Goal: Transaction & Acquisition: Purchase product/service

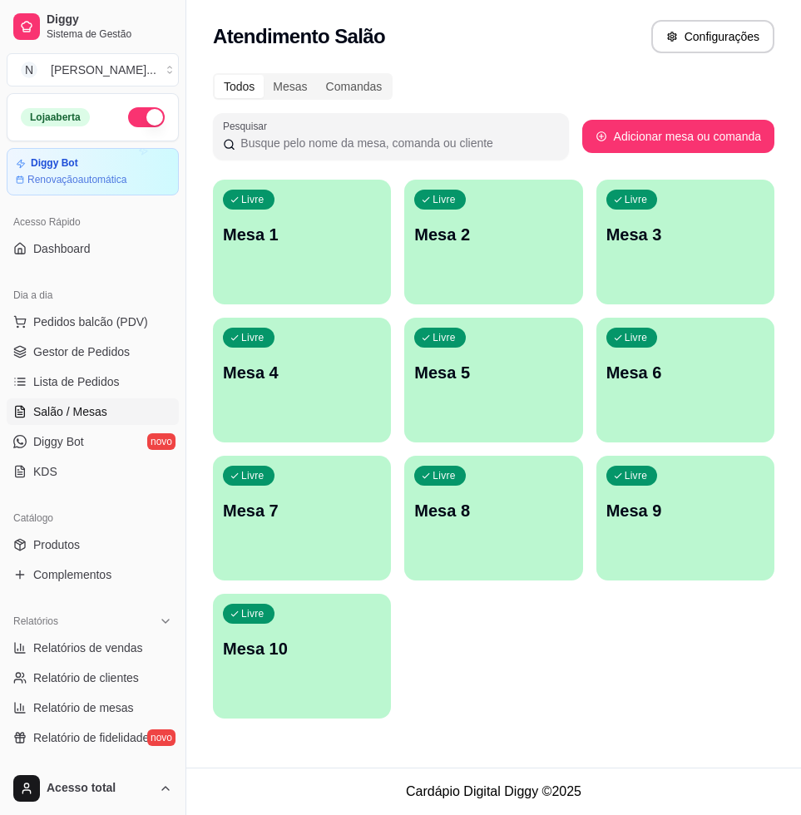
click at [353, 259] on div "Livre Mesa 1" at bounding box center [302, 232] width 178 height 105
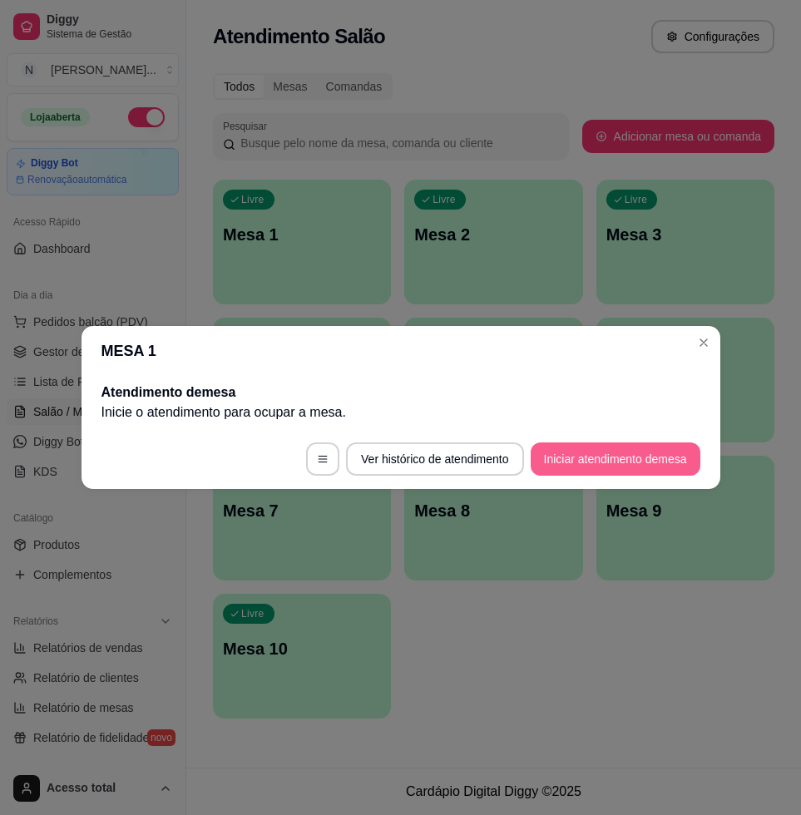
click at [634, 459] on button "Iniciar atendimento de mesa" at bounding box center [616, 458] width 170 height 33
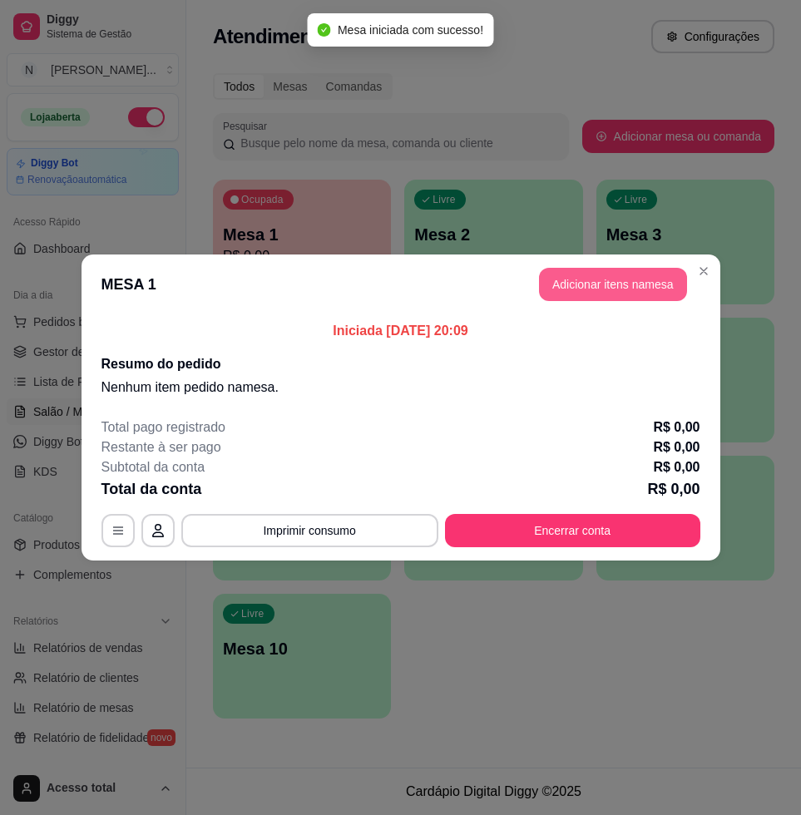
click at [557, 269] on button "Adicionar itens na mesa" at bounding box center [613, 284] width 148 height 33
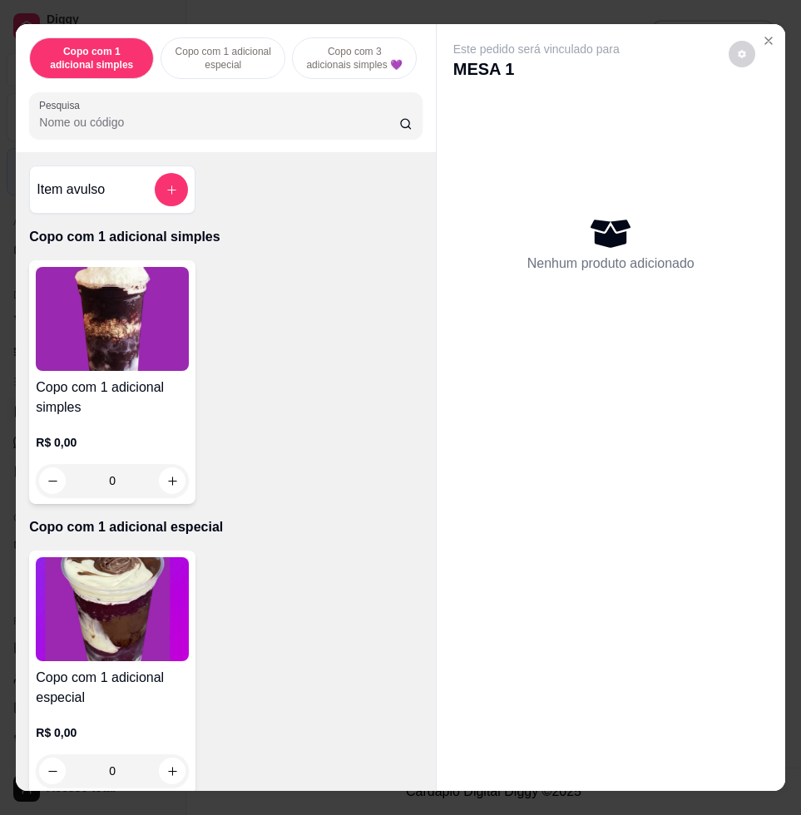
click at [143, 125] on input "Pesquisa" at bounding box center [219, 122] width 360 height 17
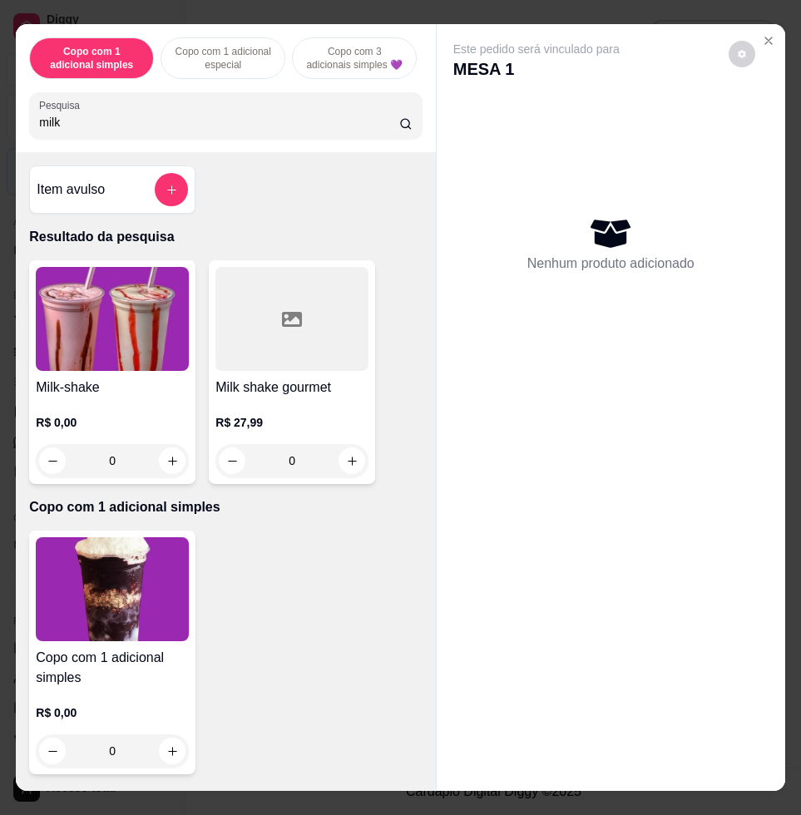
type input "milk"
click at [151, 358] on img at bounding box center [112, 319] width 153 height 104
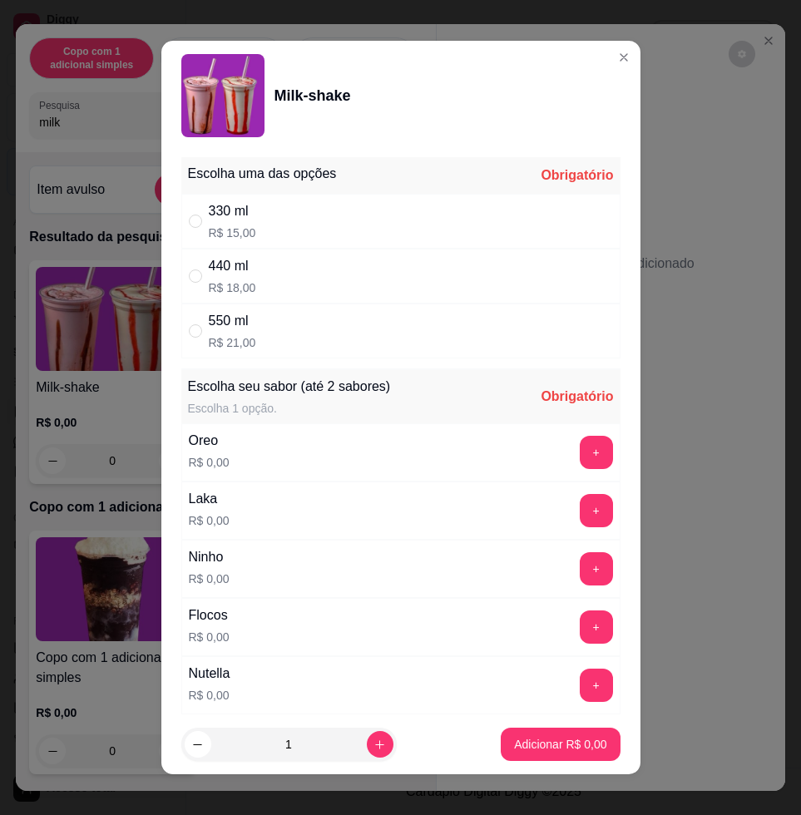
drag, startPoint x: 339, startPoint y: 261, endPoint x: 343, endPoint y: 273, distance: 12.4
click at [339, 261] on div "440 ml R$ 18,00" at bounding box center [400, 276] width 439 height 55
radio input "true"
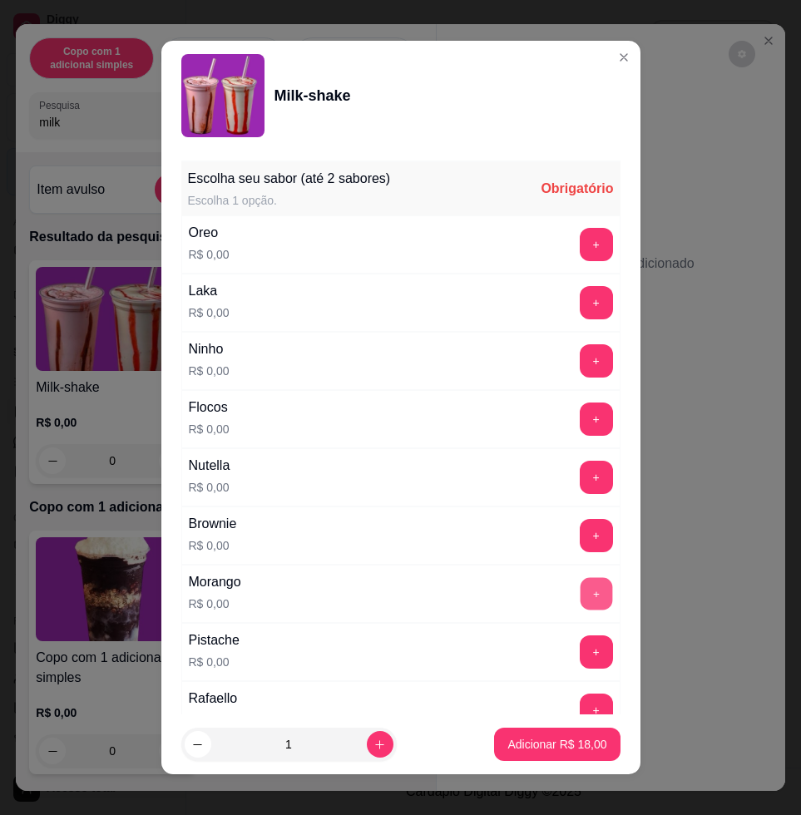
click at [580, 593] on button "+" at bounding box center [596, 594] width 32 height 32
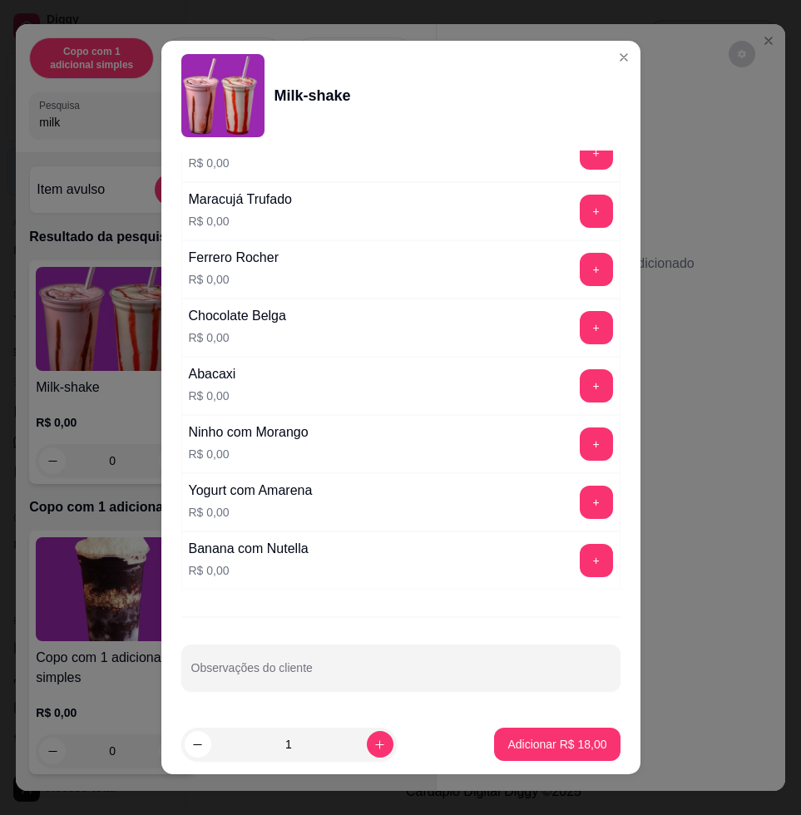
scroll to position [12, 0]
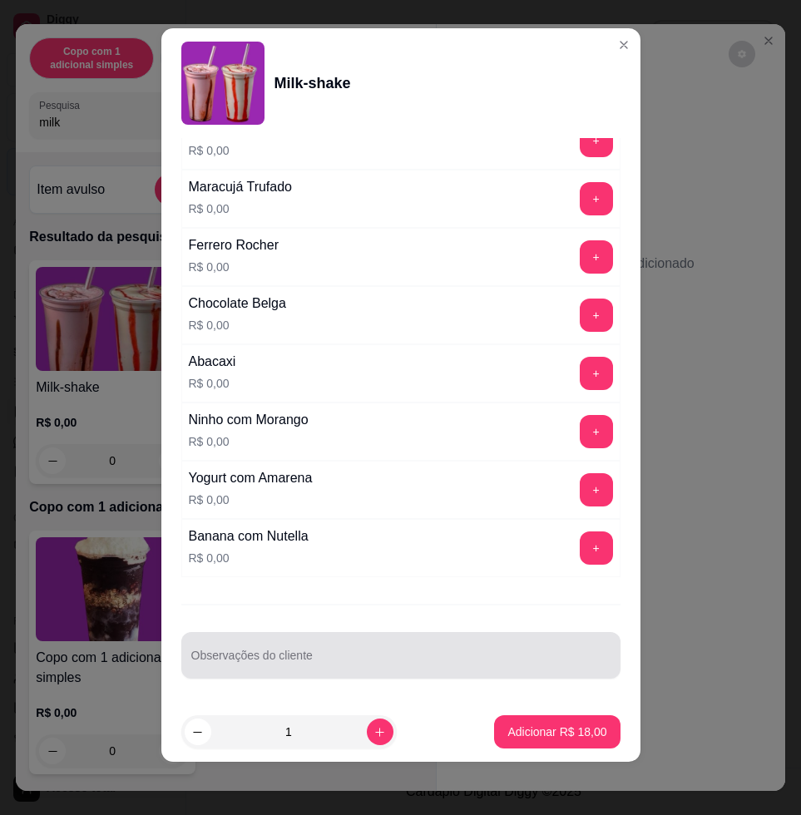
click at [427, 648] on div at bounding box center [400, 655] width 419 height 33
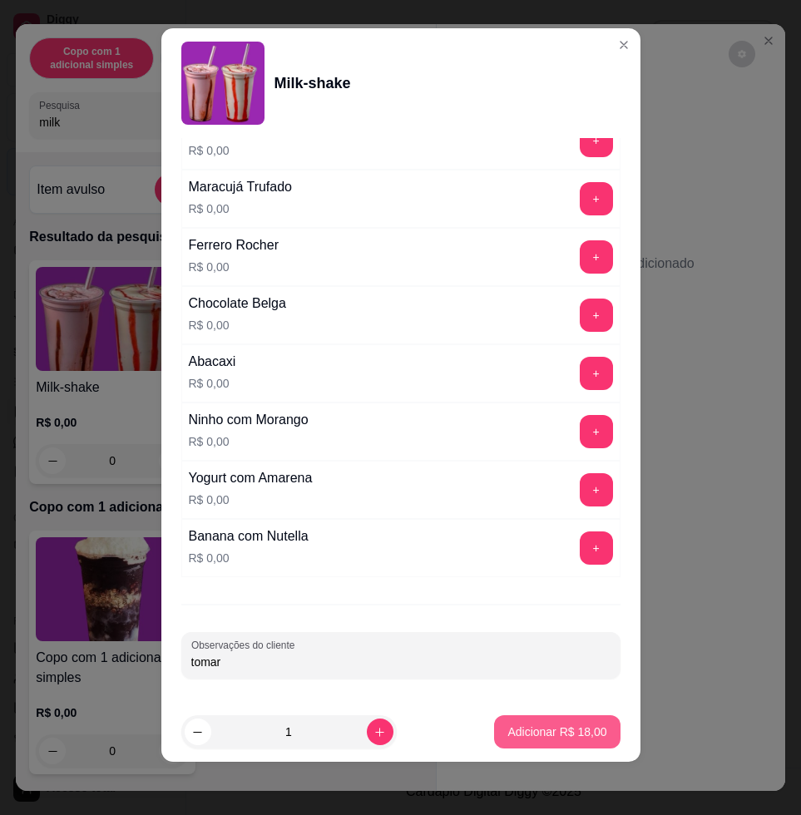
type input "tomar"
click at [555, 741] on button "Adicionar R$ 18,00" at bounding box center [557, 731] width 126 height 33
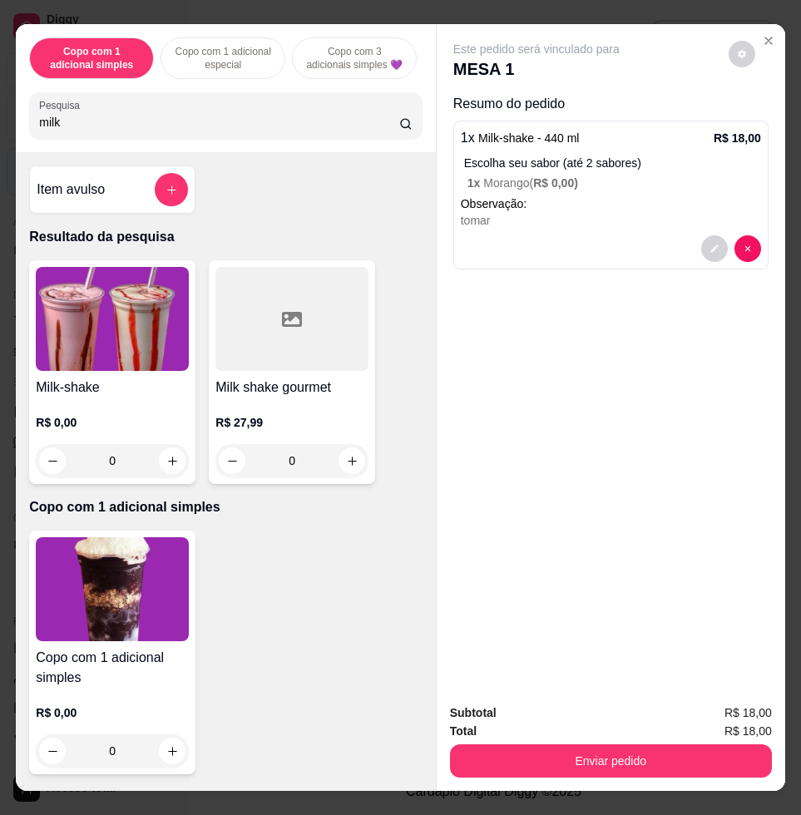
click at [378, 131] on input "milk" at bounding box center [219, 122] width 360 height 17
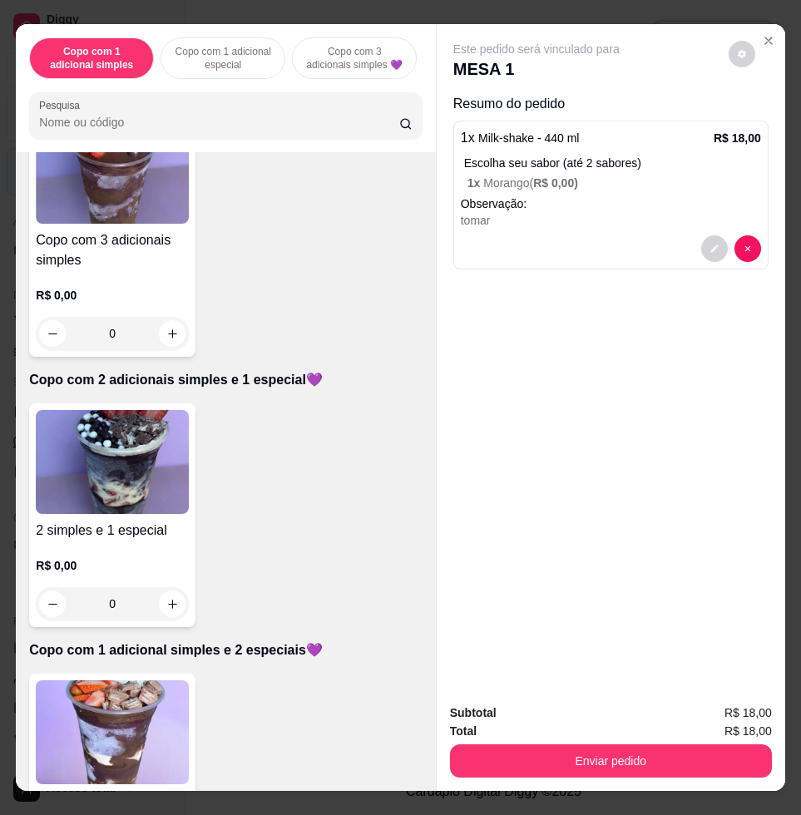
scroll to position [936, 0]
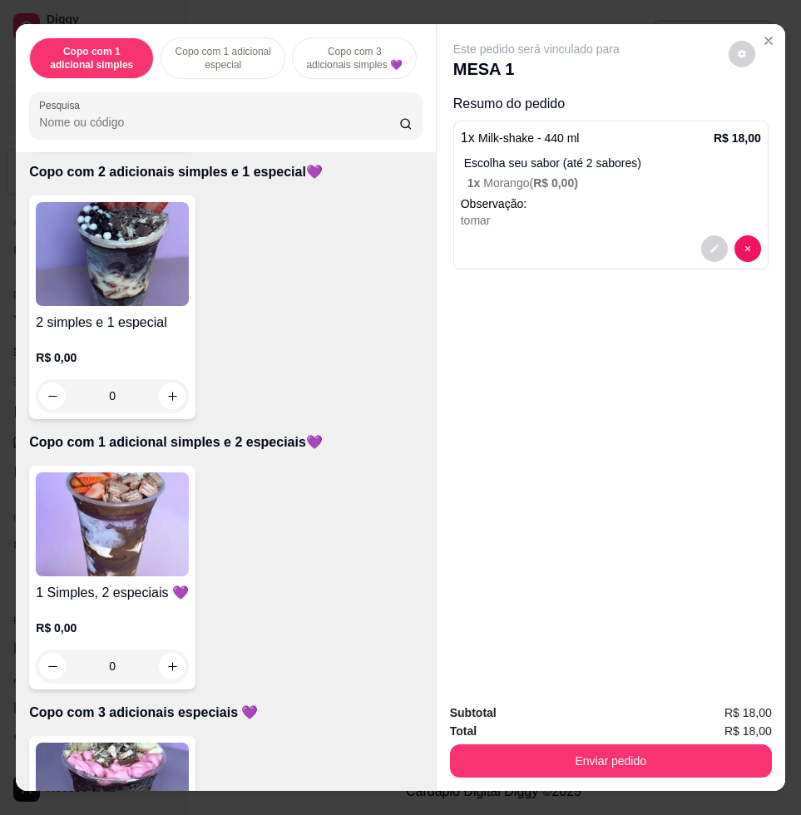
click at [101, 537] on img at bounding box center [112, 524] width 153 height 104
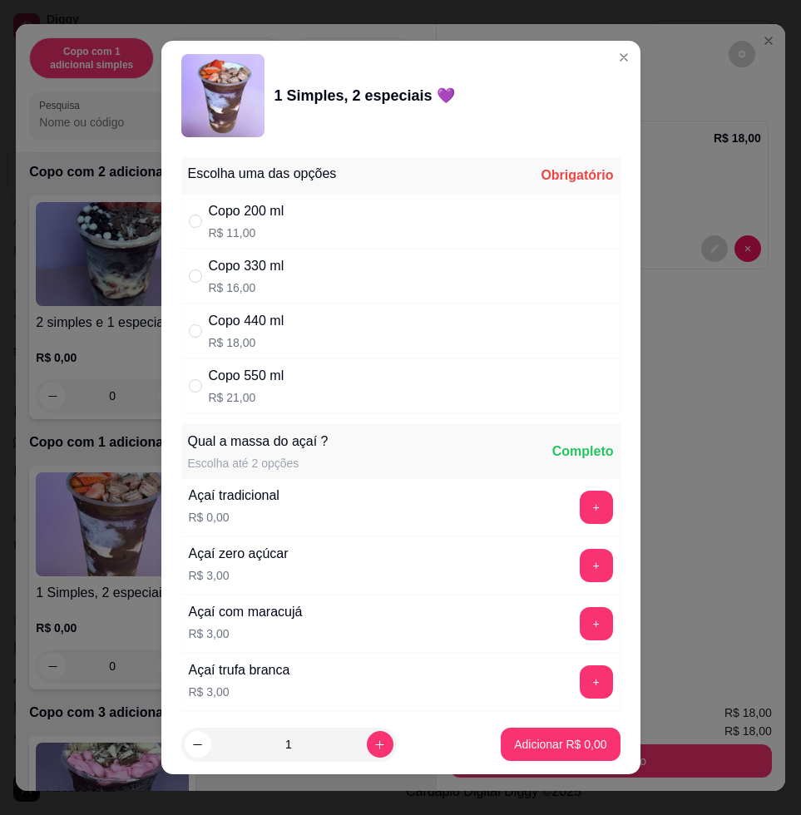
click at [280, 329] on div "Copo 440 ml R$ 18,00" at bounding box center [400, 331] width 439 height 55
radio input "true"
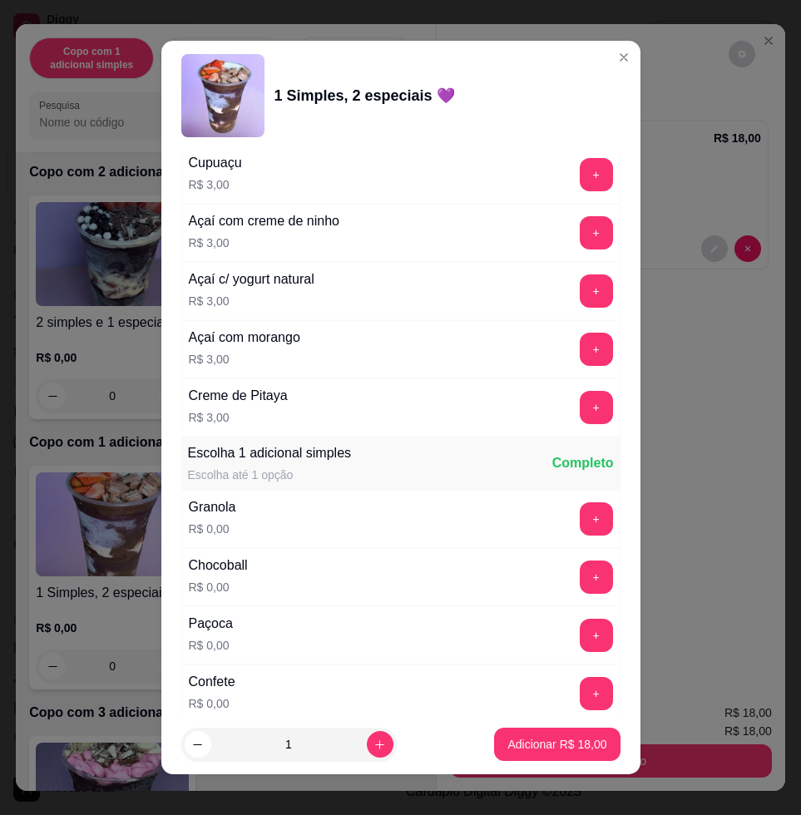
scroll to position [1040, 0]
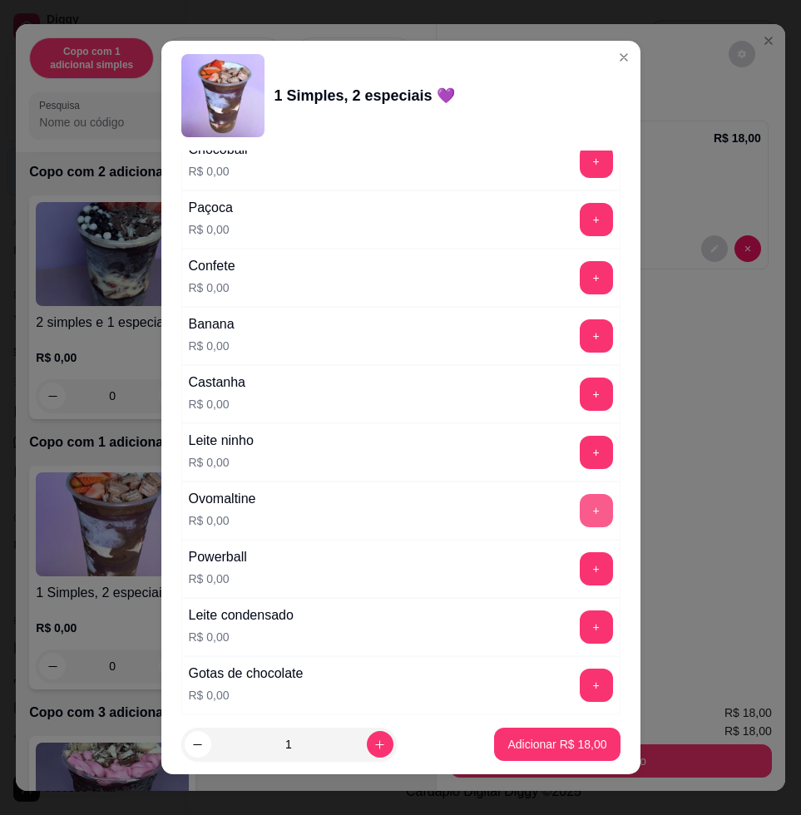
click at [580, 501] on button "+" at bounding box center [596, 510] width 33 height 33
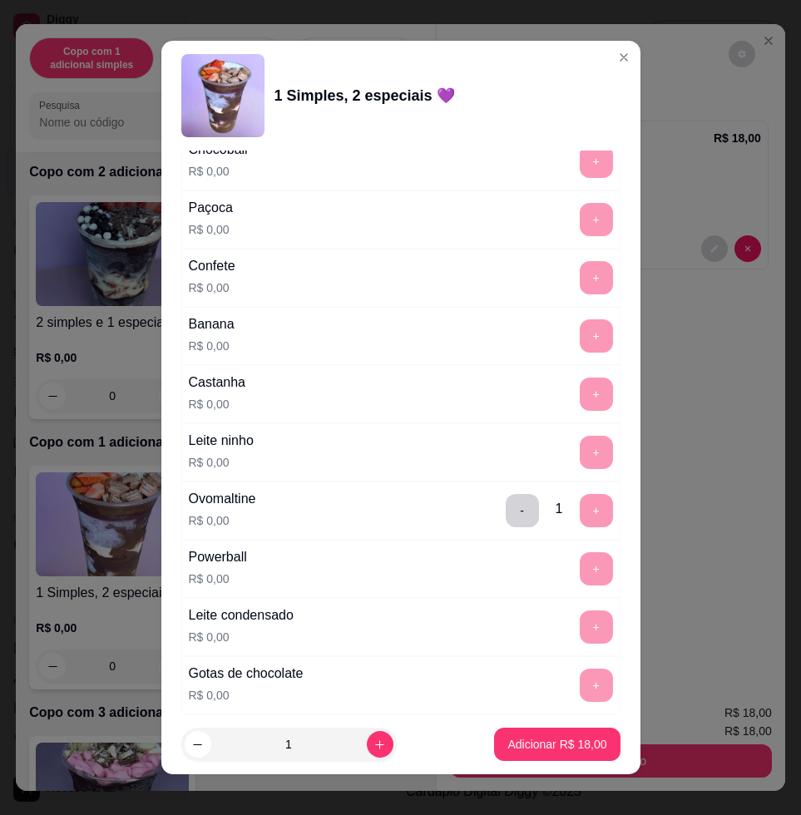
scroll to position [1455, 0]
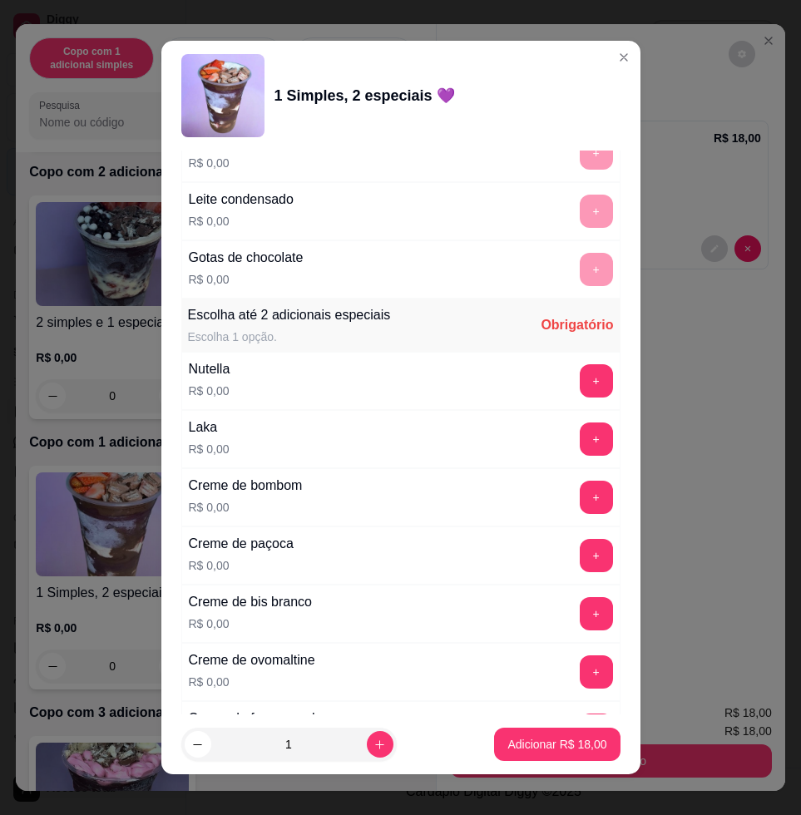
click at [580, 447] on button "+" at bounding box center [596, 438] width 33 height 33
click at [580, 391] on button "+" at bounding box center [596, 381] width 32 height 32
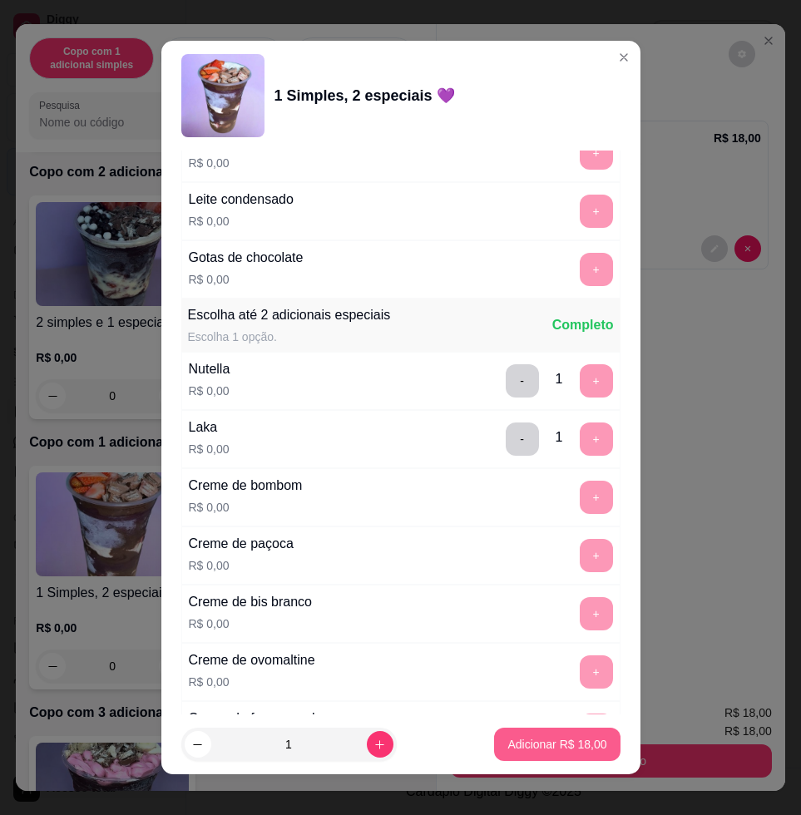
click at [532, 758] on button "Adicionar R$ 18,00" at bounding box center [557, 744] width 126 height 33
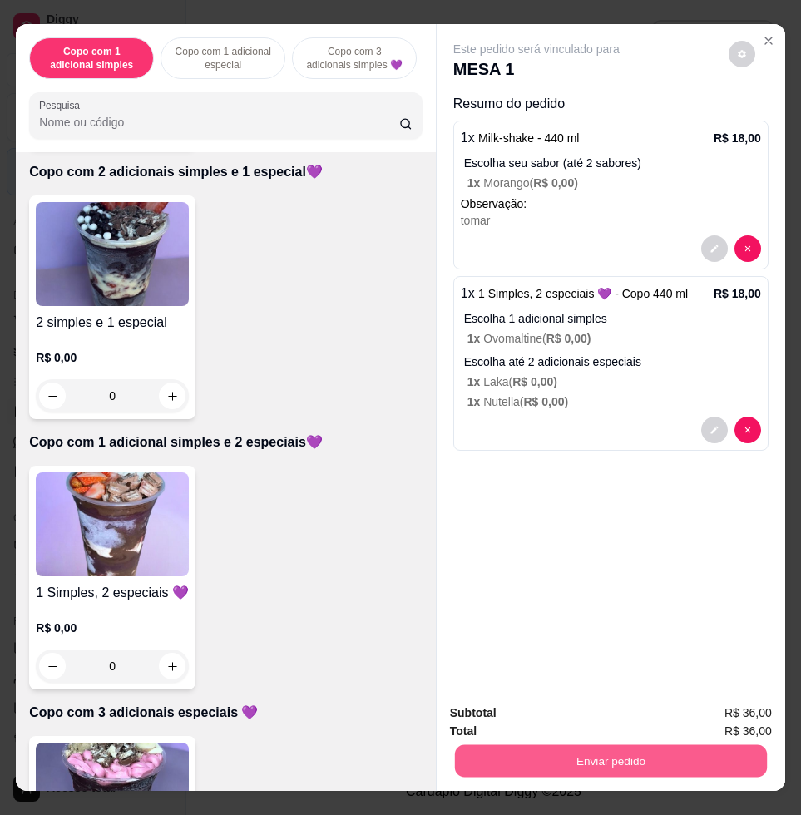
click at [534, 755] on button "Enviar pedido" at bounding box center [611, 760] width 312 height 32
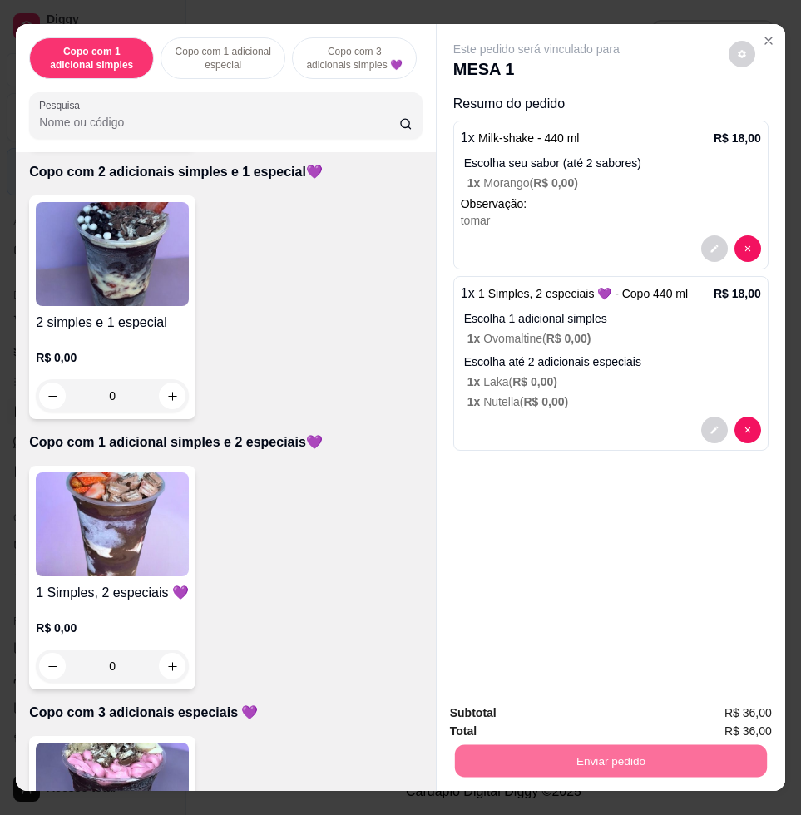
click at [588, 704] on button "Registrar cliente" at bounding box center [615, 711] width 106 height 31
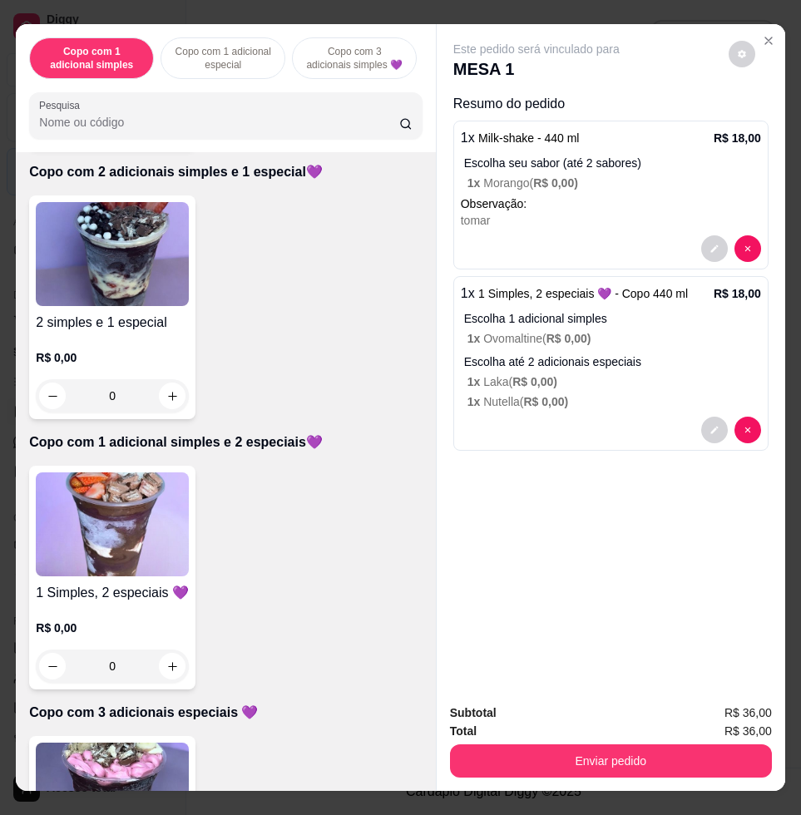
click at [650, 722] on div "Total R$ 36,00" at bounding box center [611, 731] width 322 height 18
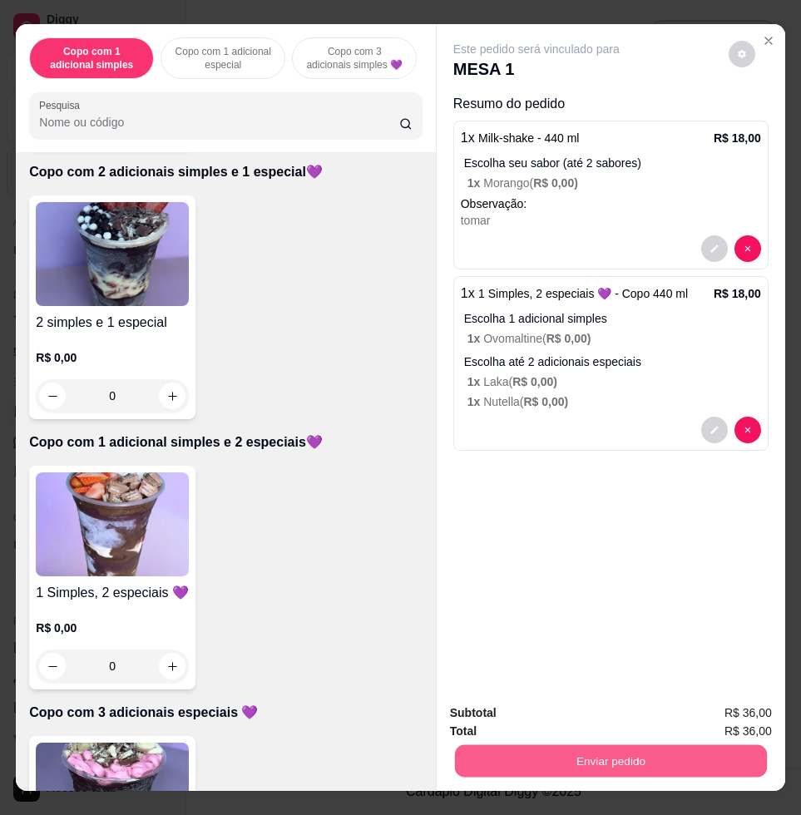
click at [652, 744] on button "Enviar pedido" at bounding box center [611, 760] width 312 height 32
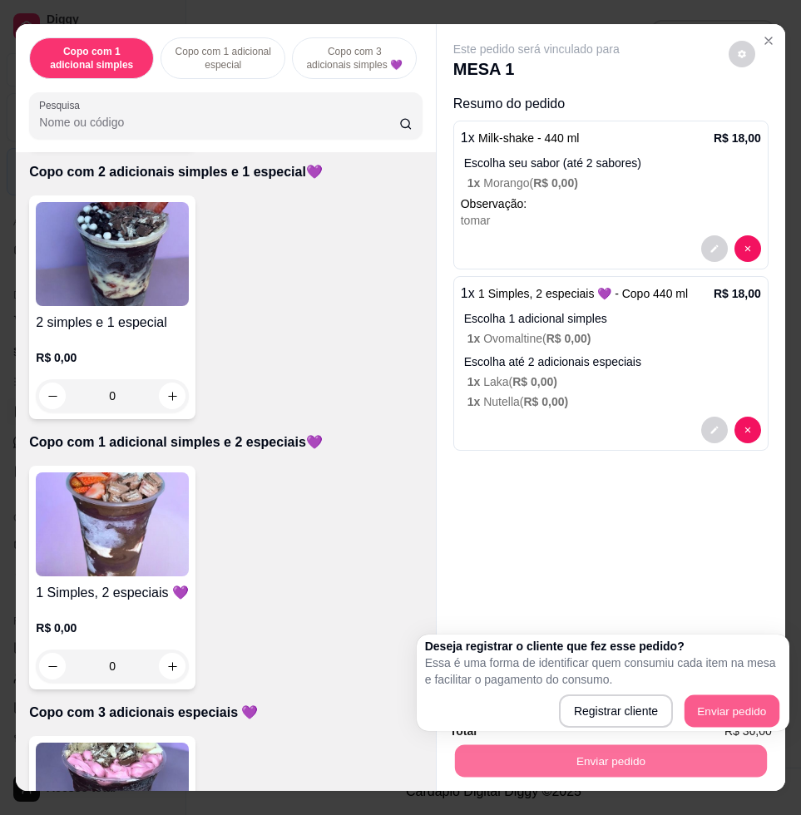
click at [704, 695] on button "Enviar pedido" at bounding box center [731, 711] width 95 height 32
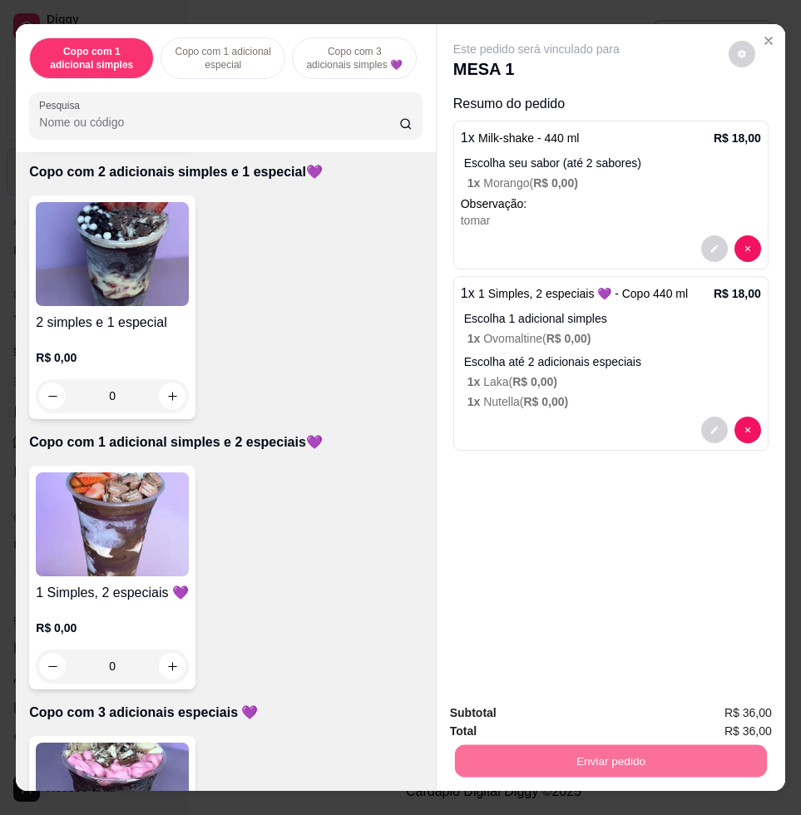
click at [736, 708] on button "Enviar pedido" at bounding box center [726, 711] width 91 height 31
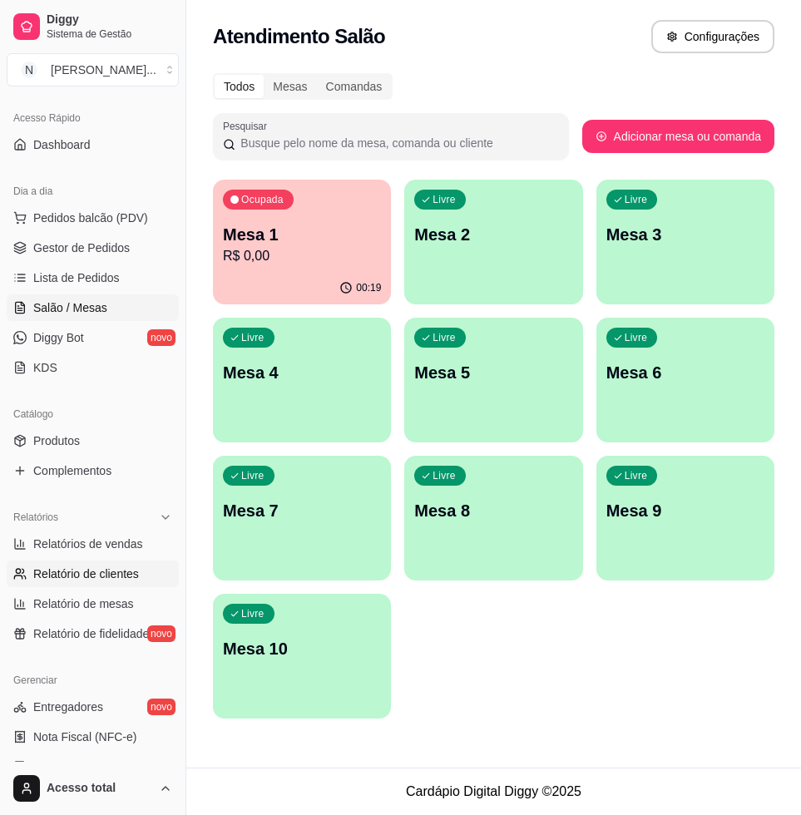
scroll to position [208, 0]
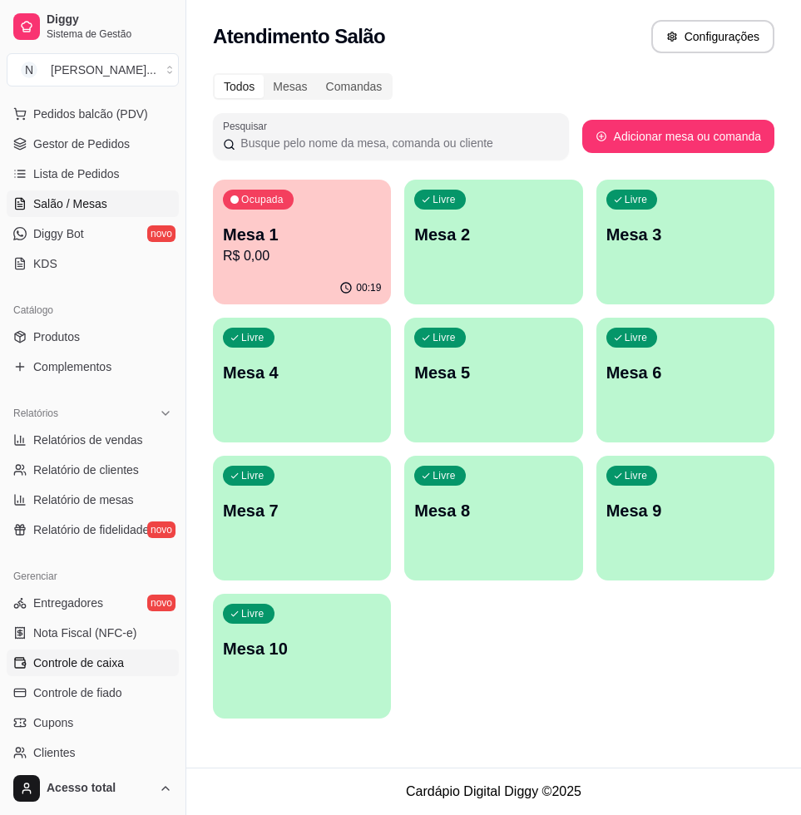
click at [91, 673] on link "Controle de caixa" at bounding box center [93, 663] width 172 height 27
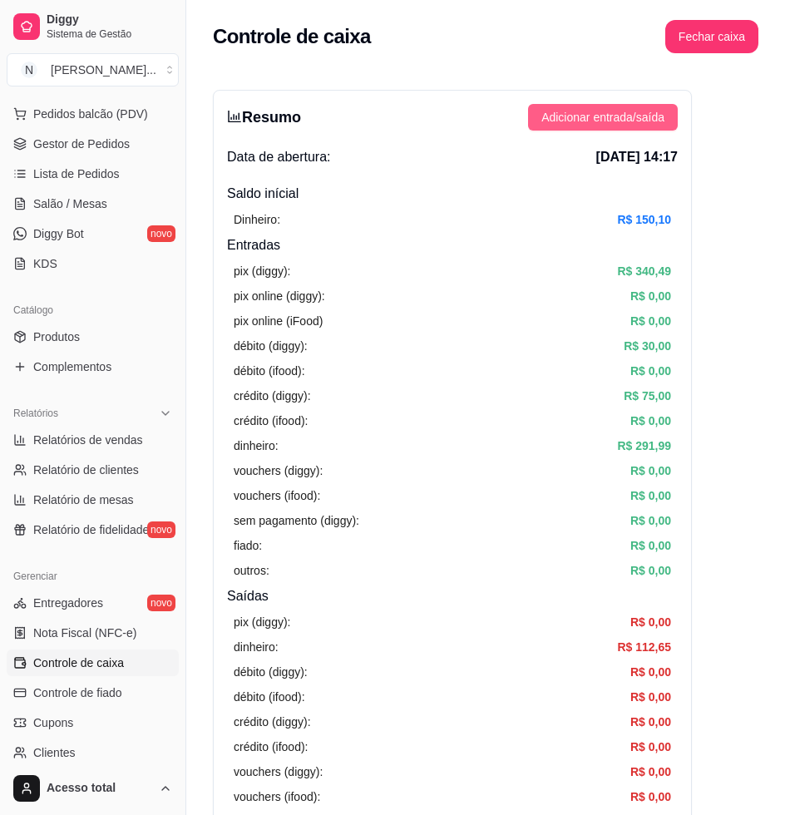
click at [640, 122] on span "Adicionar entrada/saída" at bounding box center [602, 117] width 123 height 18
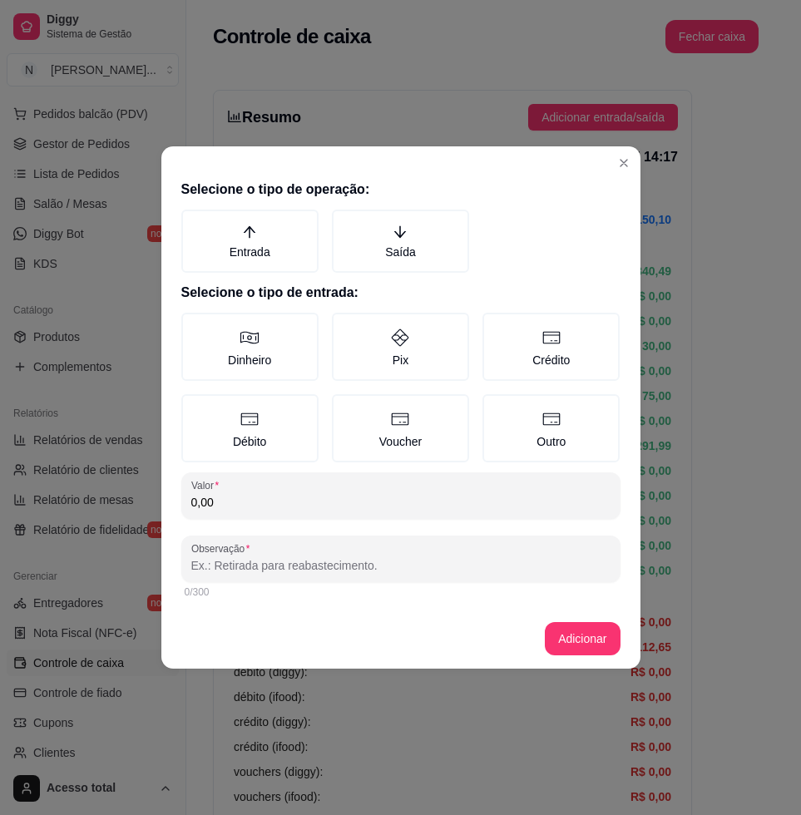
click at [414, 264] on label "Saída" at bounding box center [400, 241] width 137 height 63
click at [344, 222] on button "Saída" at bounding box center [337, 215] width 13 height 13
drag, startPoint x: 306, startPoint y: 277, endPoint x: 292, endPoint y: 264, distance: 19.4
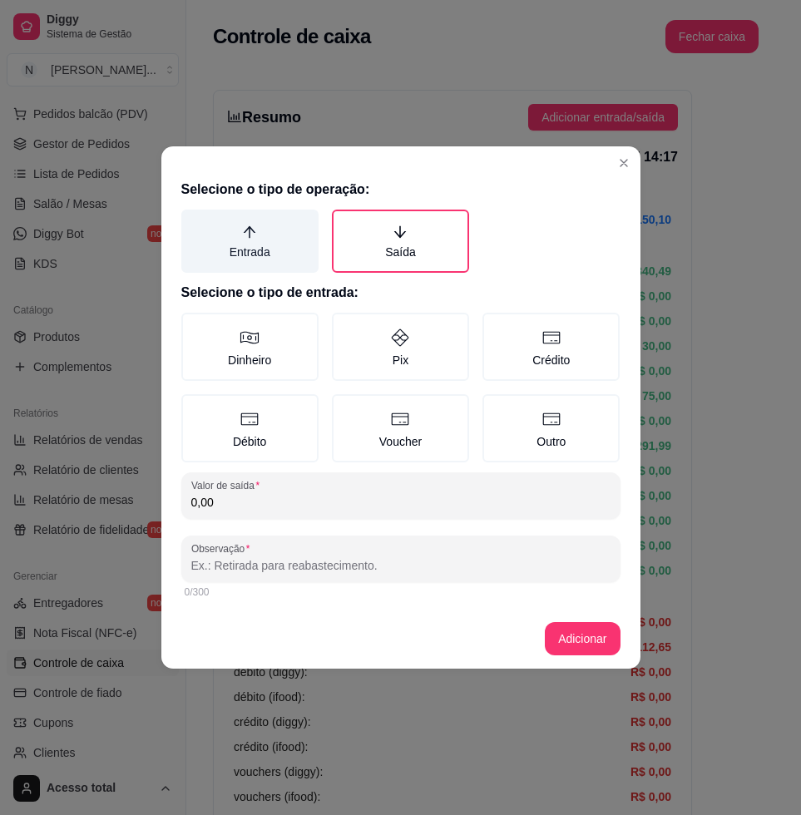
click at [301, 274] on div "Selecione o tipo de operação: Entrada Saída Selecione o tipo de entrada: Dinhei…" at bounding box center [400, 391] width 479 height 436
click at [289, 256] on label "Entrada" at bounding box center [249, 241] width 137 height 63
click at [194, 222] on button "Entrada" at bounding box center [186, 215] width 13 height 13
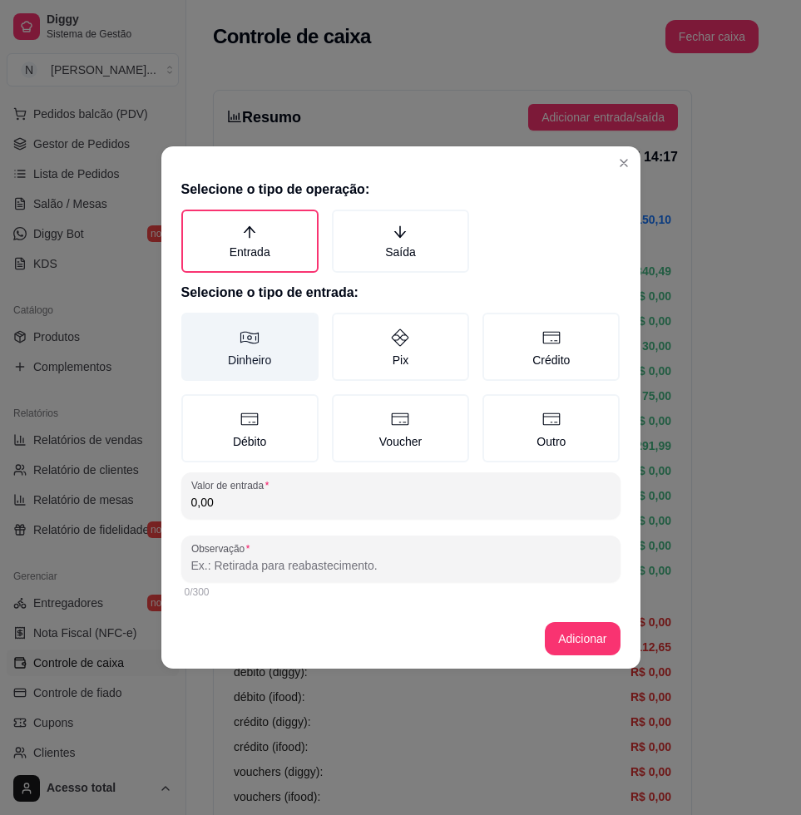
click at [272, 355] on label "Dinheiro" at bounding box center [249, 347] width 137 height 68
click at [194, 325] on button "Dinheiro" at bounding box center [186, 318] width 13 height 13
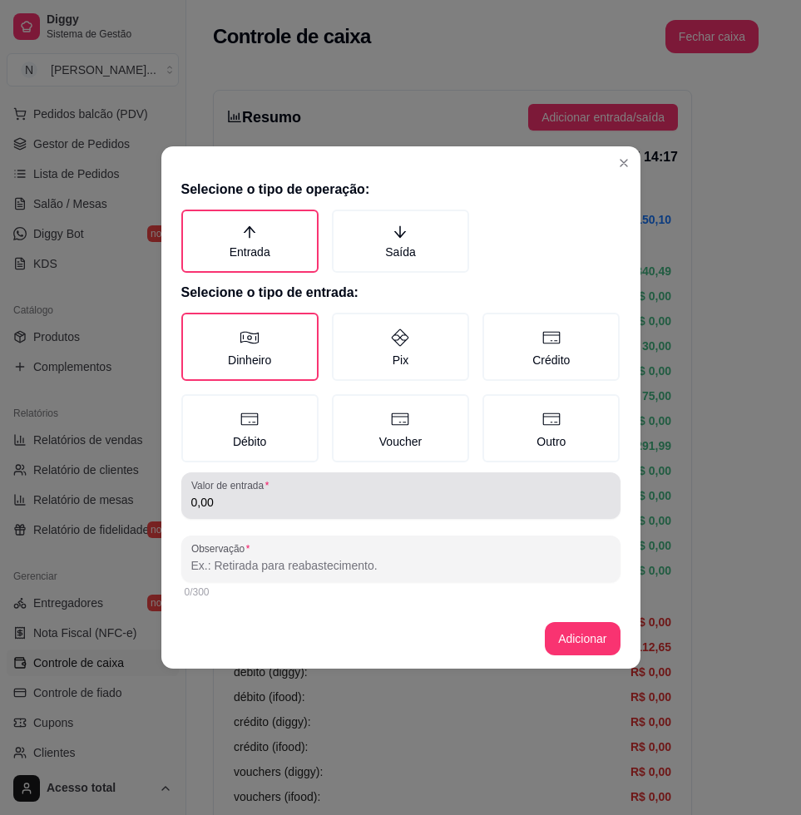
click at [360, 486] on div "0,00" at bounding box center [400, 495] width 419 height 33
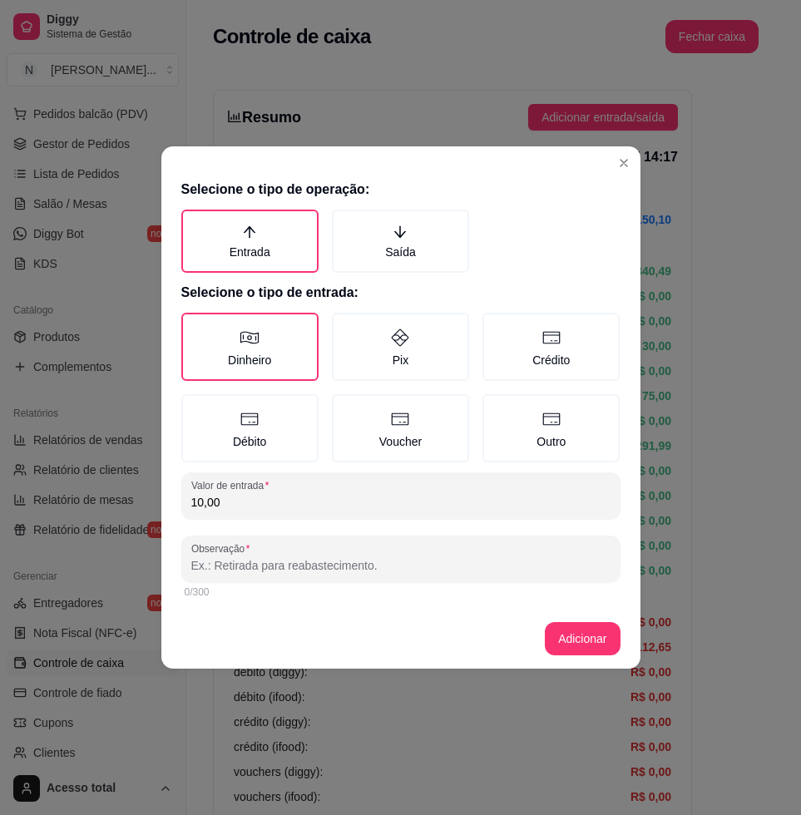
type input "10,00"
click at [391, 561] on input "Observação" at bounding box center [400, 565] width 419 height 17
type input "e"
type input "."
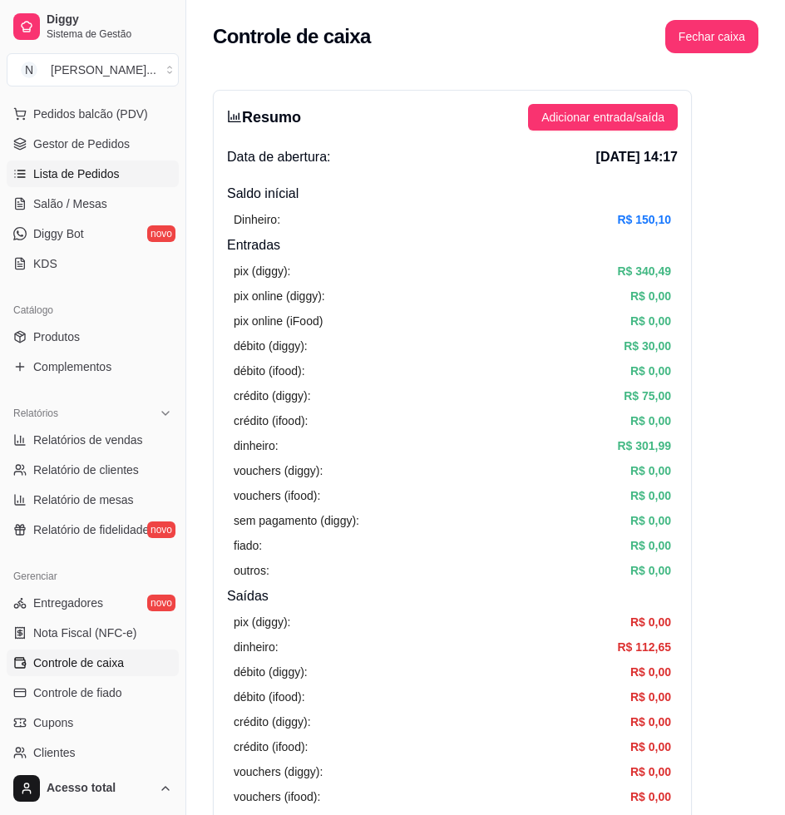
click at [91, 175] on span "Lista de Pedidos" at bounding box center [76, 173] width 86 height 17
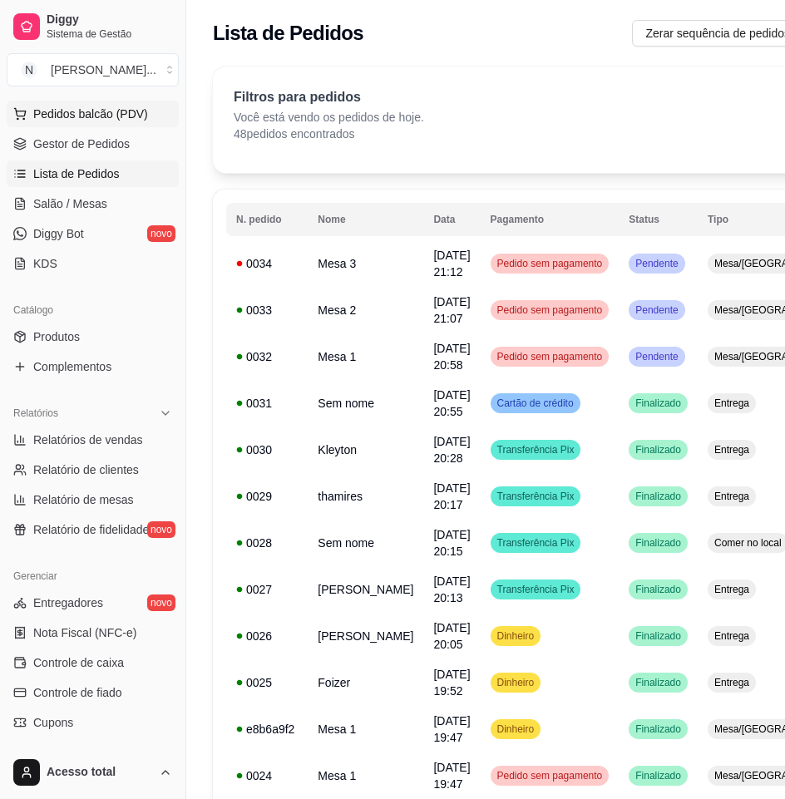
click at [97, 124] on button "Pedidos balcão (PDV)" at bounding box center [93, 114] width 172 height 27
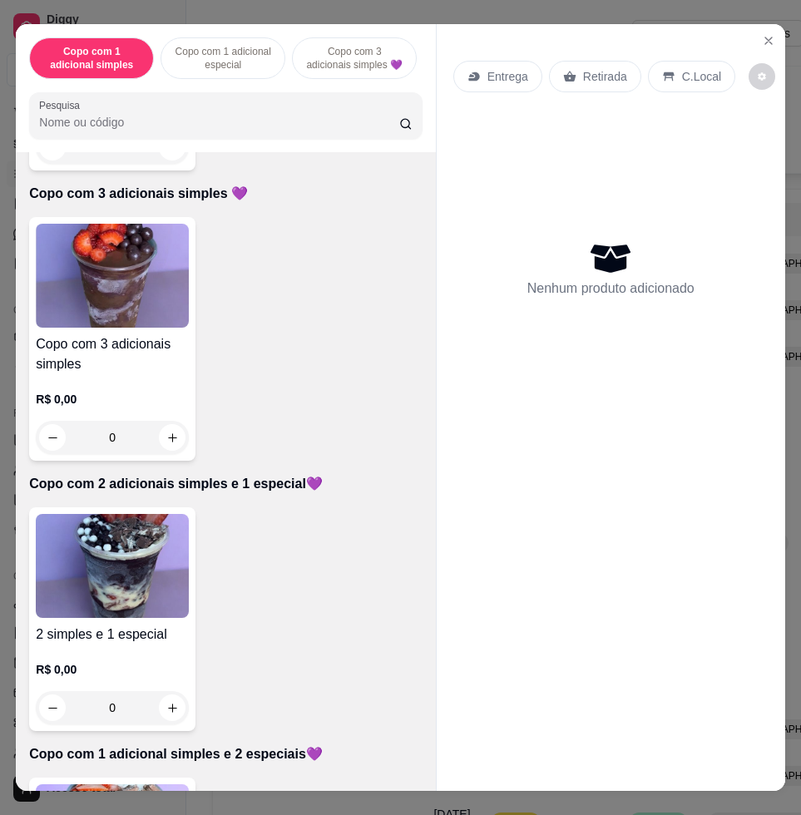
scroll to position [936, 0]
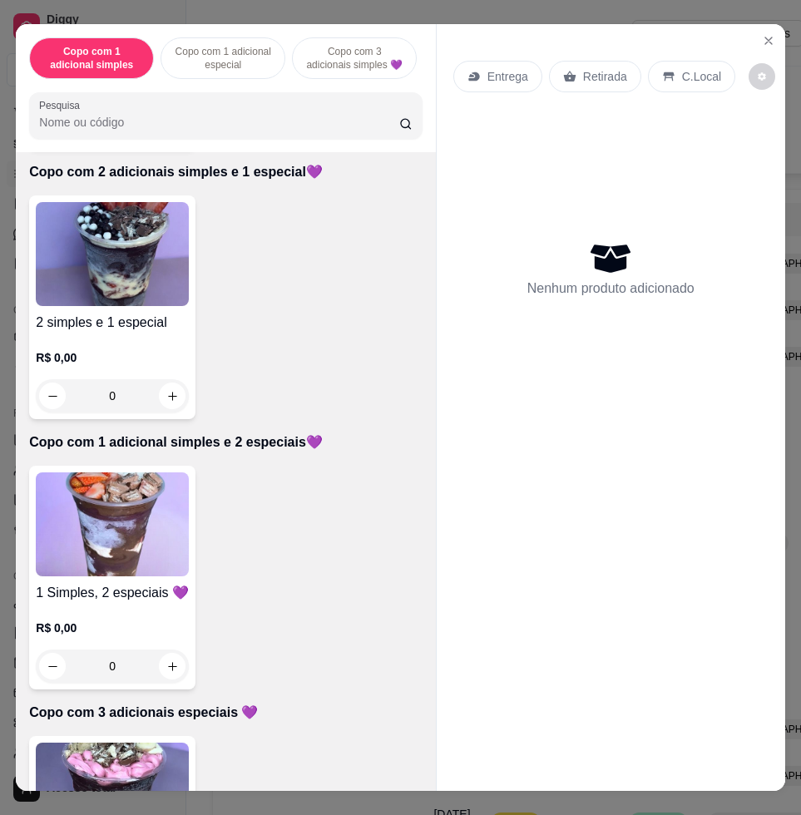
click at [132, 477] on div "1 Simples, 2 especiais 💜 R$ 0,00 0" at bounding box center [112, 578] width 166 height 224
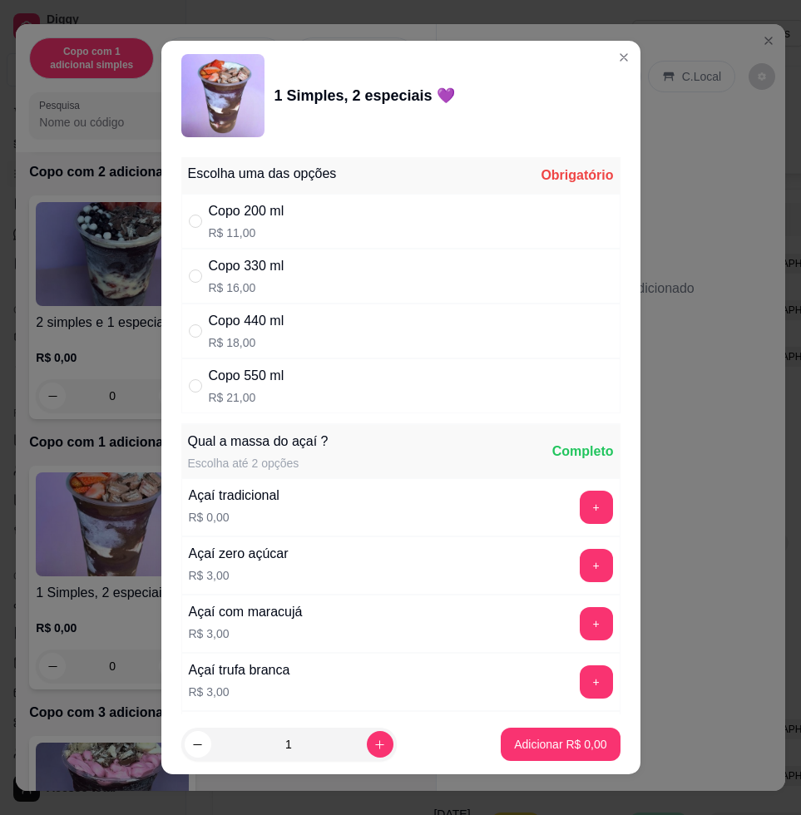
click at [235, 369] on div "Copo 550 ml" at bounding box center [247, 376] width 76 height 20
radio input "true"
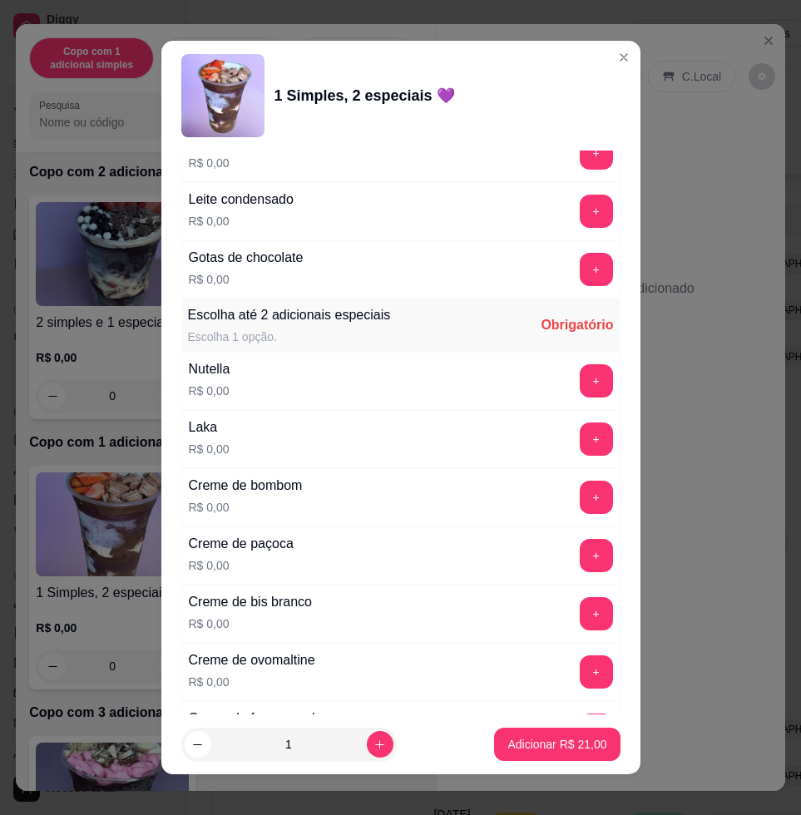
scroll to position [1559, 0]
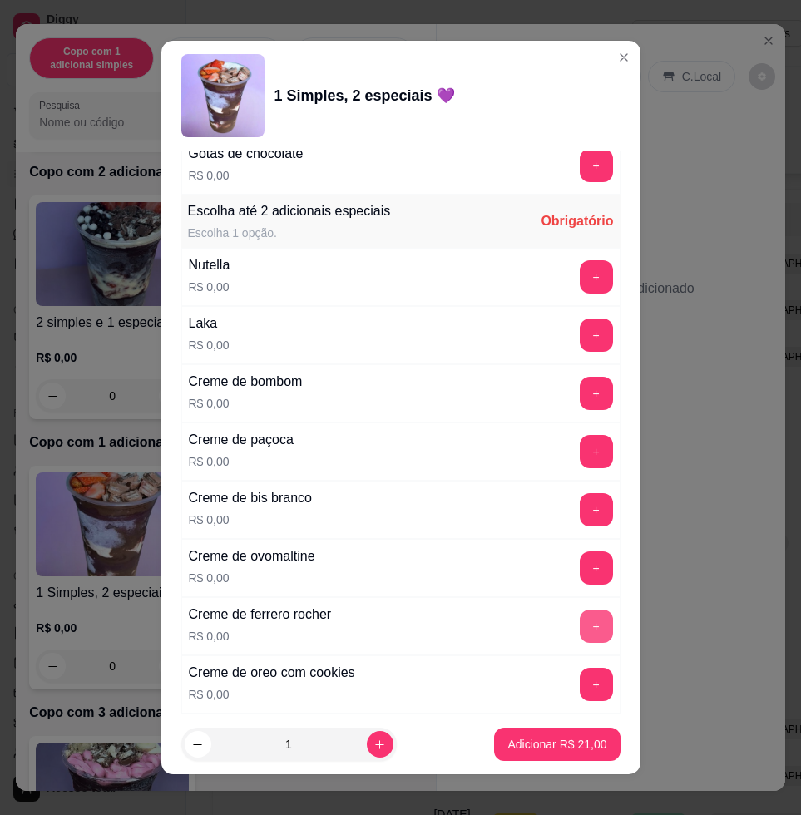
click at [580, 624] on button "+" at bounding box center [596, 626] width 33 height 33
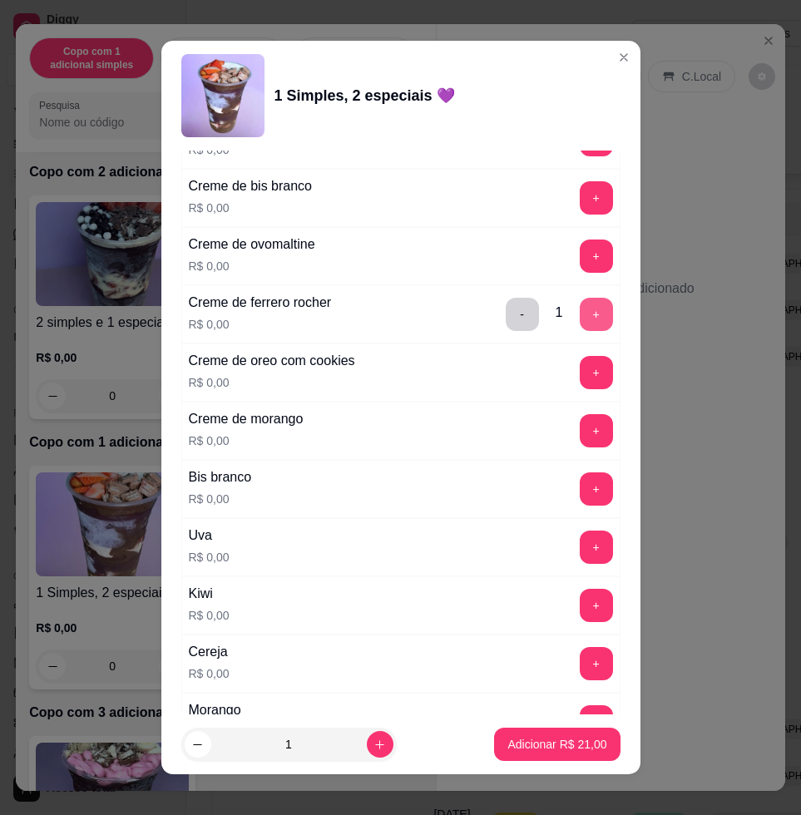
scroll to position [1975, 0]
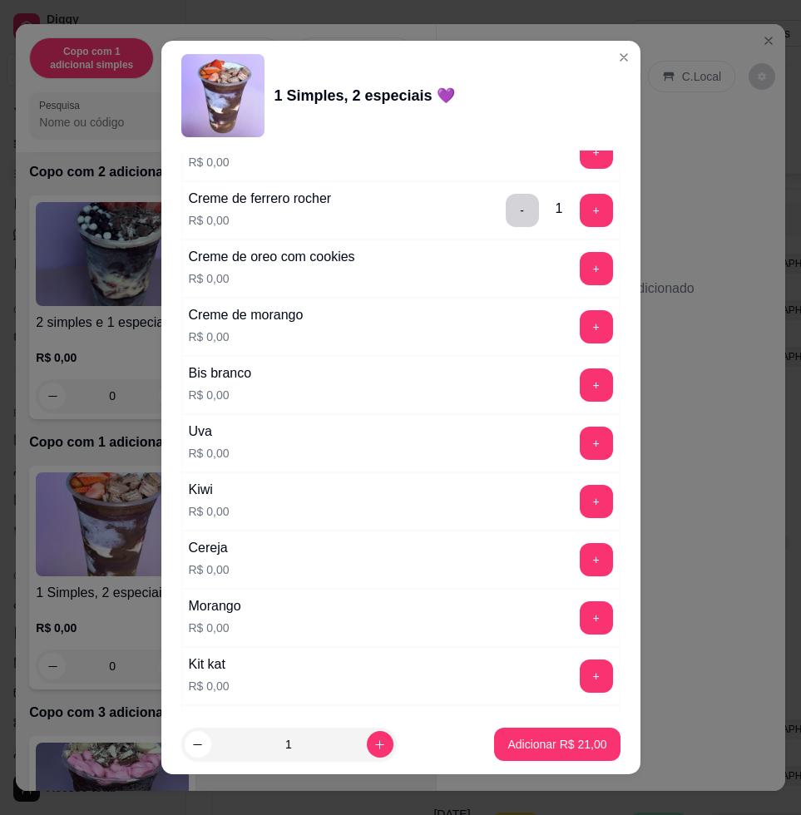
click at [554, 418] on div "Uva R$ 0,00 +" at bounding box center [400, 443] width 439 height 58
click at [580, 438] on button "+" at bounding box center [596, 443] width 33 height 33
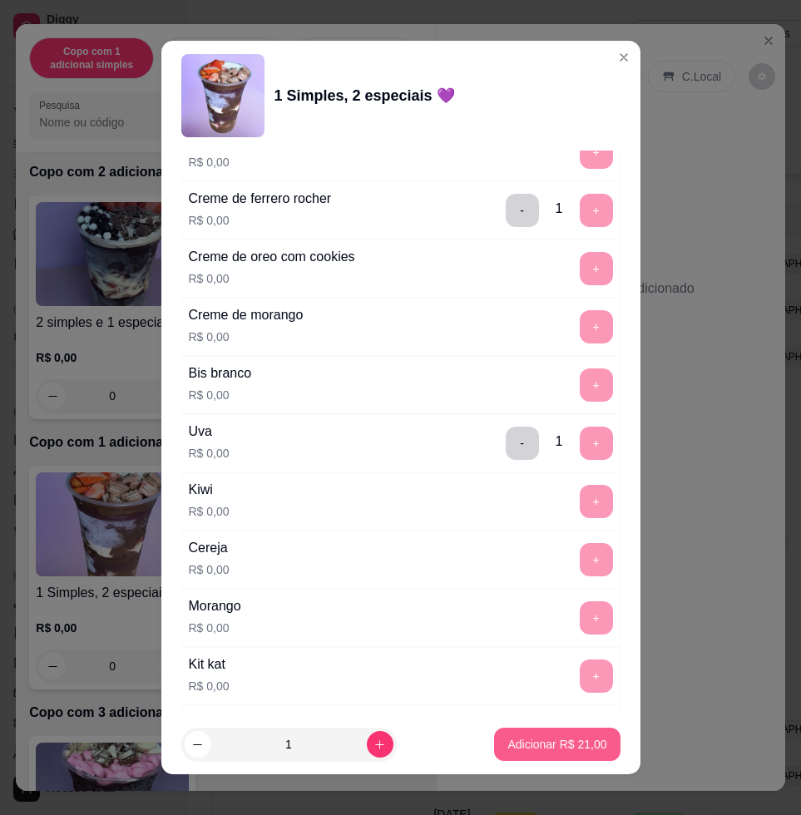
click at [561, 749] on p "Adicionar R$ 21,00" at bounding box center [556, 744] width 99 height 17
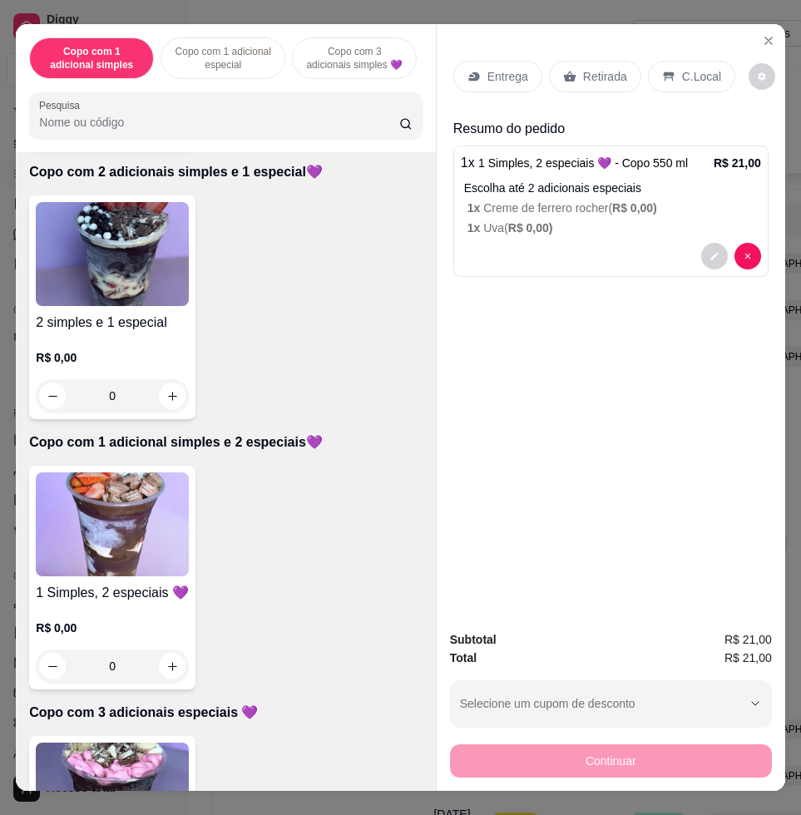
click at [97, 323] on h4 "2 simples e 1 especial" at bounding box center [112, 323] width 153 height 20
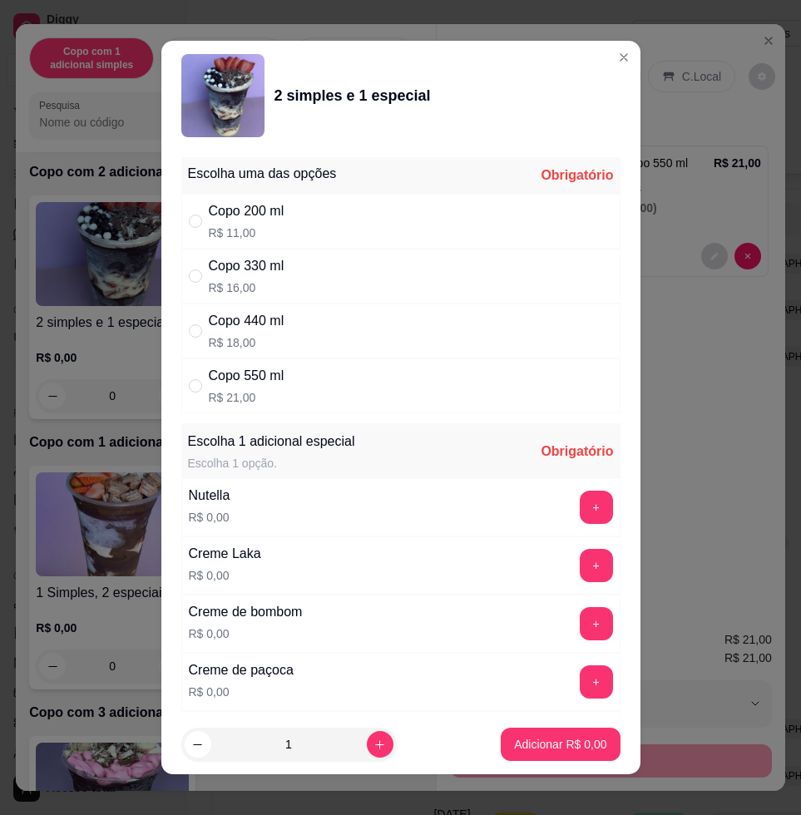
click at [384, 380] on div "Copo 550 ml R$ 21,00" at bounding box center [400, 385] width 439 height 55
radio input "true"
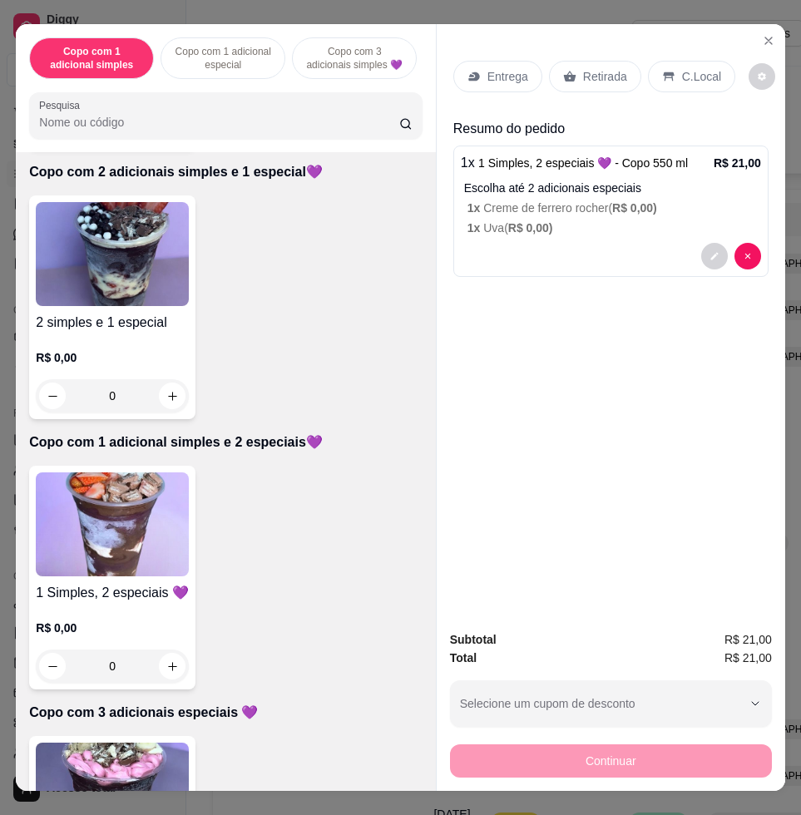
click at [101, 361] on p "R$ 0,00" at bounding box center [112, 357] width 153 height 17
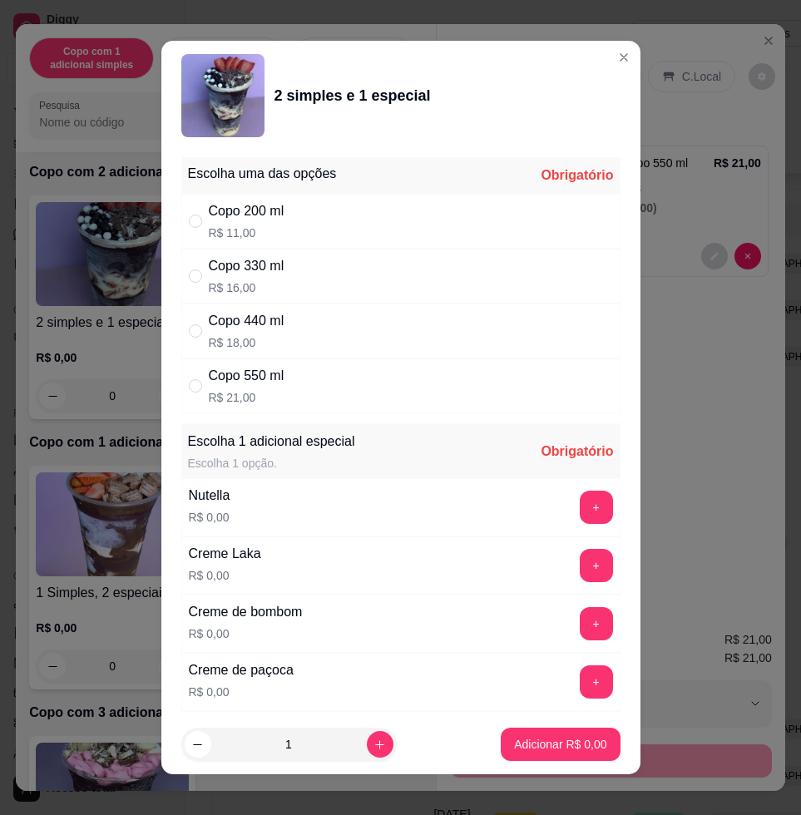
drag, startPoint x: 417, startPoint y: 398, endPoint x: 425, endPoint y: 393, distance: 9.0
click at [417, 398] on div "Copo 550 ml R$ 21,00" at bounding box center [400, 385] width 439 height 55
radio input "true"
click at [580, 503] on button "+" at bounding box center [596, 507] width 33 height 33
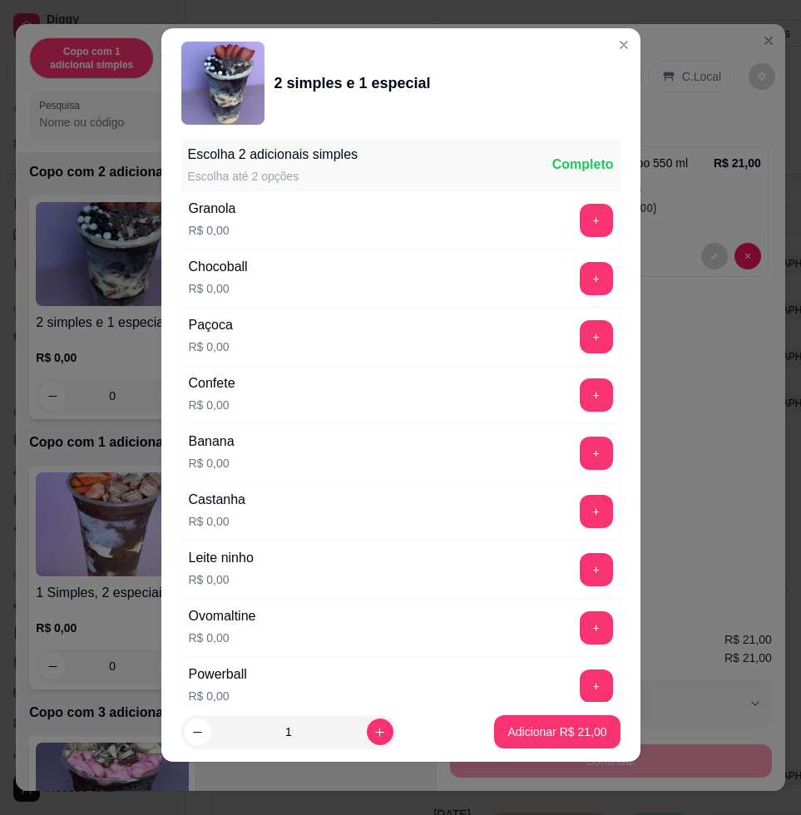
scroll to position [1850, 0]
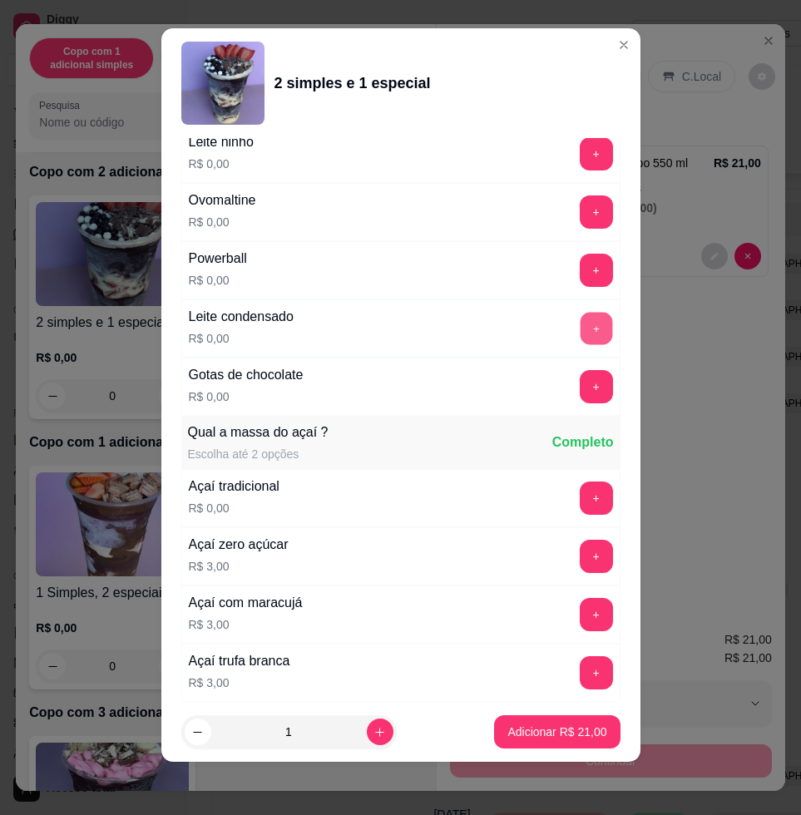
click at [580, 331] on button "+" at bounding box center [596, 329] width 32 height 32
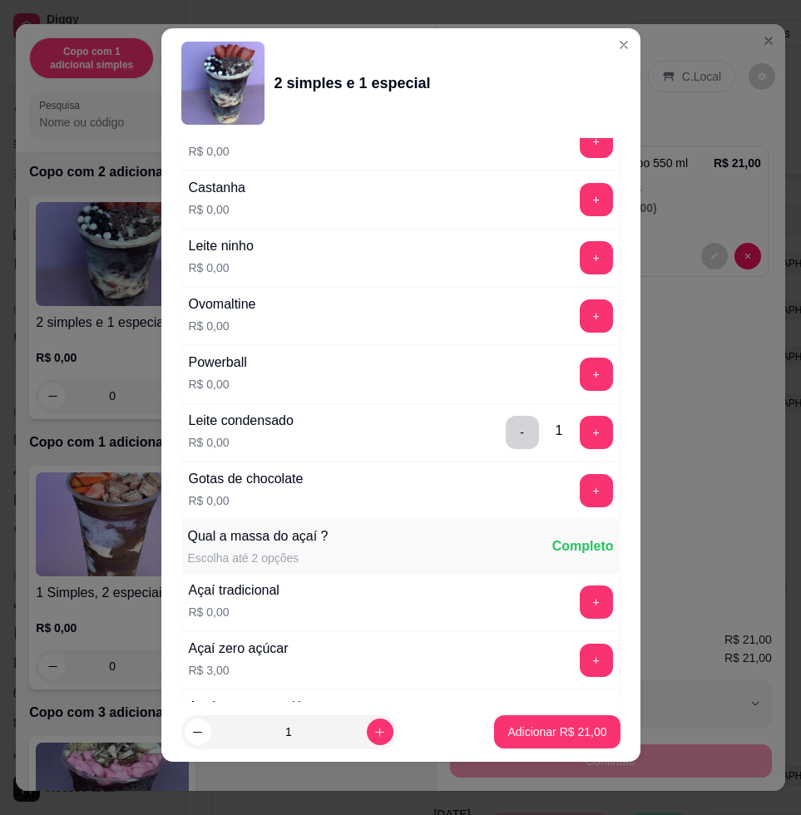
scroll to position [1642, 0]
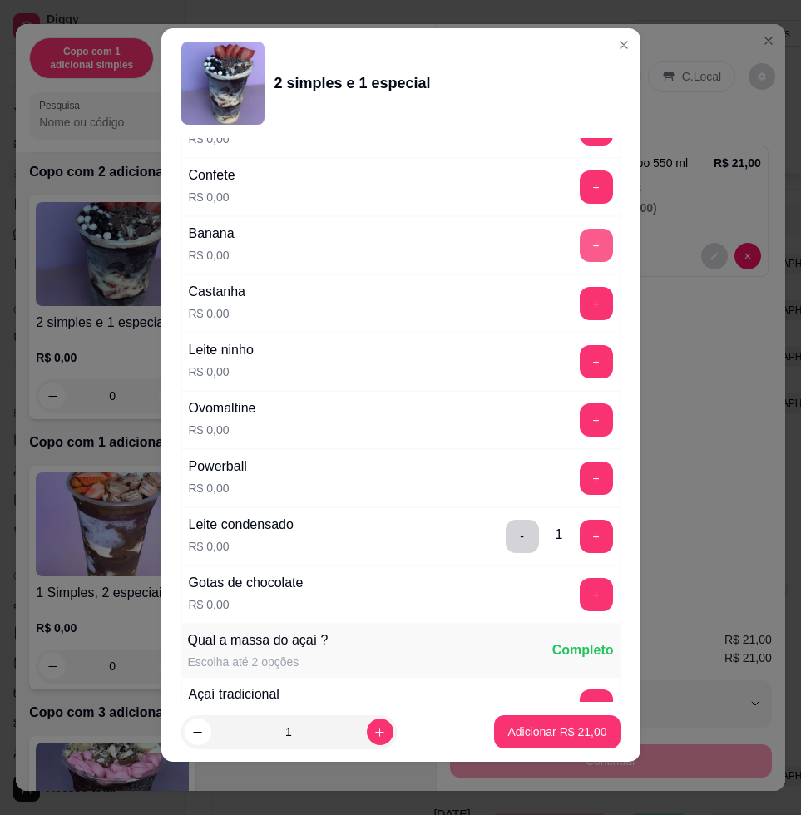
click at [580, 246] on button "+" at bounding box center [596, 245] width 33 height 33
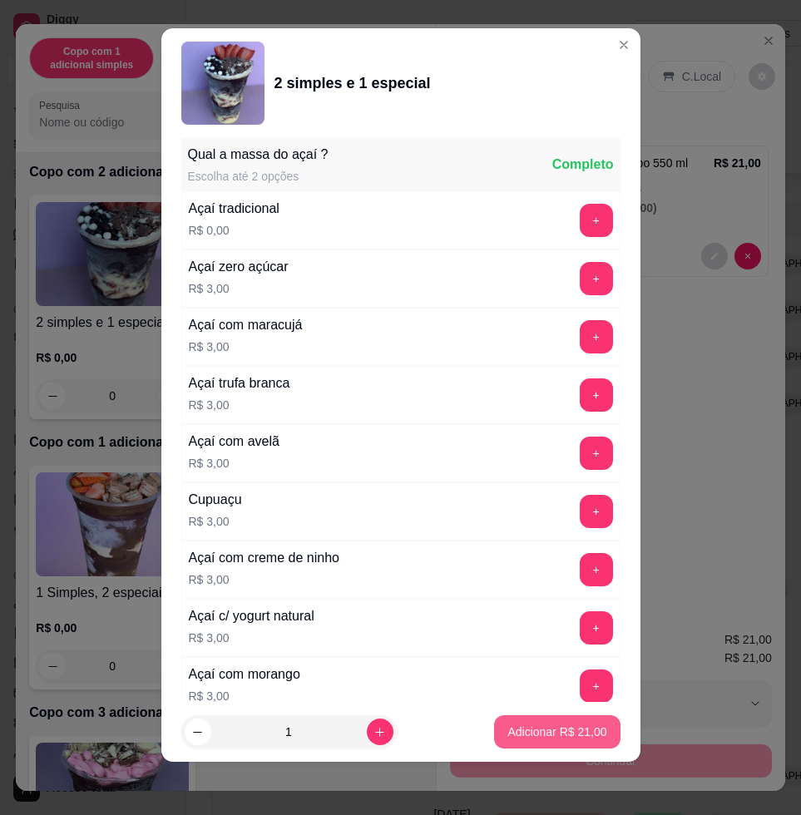
click at [569, 734] on p "Adicionar R$ 21,00" at bounding box center [556, 732] width 99 height 17
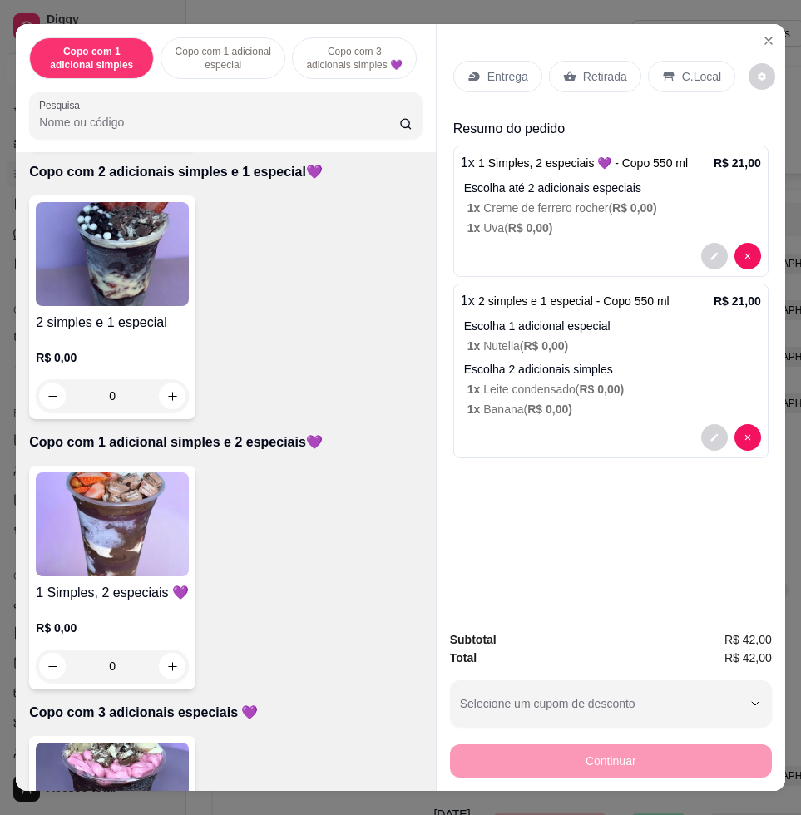
click at [511, 68] on p "Entrega" at bounding box center [507, 76] width 41 height 17
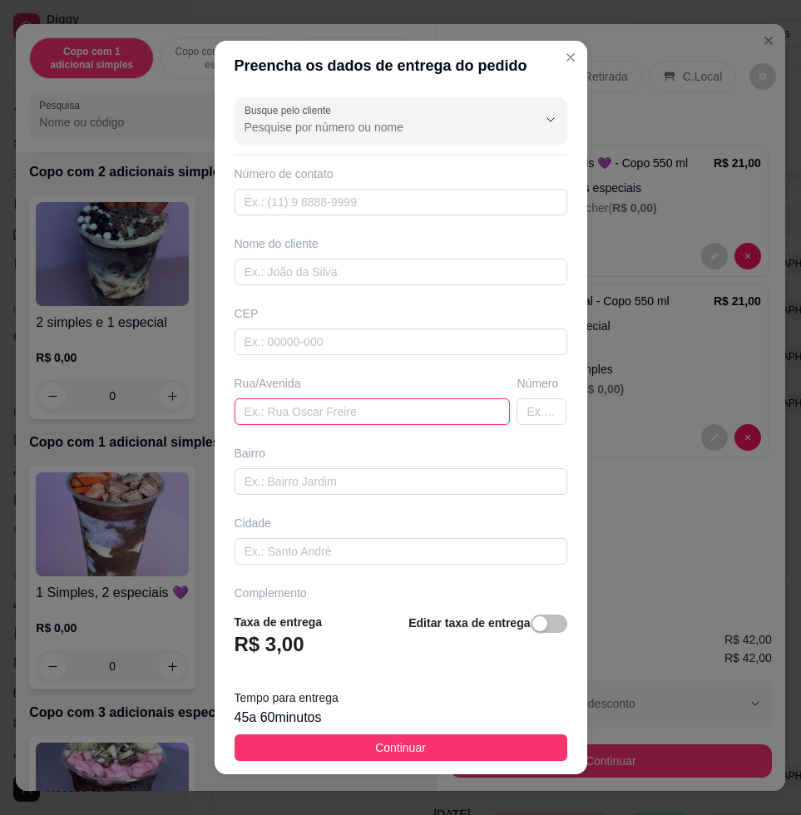
drag, startPoint x: 511, startPoint y: 66, endPoint x: 374, endPoint y: 424, distance: 383.5
click at [374, 424] on input "text" at bounding box center [373, 411] width 276 height 27
paste input "Erasmo Sanches bairro housome 307"
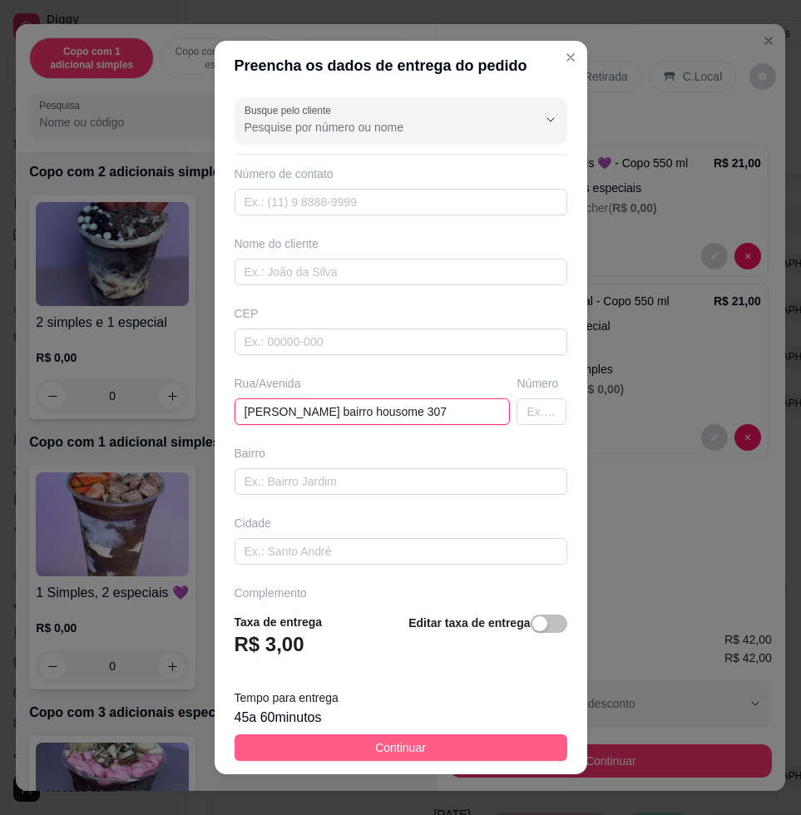
type input "Erasmo Sanches bairro housome 307"
click at [432, 751] on button "Continuar" at bounding box center [401, 747] width 333 height 27
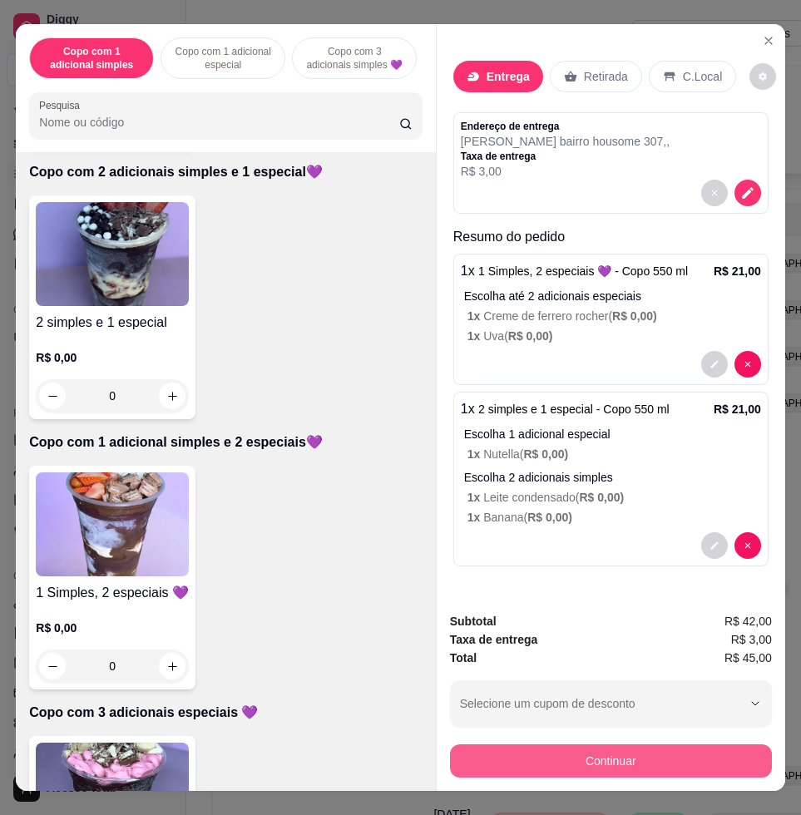
click at [700, 746] on button "Continuar" at bounding box center [611, 760] width 322 height 33
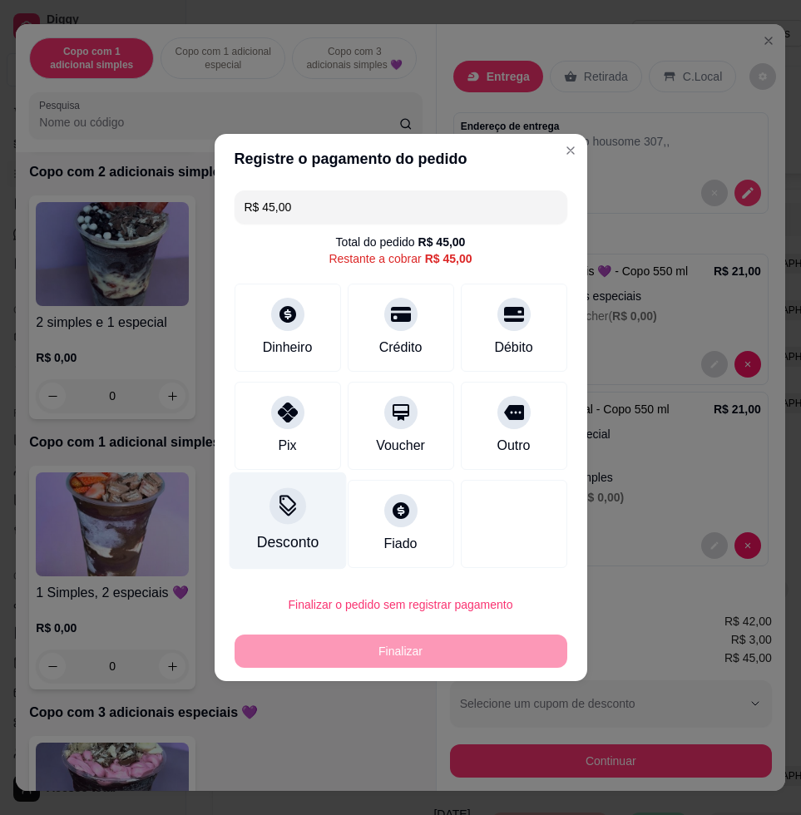
click at [314, 522] on div "Desconto" at bounding box center [287, 520] width 117 height 97
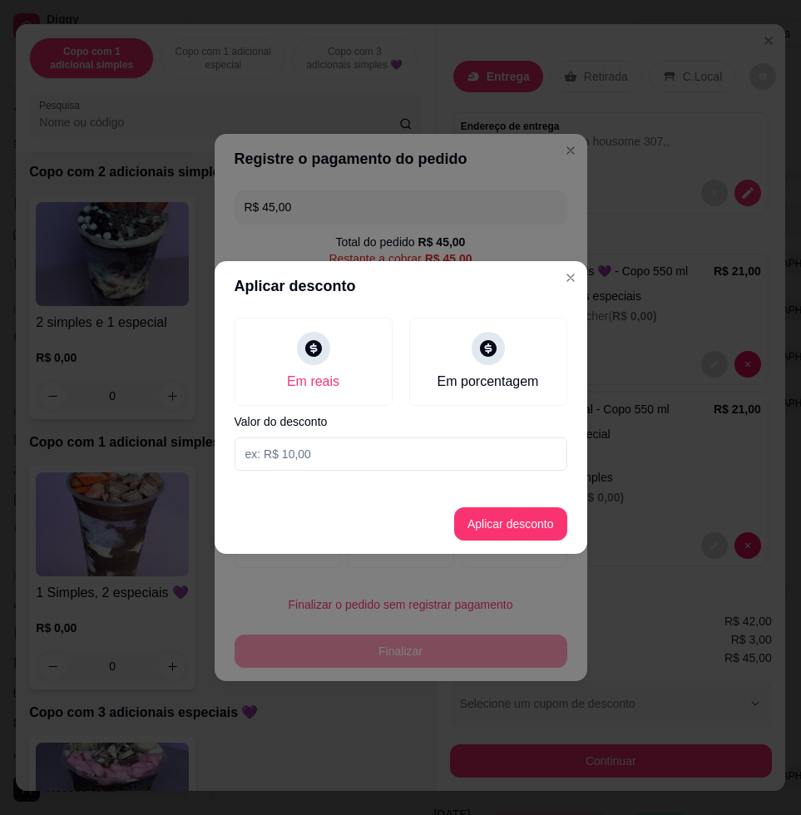
click at [360, 480] on section "Aplicar desconto Em reais Em porcentagem Valor do desconto Aplicar desconto" at bounding box center [401, 407] width 373 height 293
drag, startPoint x: 360, startPoint y: 468, endPoint x: 373, endPoint y: 454, distance: 19.4
click at [373, 454] on input at bounding box center [401, 453] width 333 height 33
click at [361, 455] on input at bounding box center [401, 453] width 333 height 33
type input "3,01"
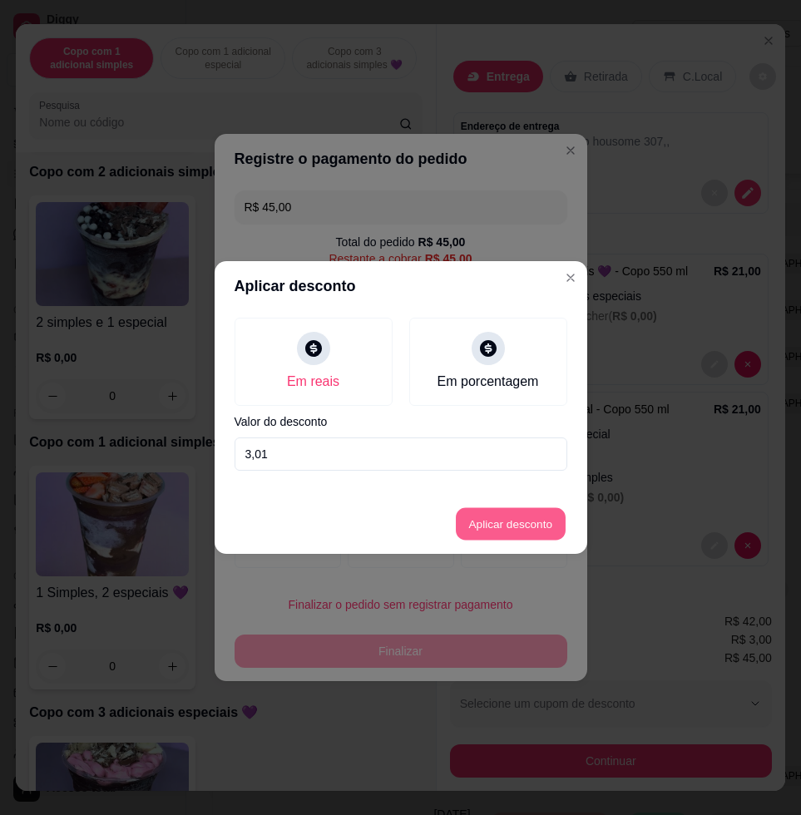
click at [482, 508] on button "Aplicar desconto" at bounding box center [510, 524] width 109 height 32
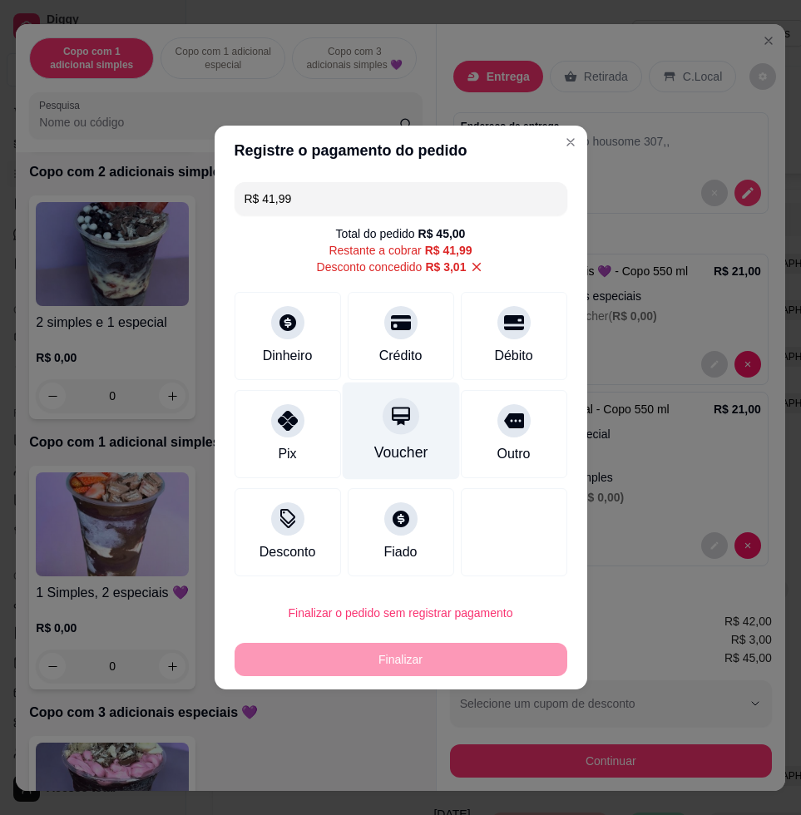
click at [386, 373] on div "Crédito" at bounding box center [401, 336] width 106 height 88
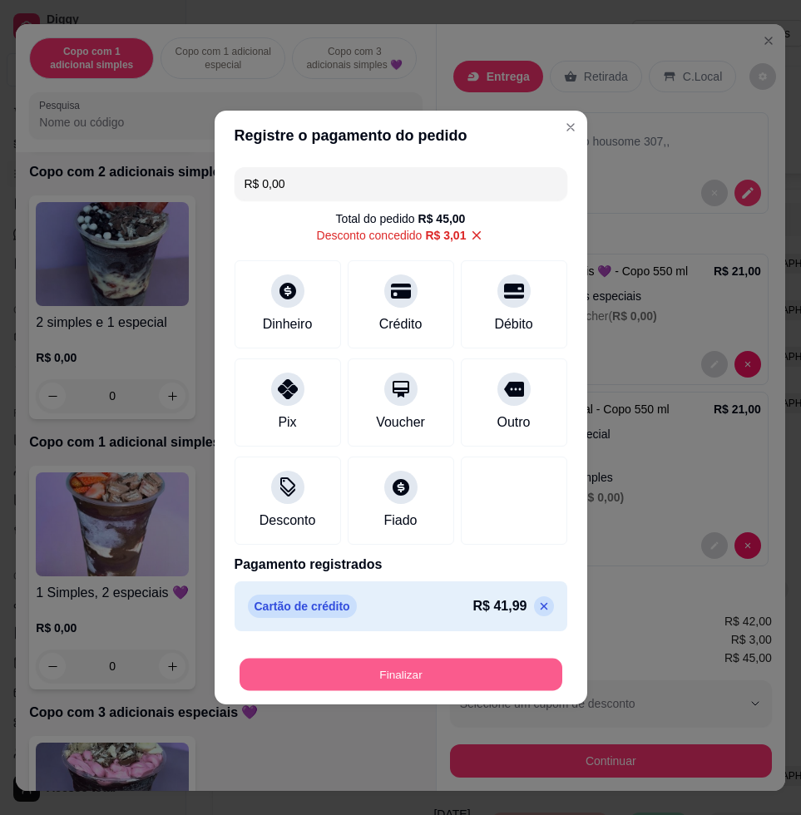
click at [417, 664] on button "Finalizar" at bounding box center [401, 675] width 323 height 32
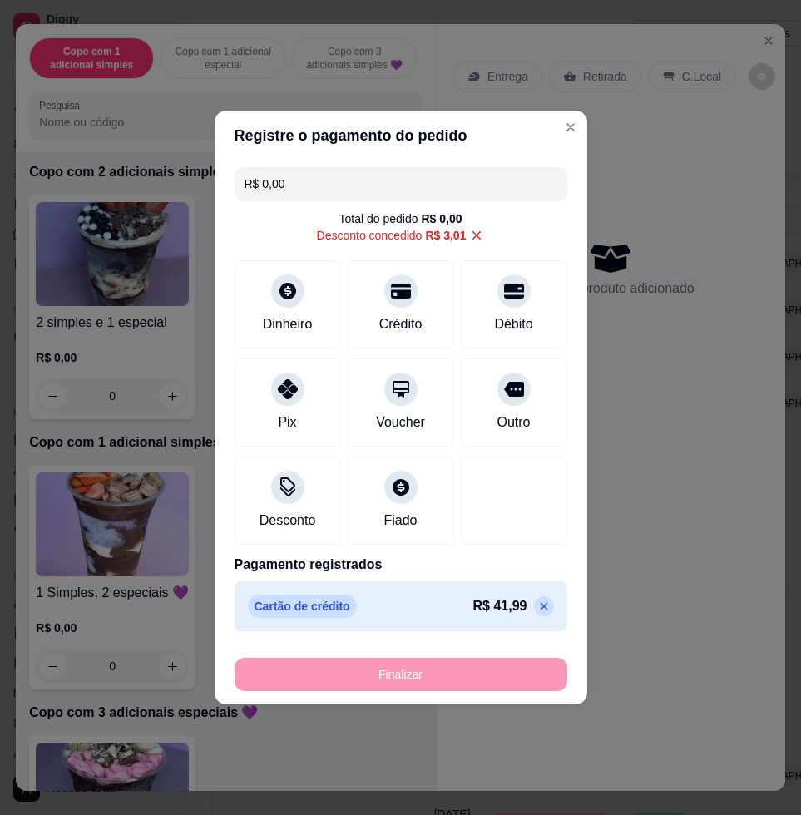
type input "-R$ 45,00"
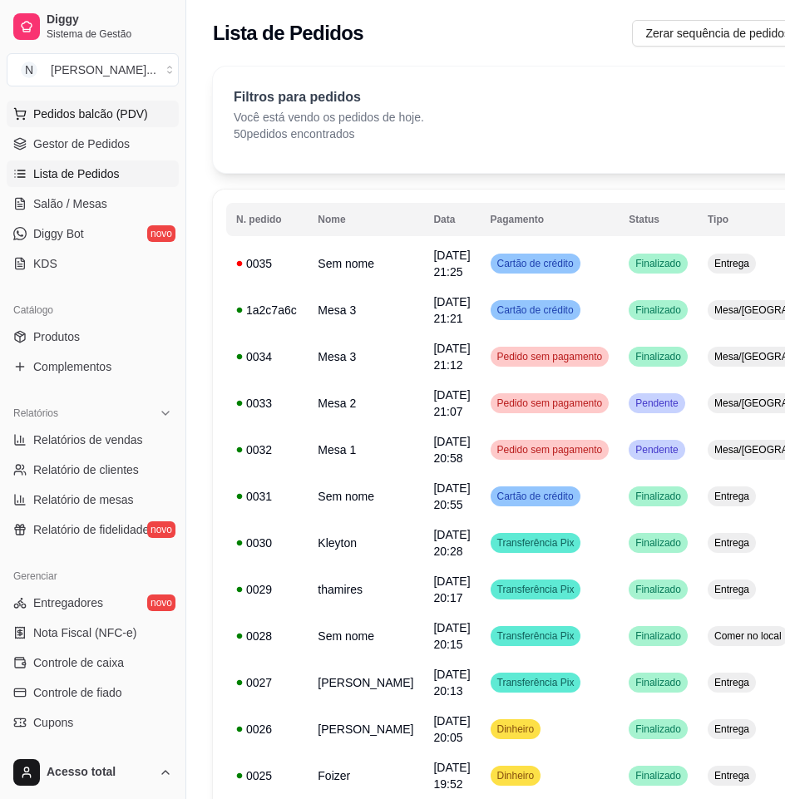
click at [111, 104] on button "Pedidos balcão (PDV)" at bounding box center [93, 114] width 172 height 27
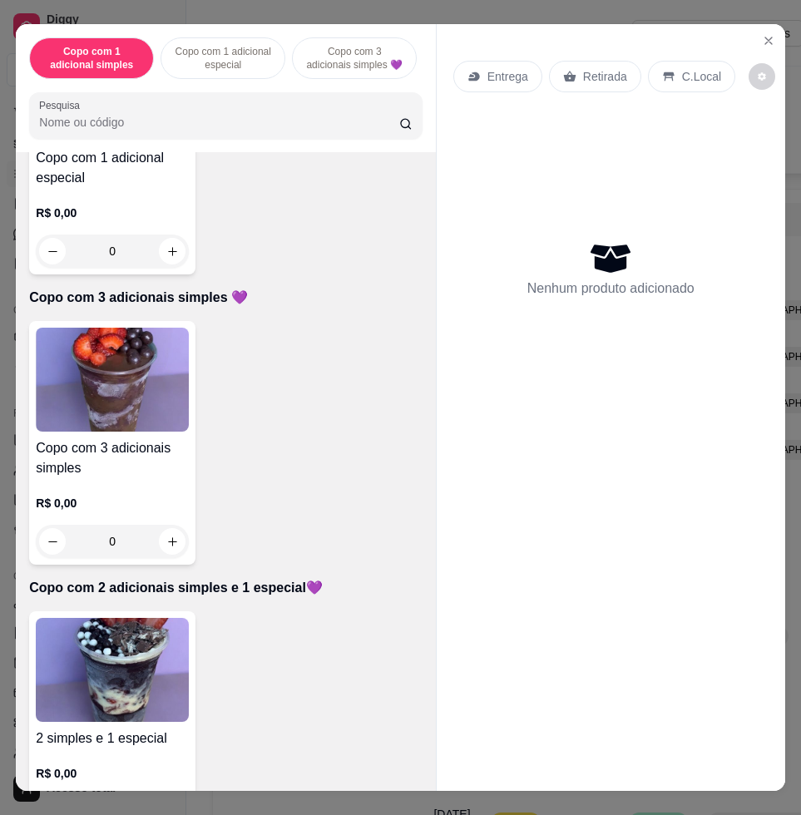
scroll to position [936, 0]
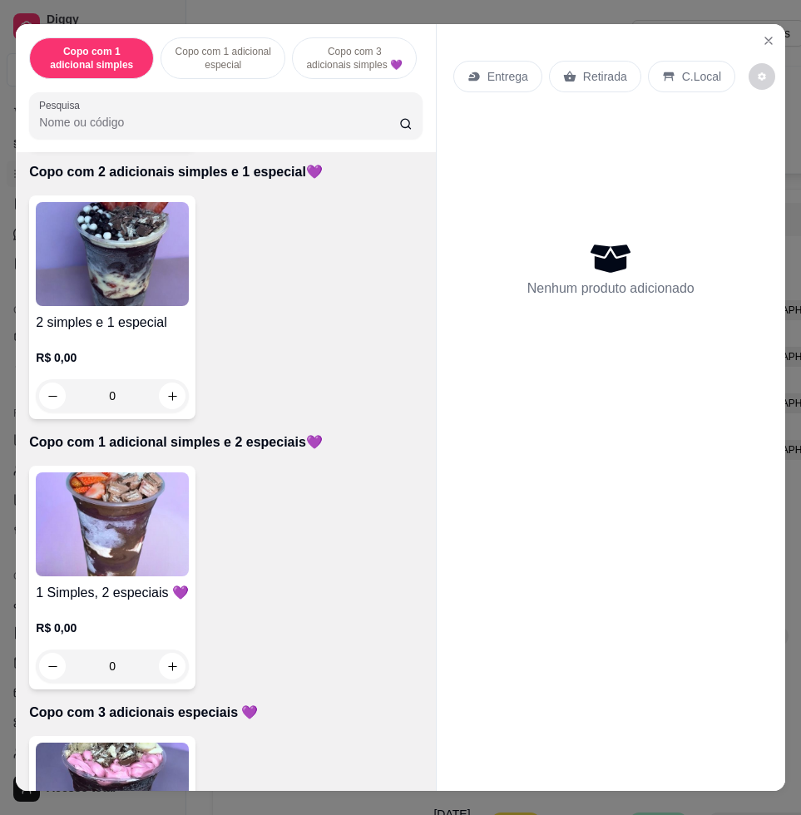
click at [100, 520] on img at bounding box center [112, 524] width 153 height 104
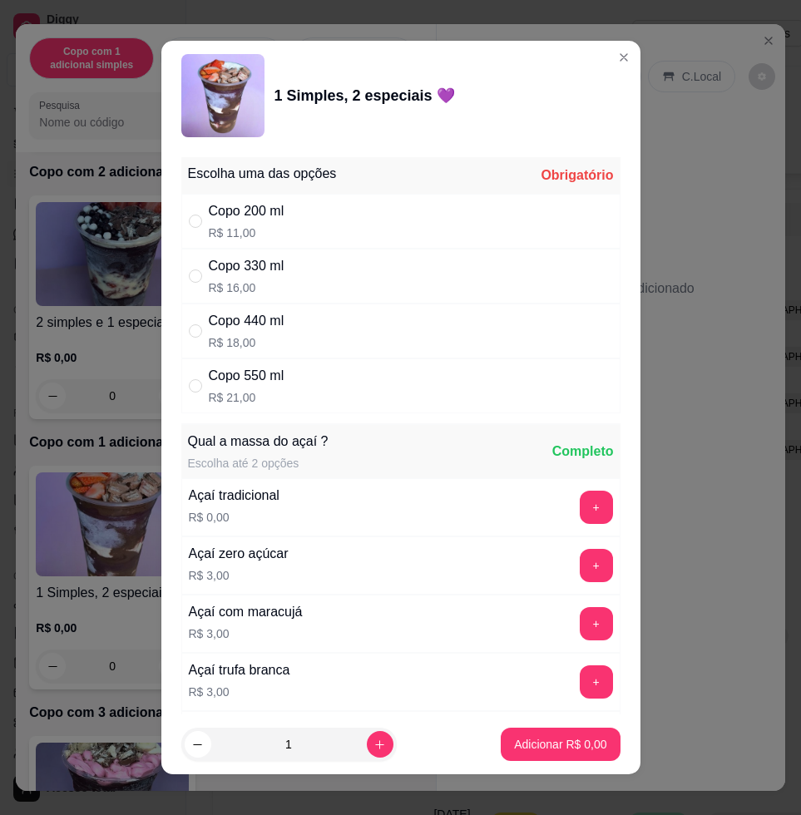
click at [371, 274] on div "Copo 330 ml R$ 16,00" at bounding box center [400, 276] width 439 height 55
radio input "true"
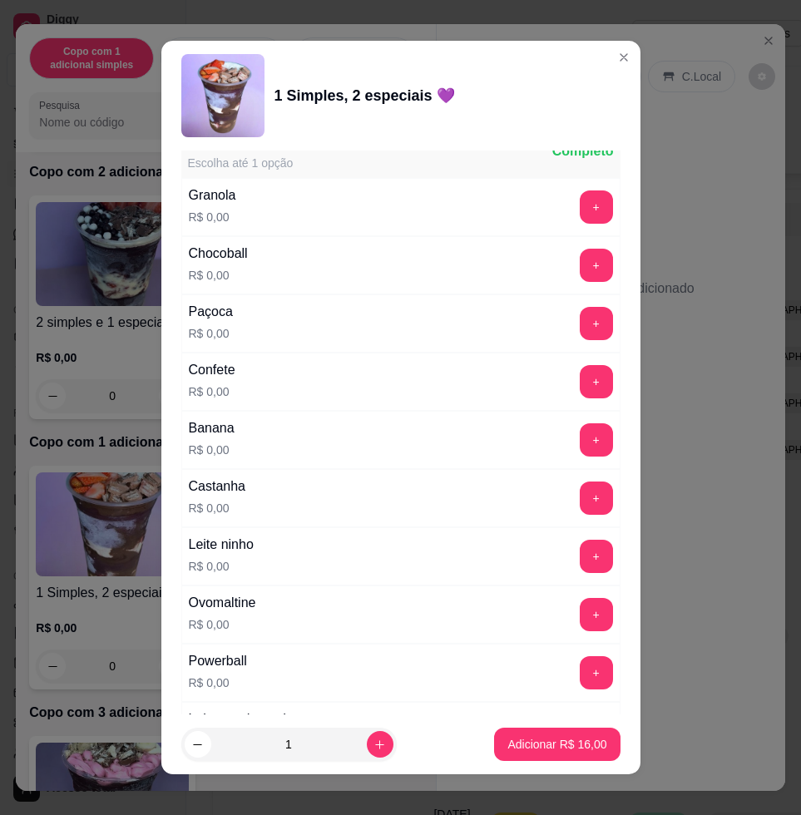
click at [573, 555] on div "+" at bounding box center [596, 556] width 47 height 33
click at [580, 557] on button "+" at bounding box center [596, 556] width 33 height 33
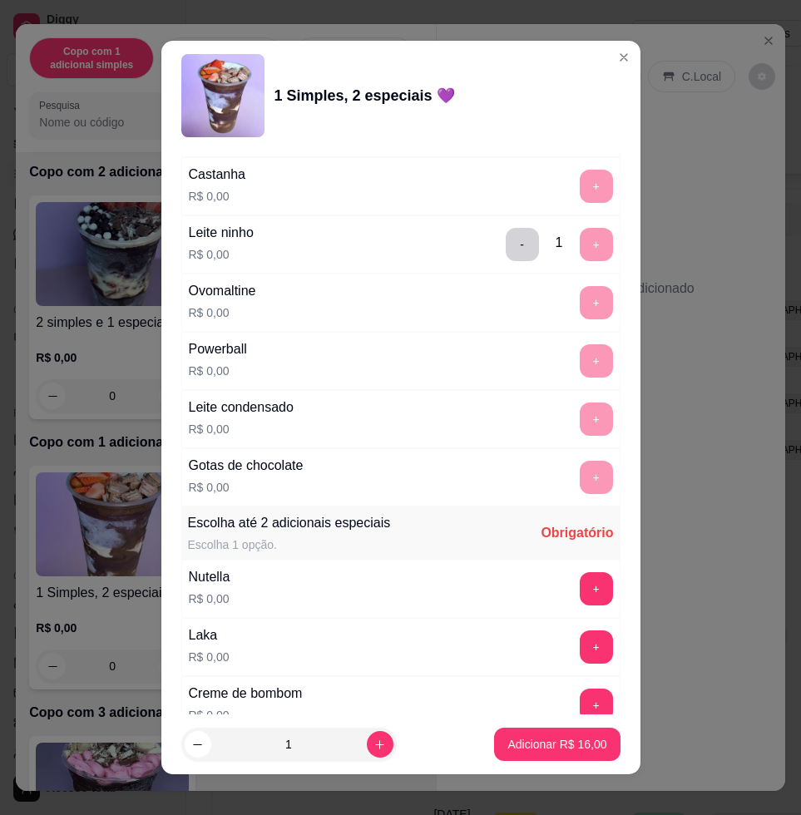
scroll to position [1351, 0]
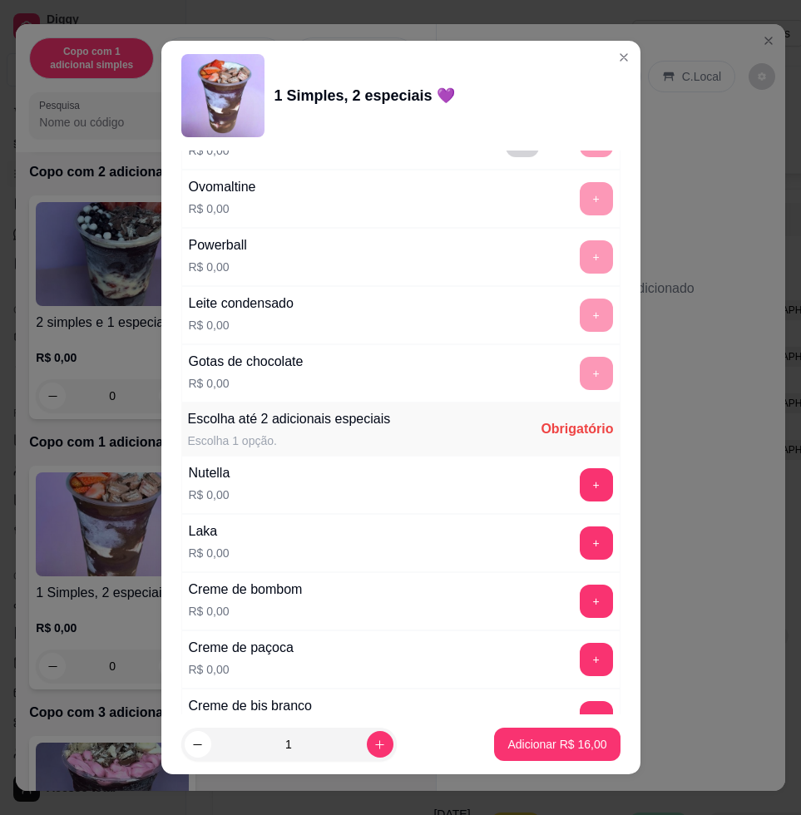
click at [580, 492] on button "+" at bounding box center [596, 484] width 33 height 33
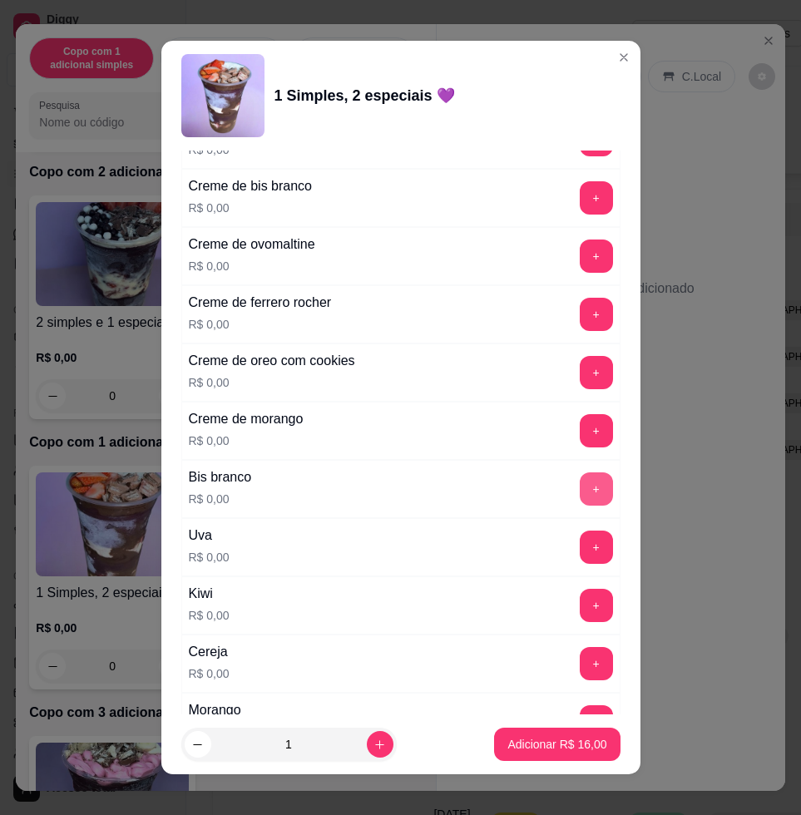
scroll to position [1975, 0]
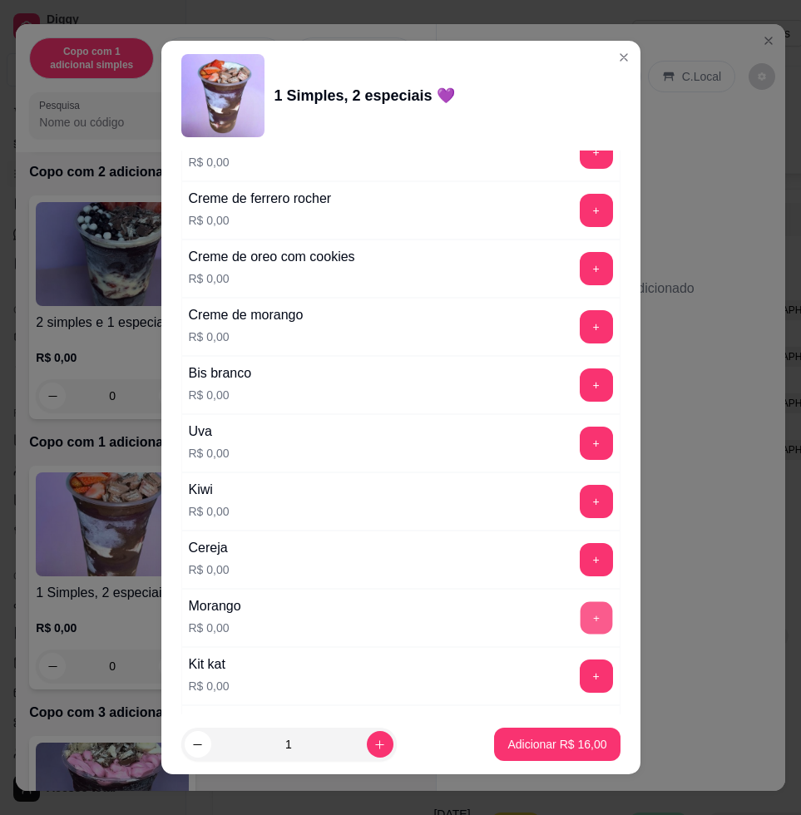
click at [580, 616] on button "+" at bounding box center [596, 618] width 32 height 32
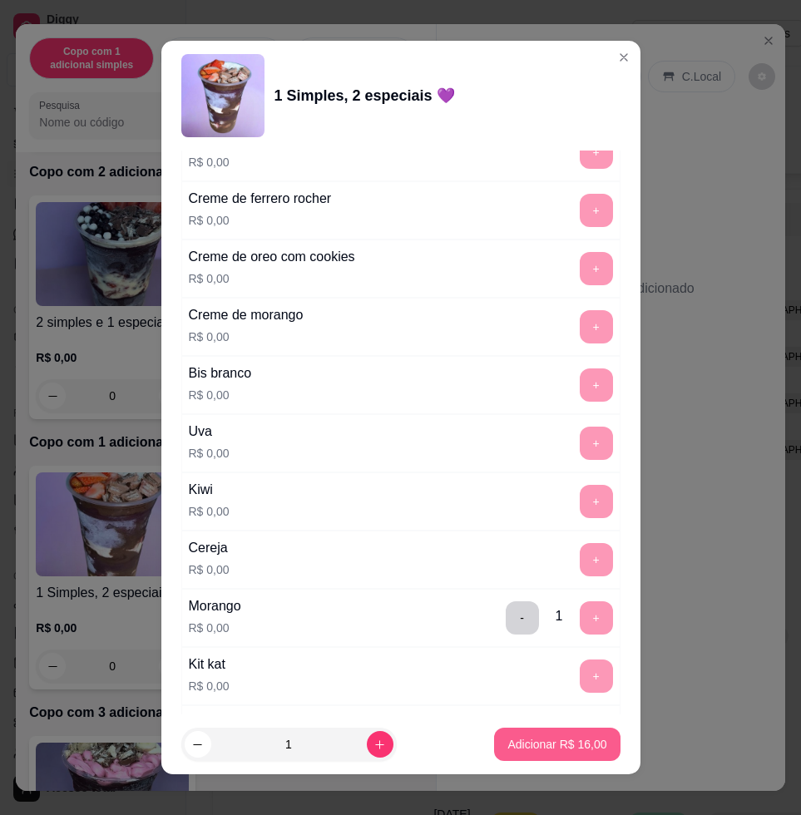
click at [544, 744] on p "Adicionar R$ 16,00" at bounding box center [556, 744] width 99 height 17
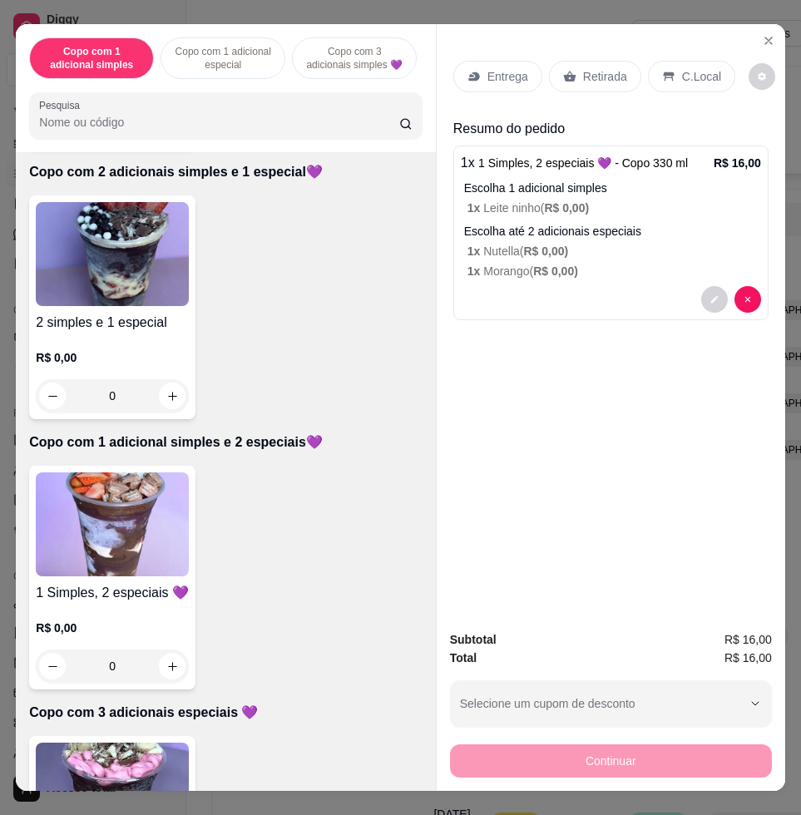
click at [125, 527] on img at bounding box center [112, 524] width 153 height 104
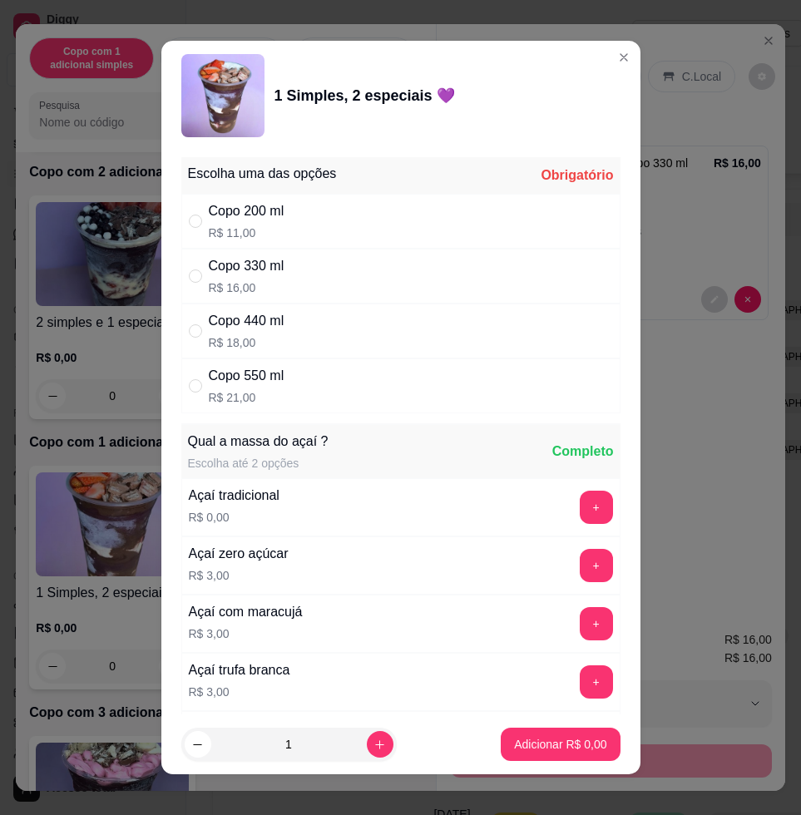
drag, startPoint x: 305, startPoint y: 277, endPoint x: 374, endPoint y: 363, distance: 110.7
click at [307, 277] on div "Copo 330 ml R$ 16,00" at bounding box center [400, 276] width 439 height 55
radio input "true"
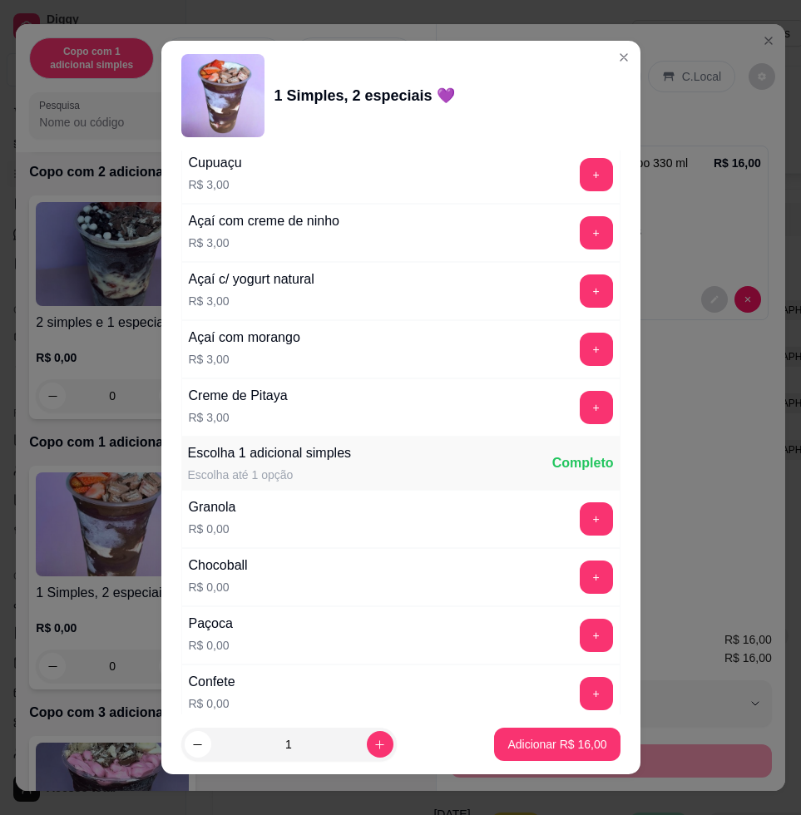
scroll to position [1040, 0]
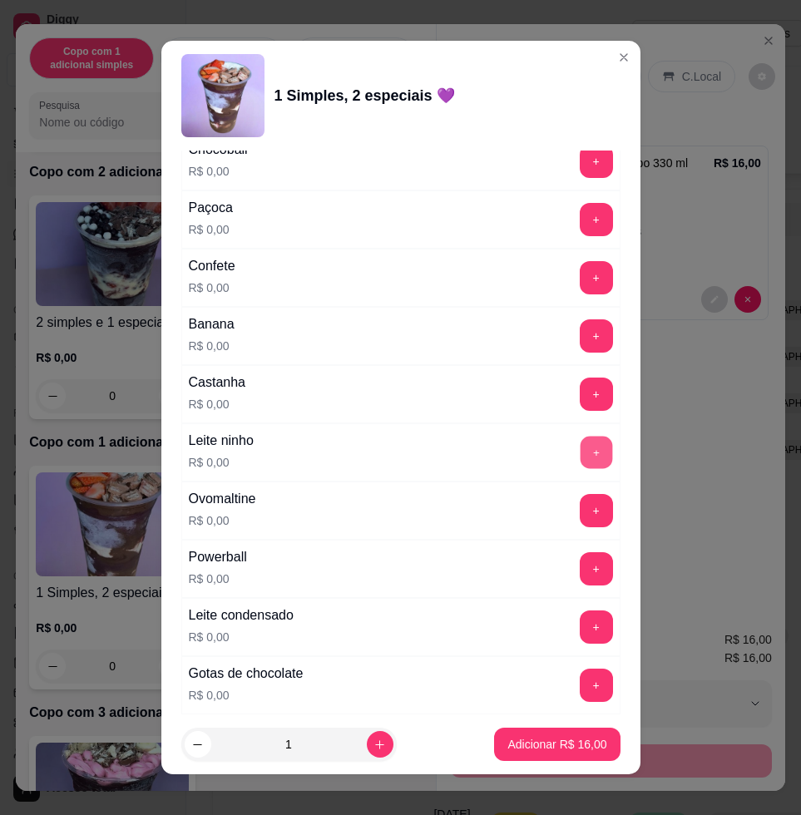
click at [580, 448] on button "+" at bounding box center [596, 453] width 32 height 32
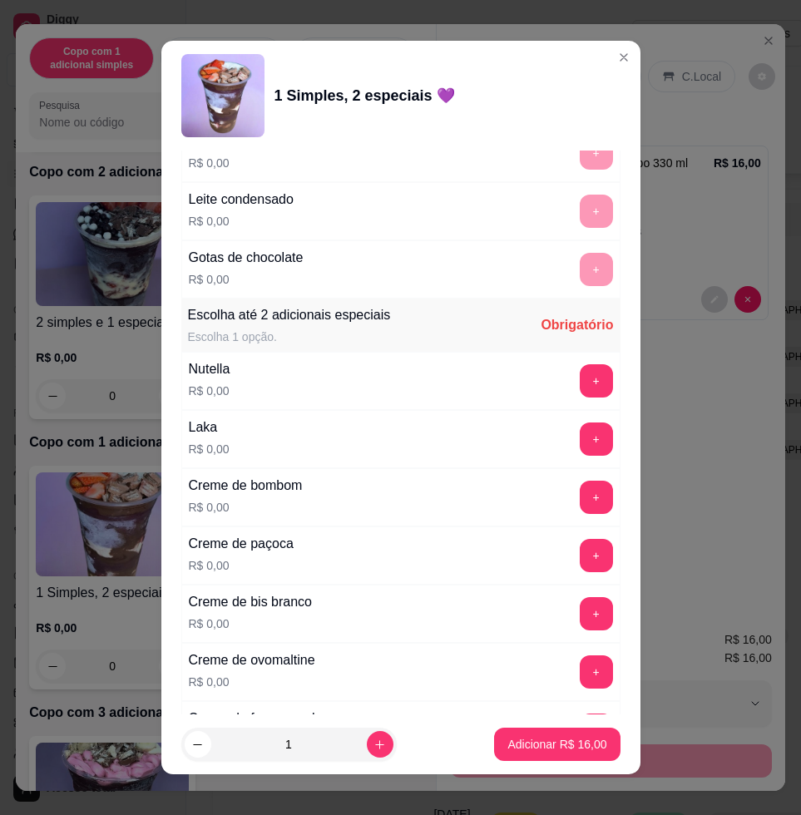
scroll to position [1663, 0]
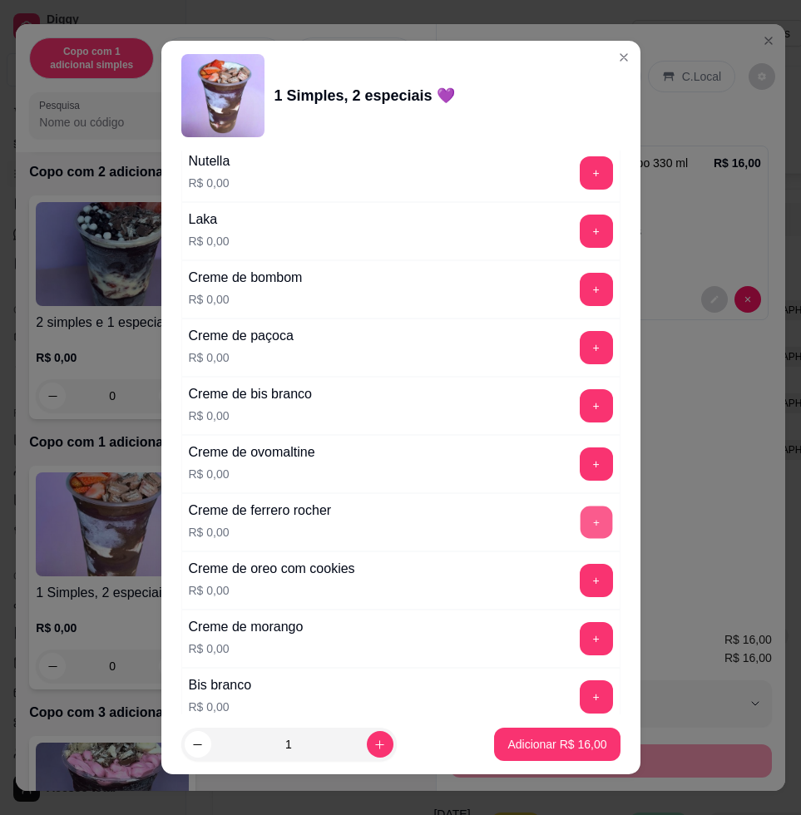
click at [580, 518] on button "+" at bounding box center [596, 522] width 32 height 32
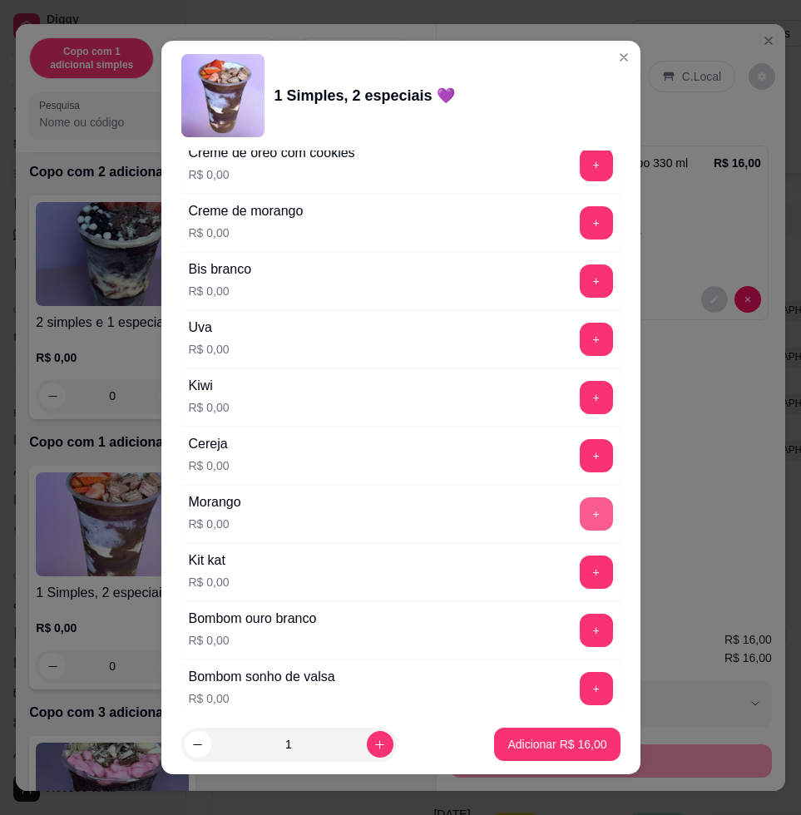
click at [580, 523] on button "+" at bounding box center [596, 513] width 33 height 33
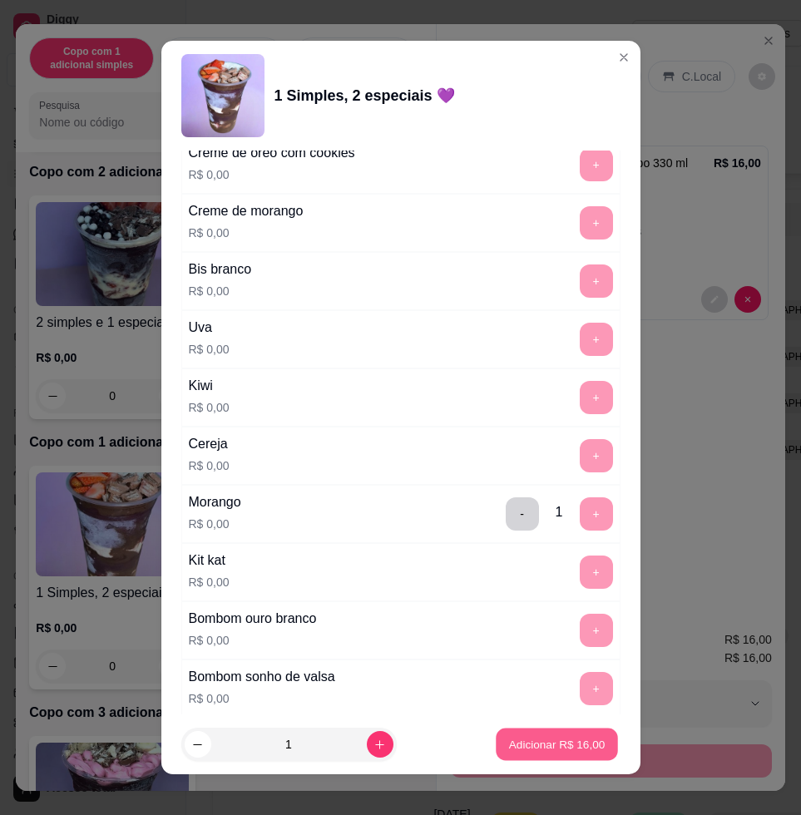
click at [567, 744] on p "Adicionar R$ 16,00" at bounding box center [557, 744] width 96 height 16
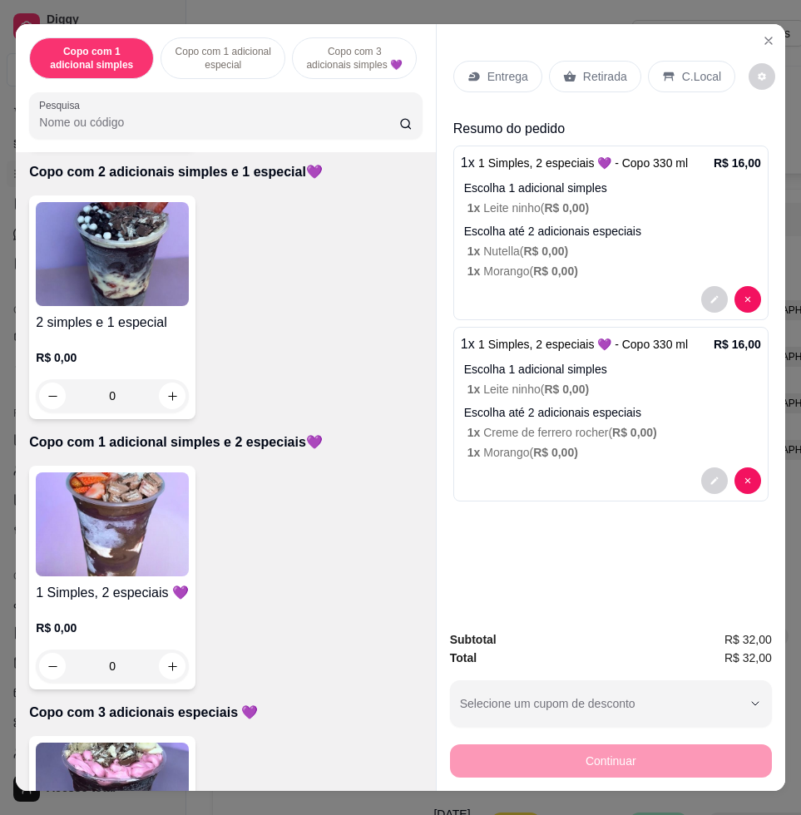
click at [495, 68] on p "Entrega" at bounding box center [507, 76] width 41 height 17
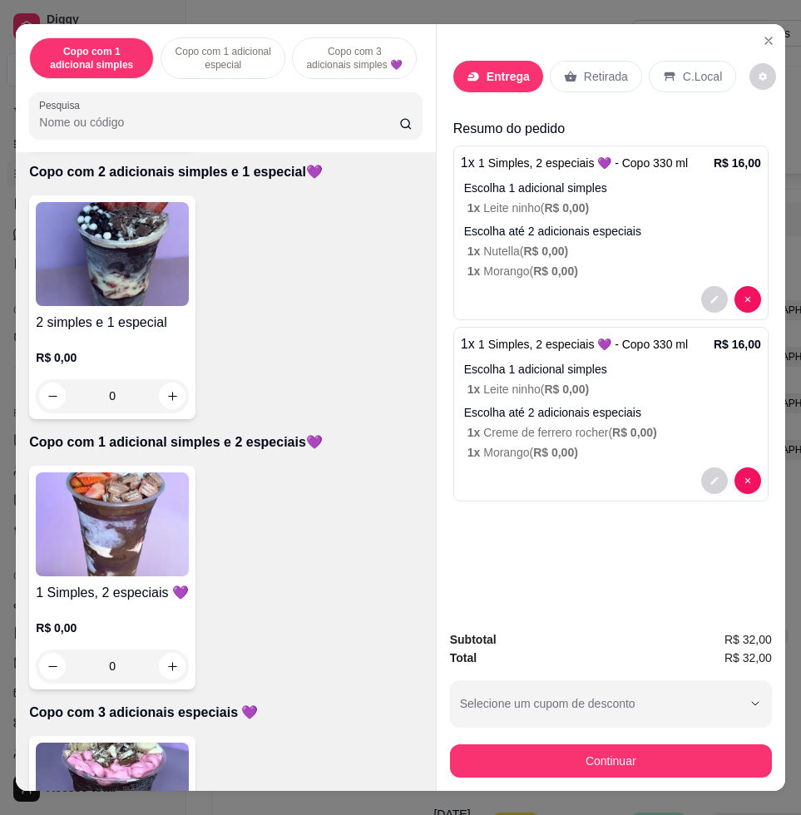
click at [357, 412] on input "text" at bounding box center [373, 411] width 276 height 27
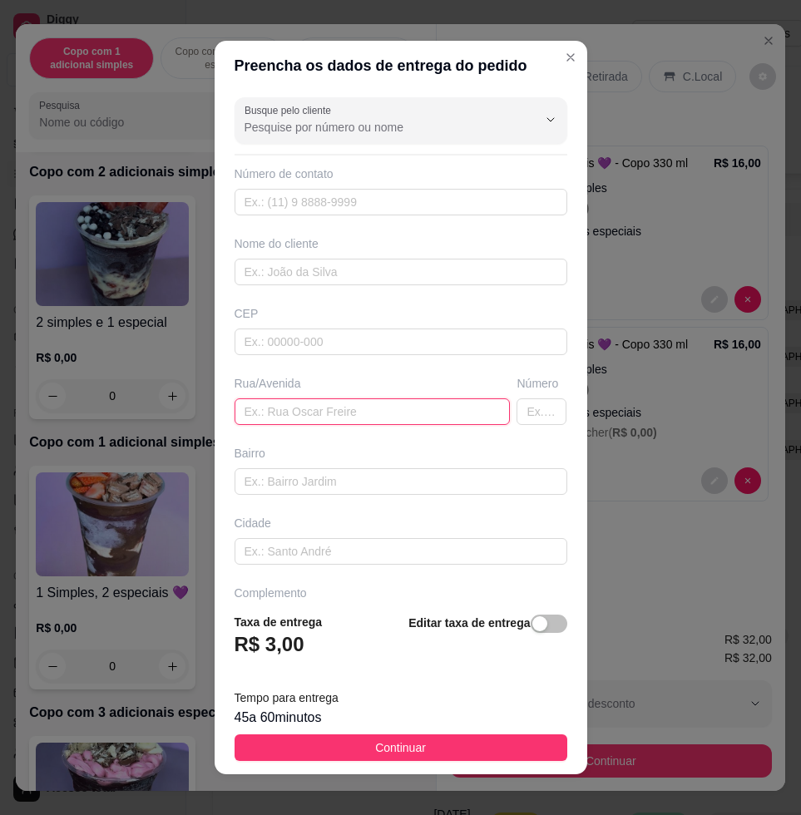
paste input "Santos dumont 1124"
type input "Santos dumont 1124"
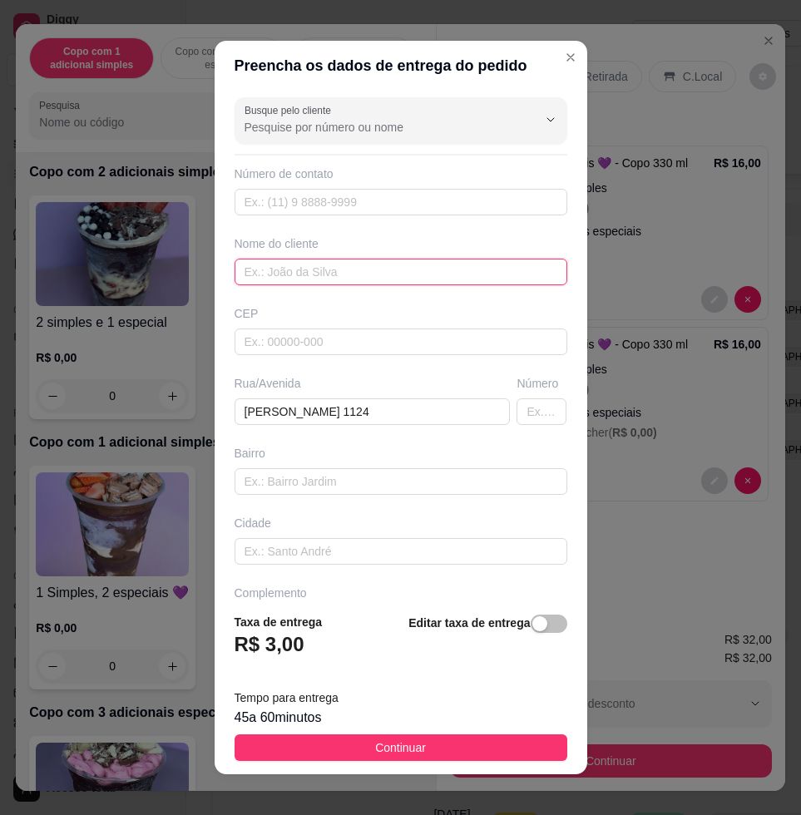
click at [384, 263] on input "text" at bounding box center [401, 272] width 333 height 27
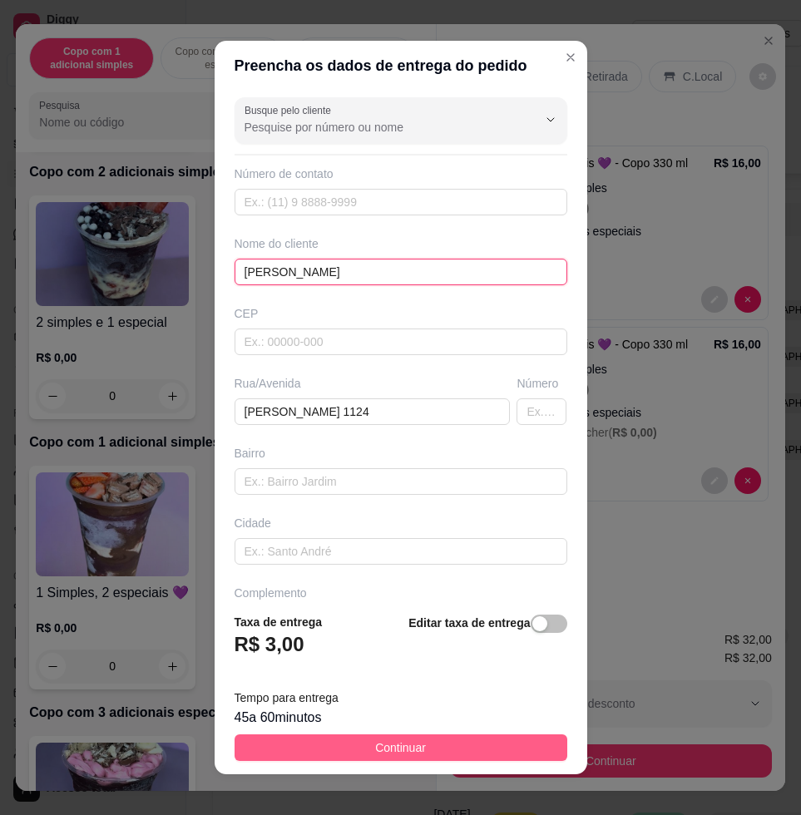
type input "danny"
click at [452, 746] on button "Continuar" at bounding box center [401, 747] width 333 height 27
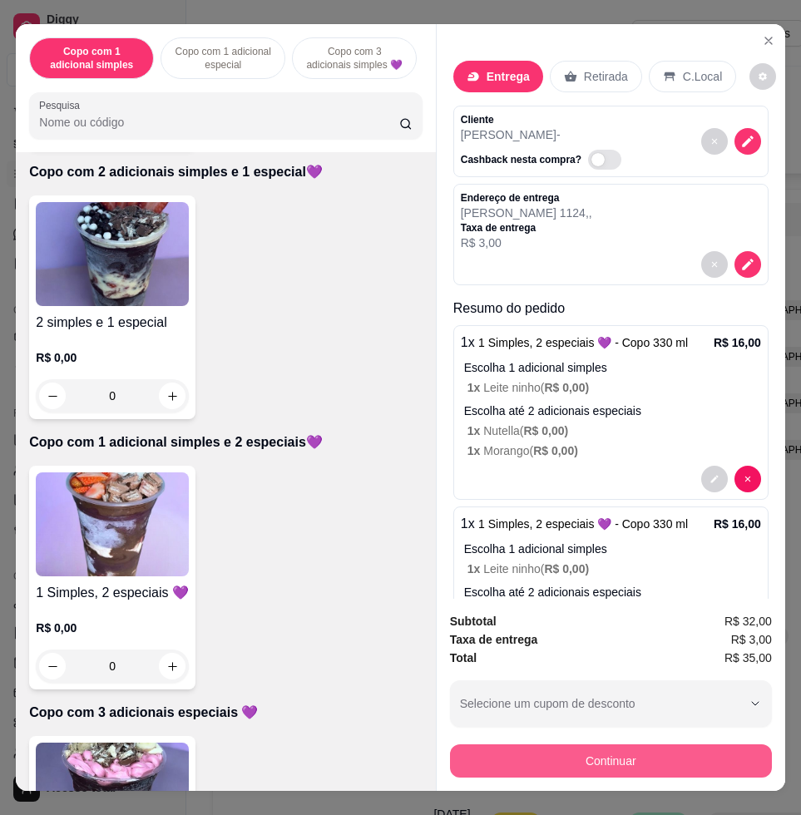
click at [480, 744] on button "Continuar" at bounding box center [611, 760] width 322 height 33
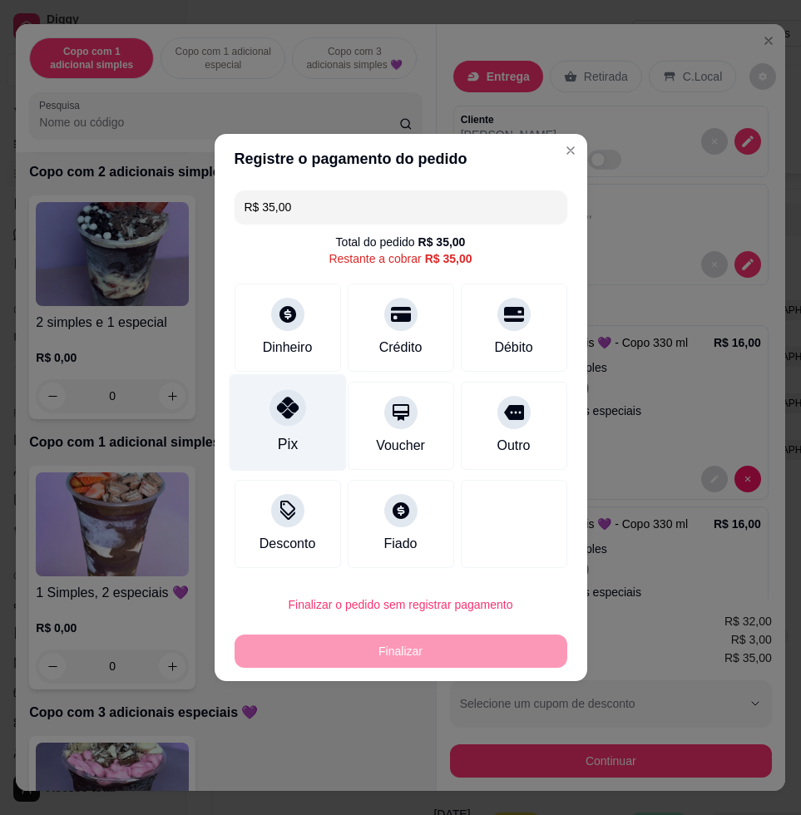
drag, startPoint x: 281, startPoint y: 412, endPoint x: 293, endPoint y: 435, distance: 26.0
click at [281, 415] on icon at bounding box center [287, 408] width 22 height 22
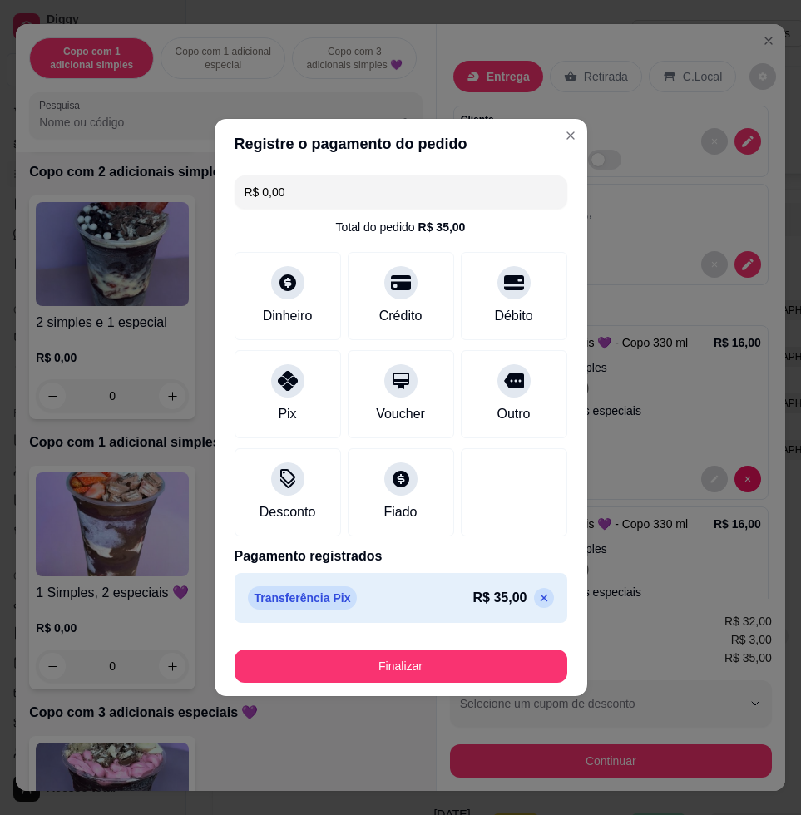
drag, startPoint x: 343, startPoint y: 684, endPoint x: 341, endPoint y: 666, distance: 17.6
click at [343, 683] on footer "Finalizar" at bounding box center [401, 663] width 373 height 67
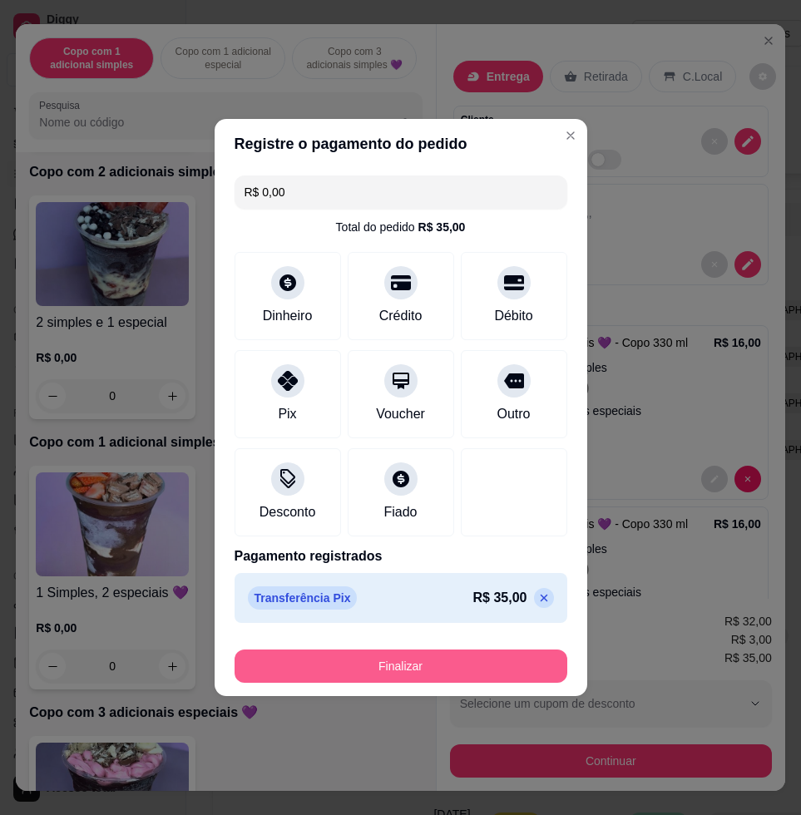
click at [341, 664] on button "Finalizar" at bounding box center [401, 666] width 333 height 33
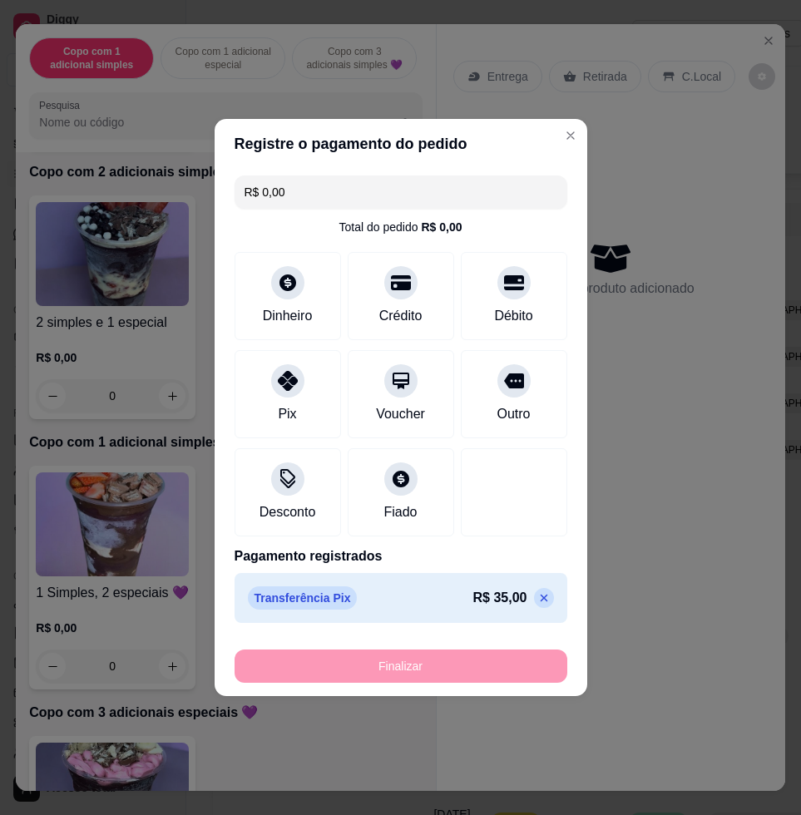
type input "-R$ 35,00"
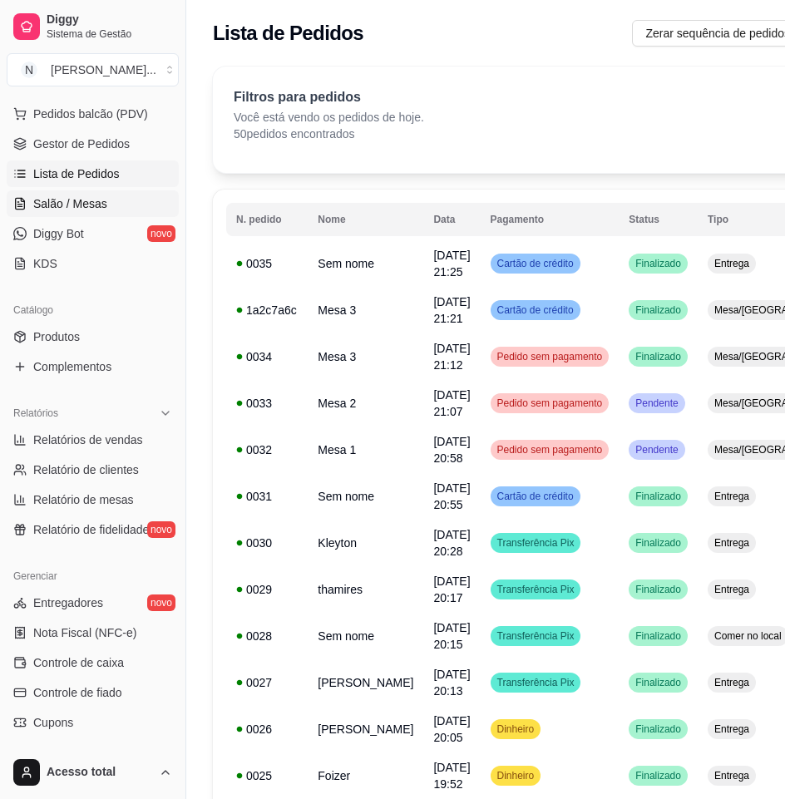
click at [77, 190] on link "Salão / Mesas" at bounding box center [93, 203] width 172 height 27
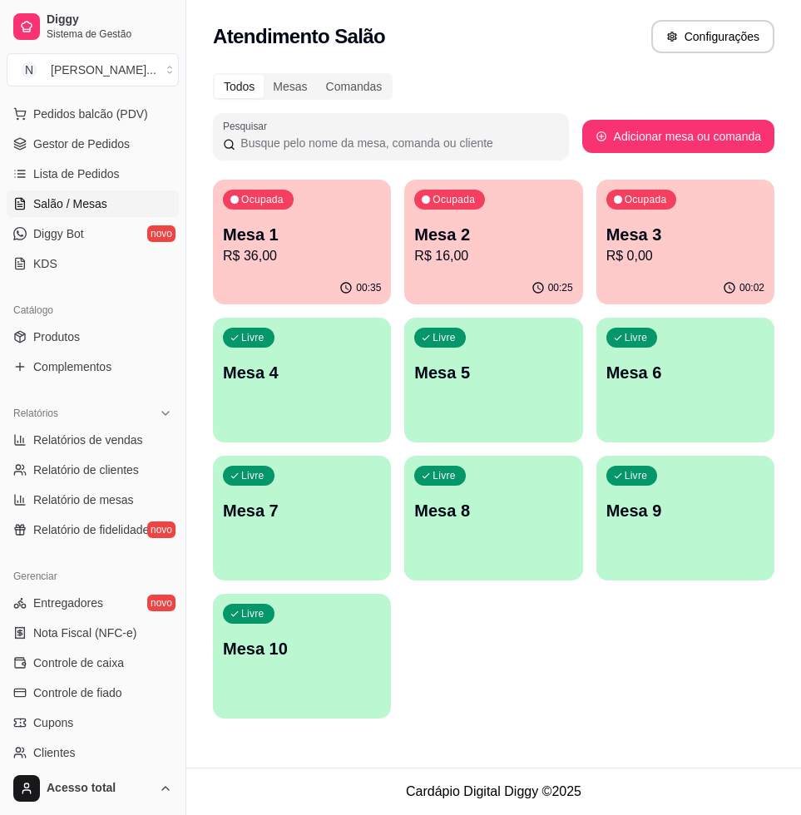
click at [254, 385] on div "Livre Mesa 4" at bounding box center [302, 370] width 178 height 105
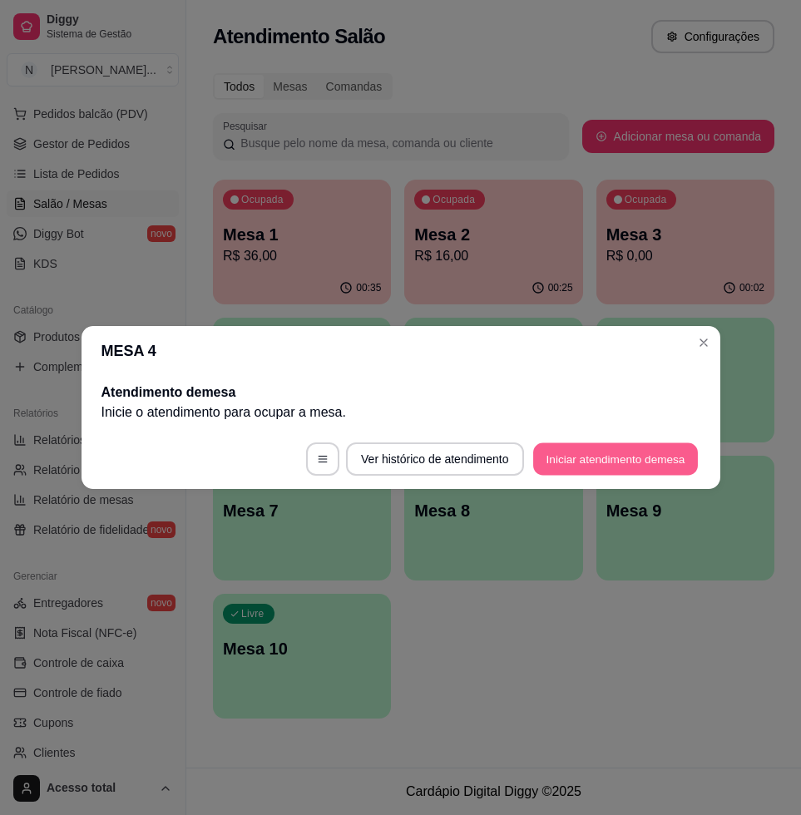
click at [578, 463] on button "Iniciar atendimento de mesa" at bounding box center [615, 459] width 165 height 32
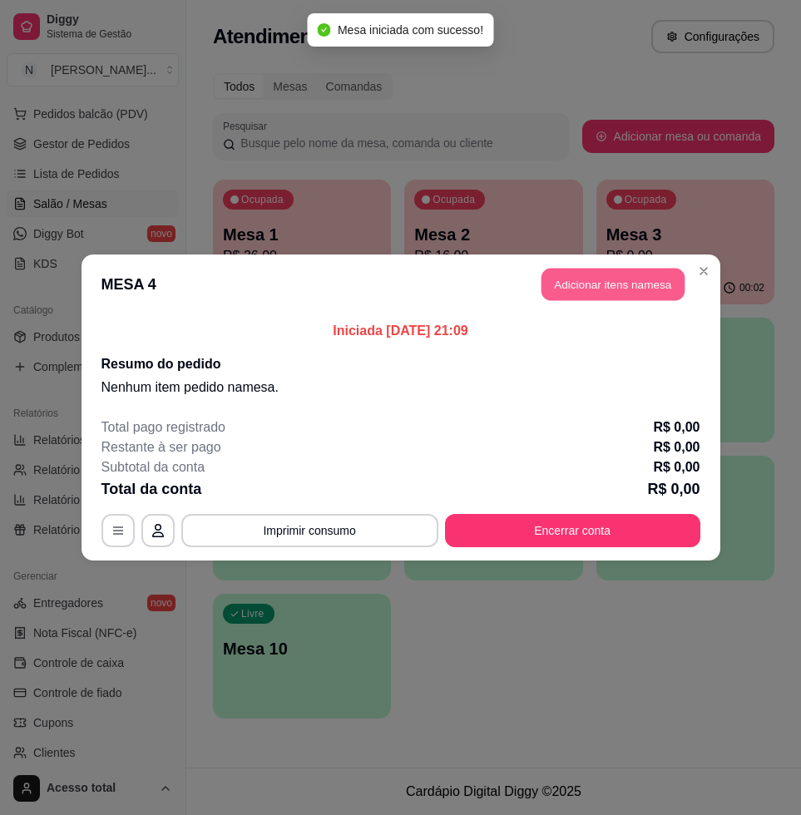
click at [627, 294] on button "Adicionar itens na mesa" at bounding box center [612, 285] width 143 height 32
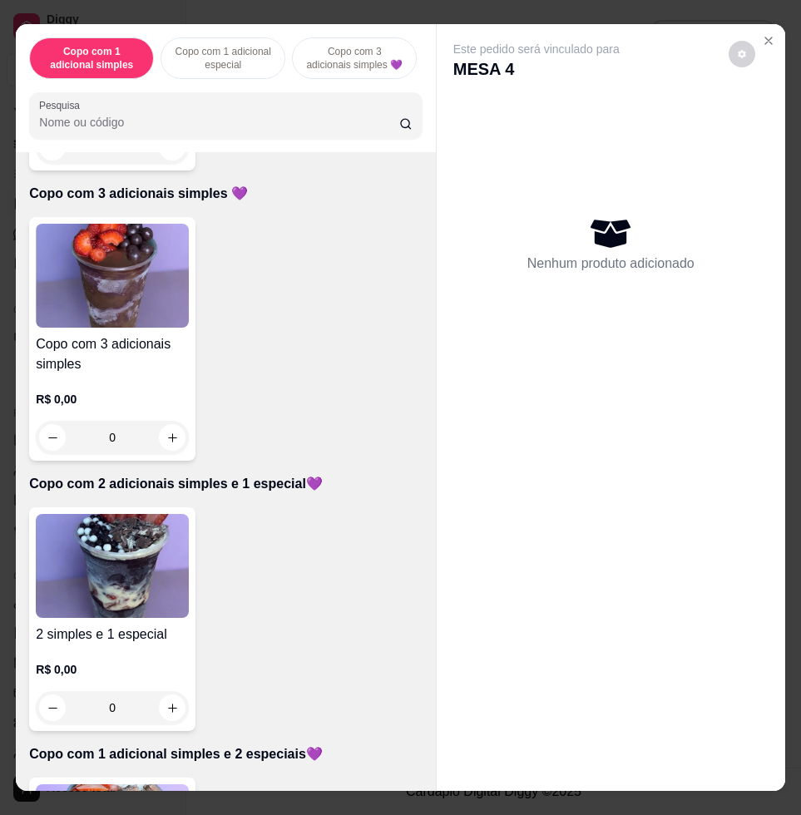
scroll to position [1040, 0]
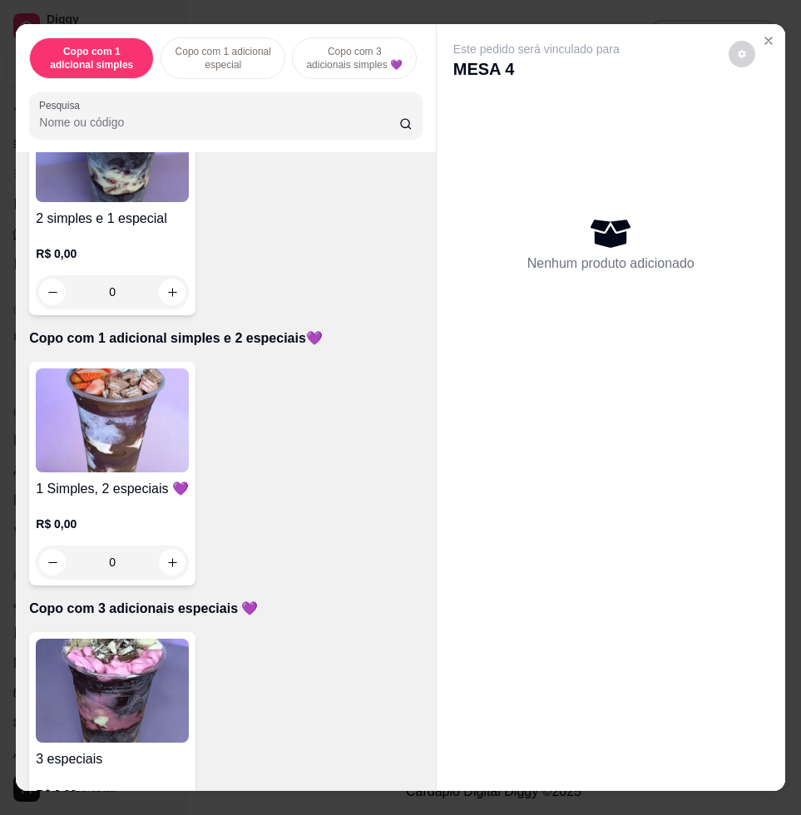
click at [65, 396] on img at bounding box center [112, 420] width 153 height 104
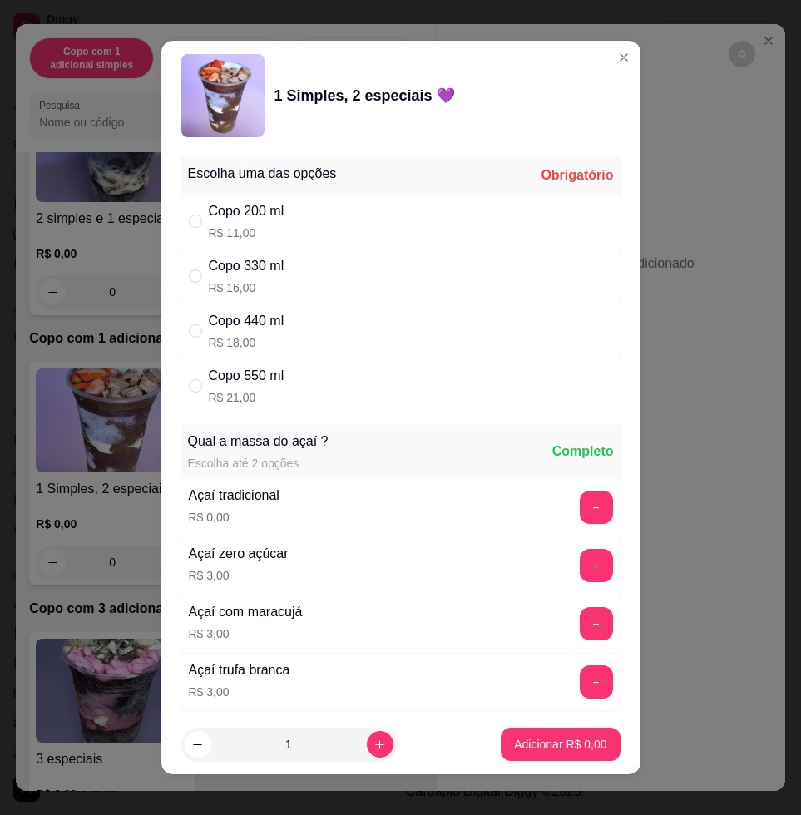
click at [284, 381] on div "Copo 550 ml R$ 21,00" at bounding box center [400, 385] width 439 height 55
radio input "true"
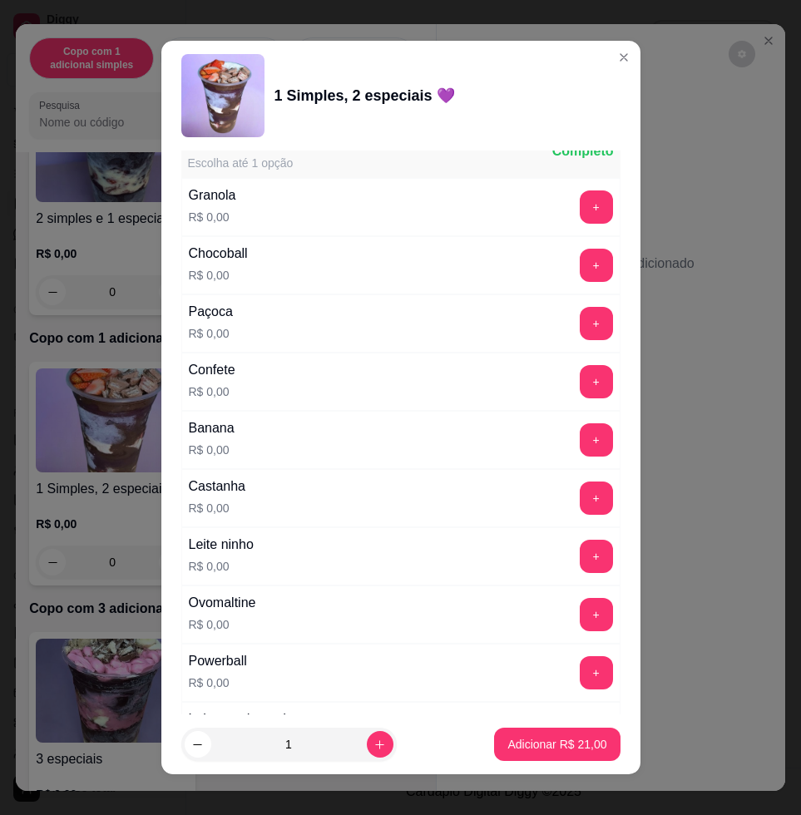
scroll to position [1455, 0]
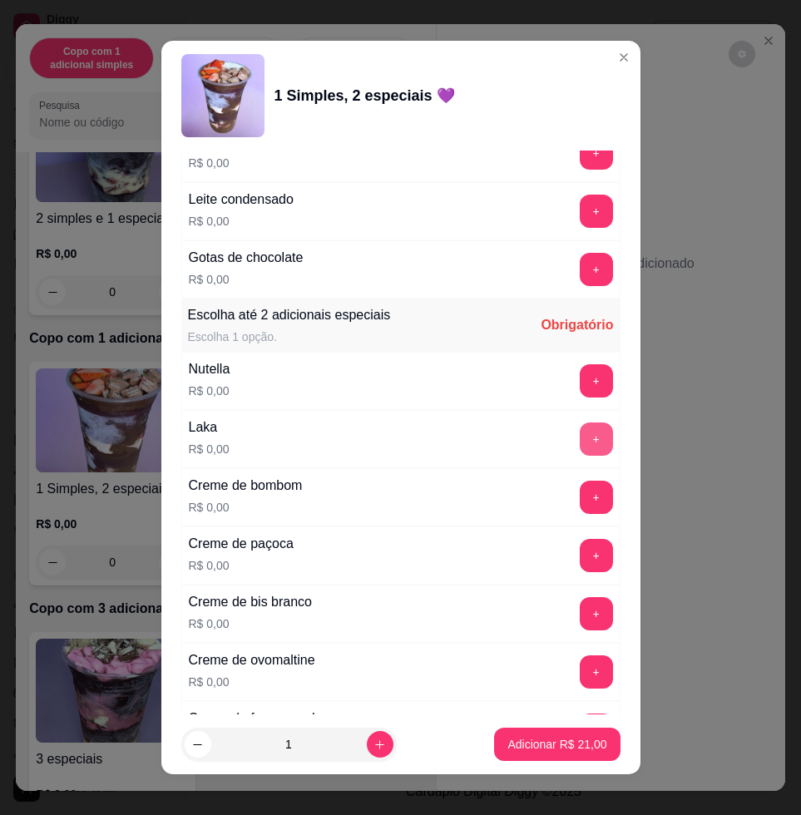
click at [580, 438] on button "+" at bounding box center [596, 438] width 33 height 33
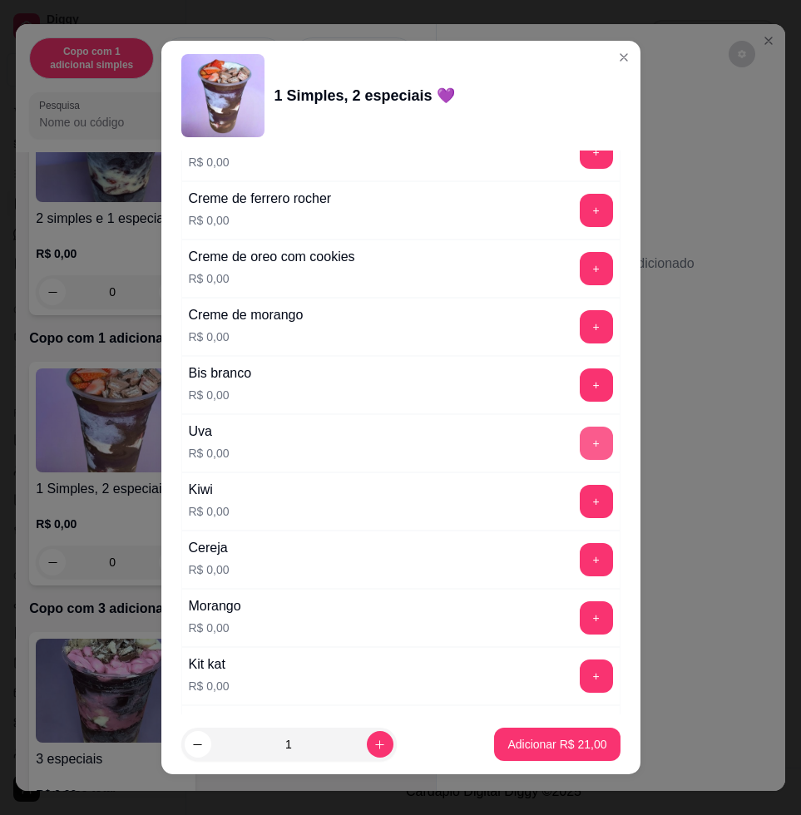
click at [580, 439] on button "+" at bounding box center [596, 443] width 33 height 33
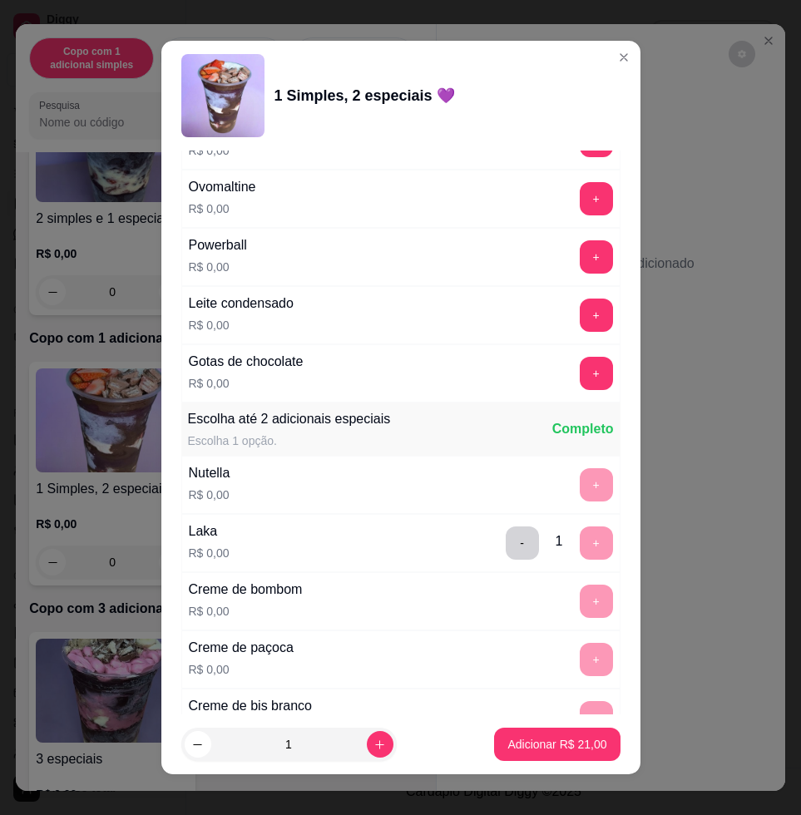
scroll to position [1040, 0]
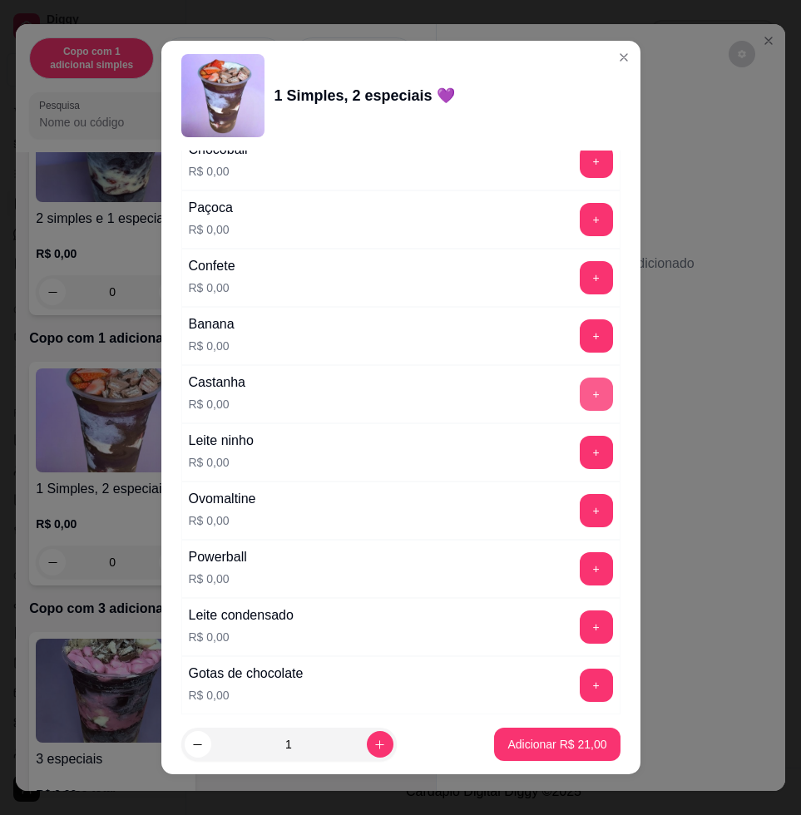
click at [580, 393] on button "+" at bounding box center [596, 394] width 33 height 33
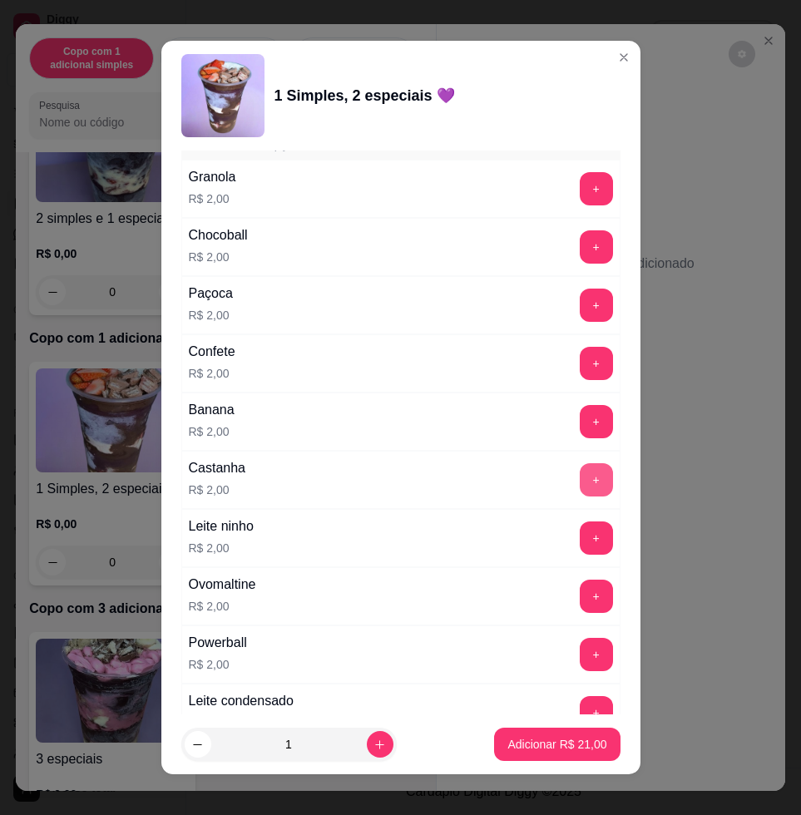
scroll to position [2911, 0]
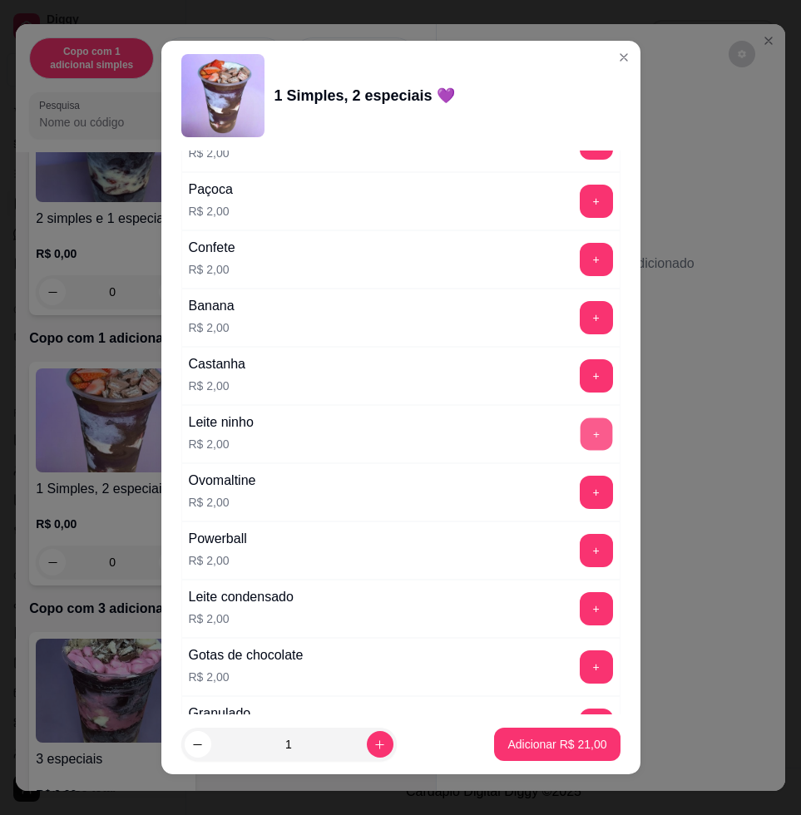
click at [580, 434] on button "+" at bounding box center [596, 434] width 32 height 32
click at [352, 719] on footer "1 Adicionar R$ 23,00" at bounding box center [400, 744] width 479 height 60
click at [367, 735] on button "increase-product-quantity" at bounding box center [380, 744] width 27 height 27
type input "2"
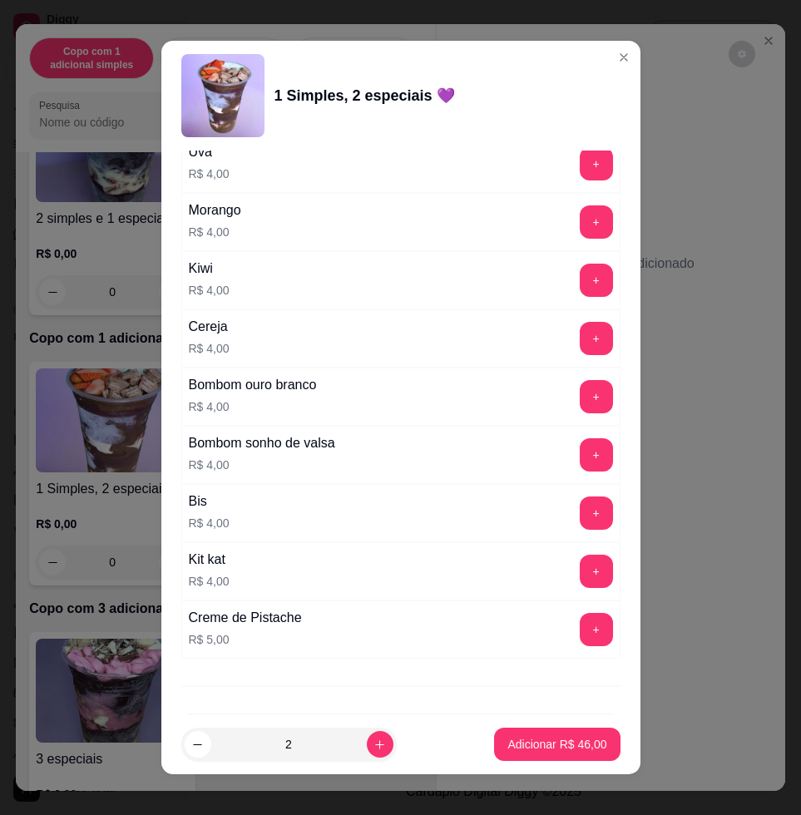
scroll to position [4123, 0]
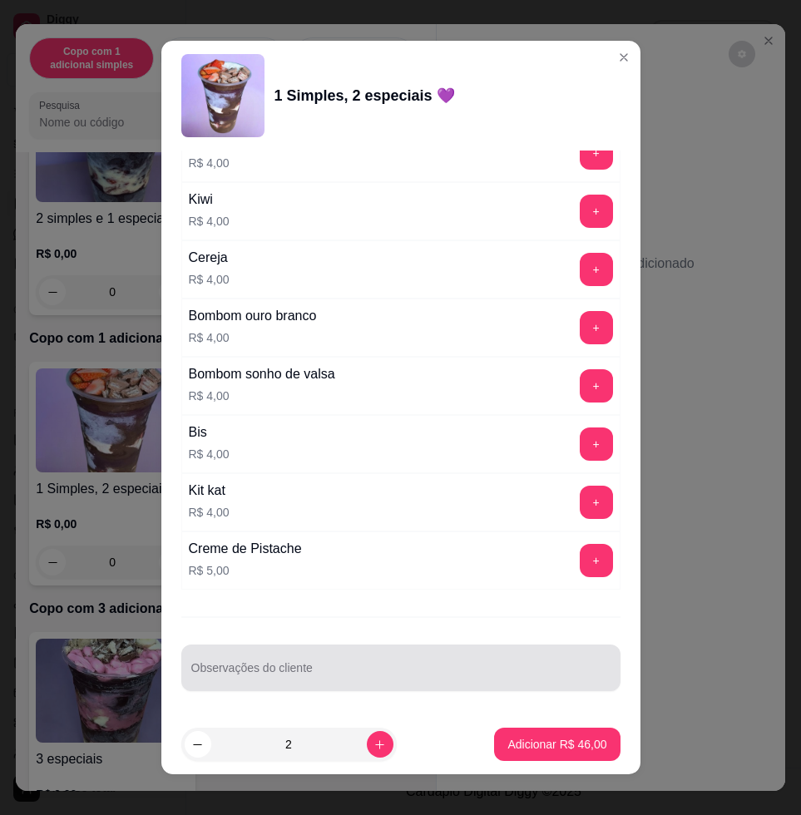
click at [422, 662] on div at bounding box center [400, 667] width 419 height 33
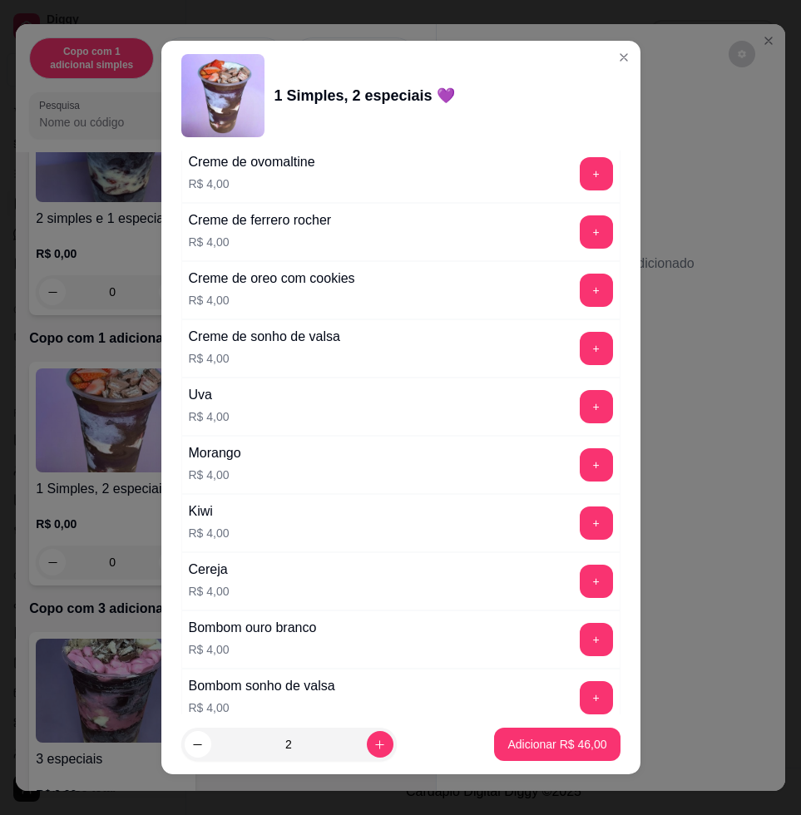
scroll to position [3707, 0]
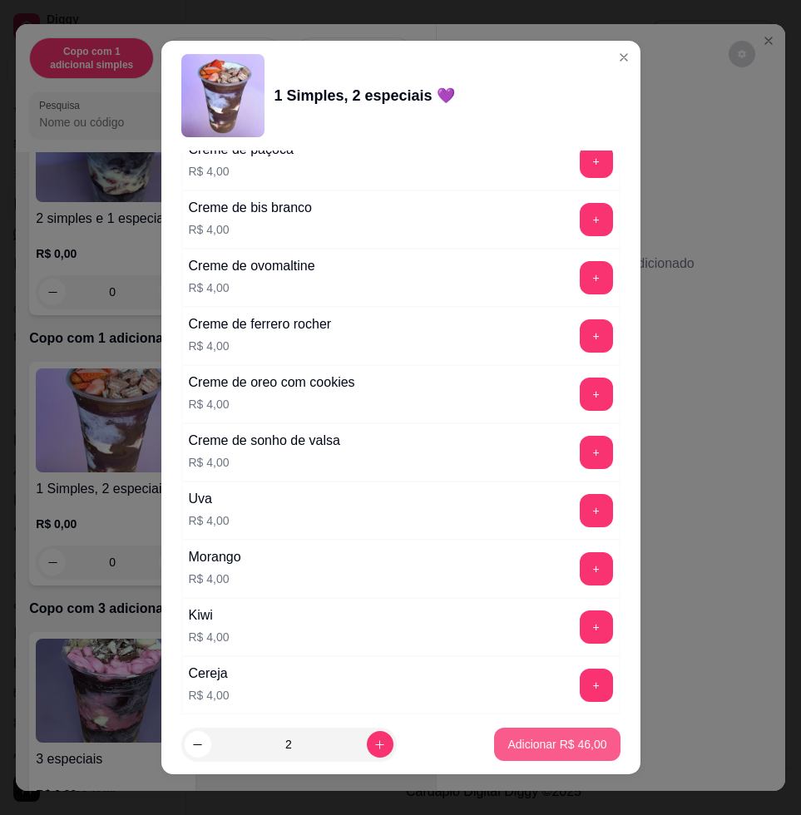
type input "levar maisa"
click at [531, 757] on button "Adicionar R$ 46,00" at bounding box center [557, 744] width 126 height 33
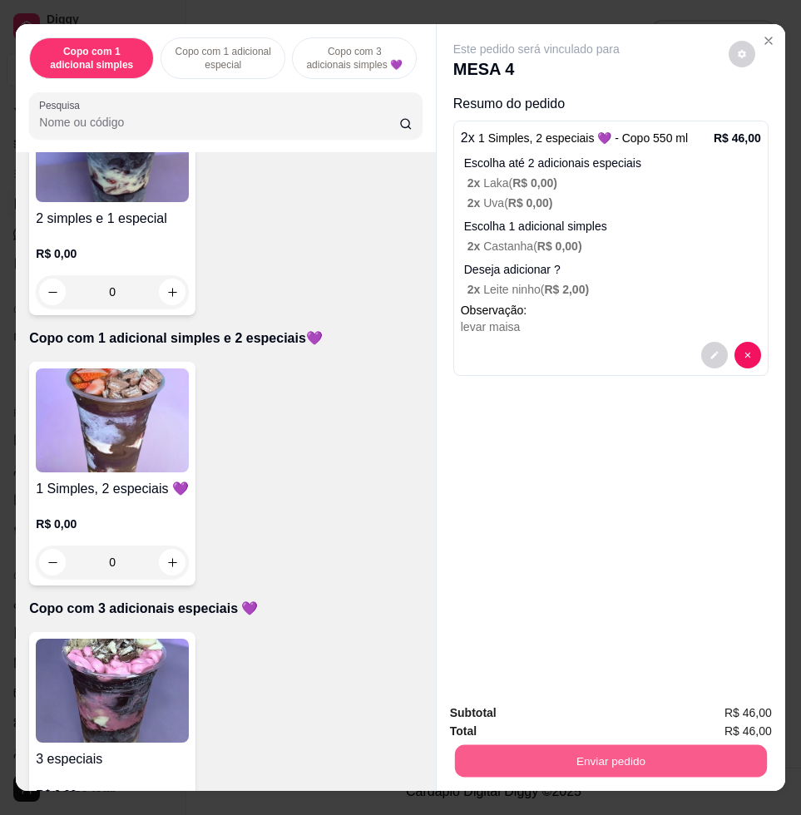
click at [588, 745] on button "Enviar pedido" at bounding box center [611, 760] width 312 height 32
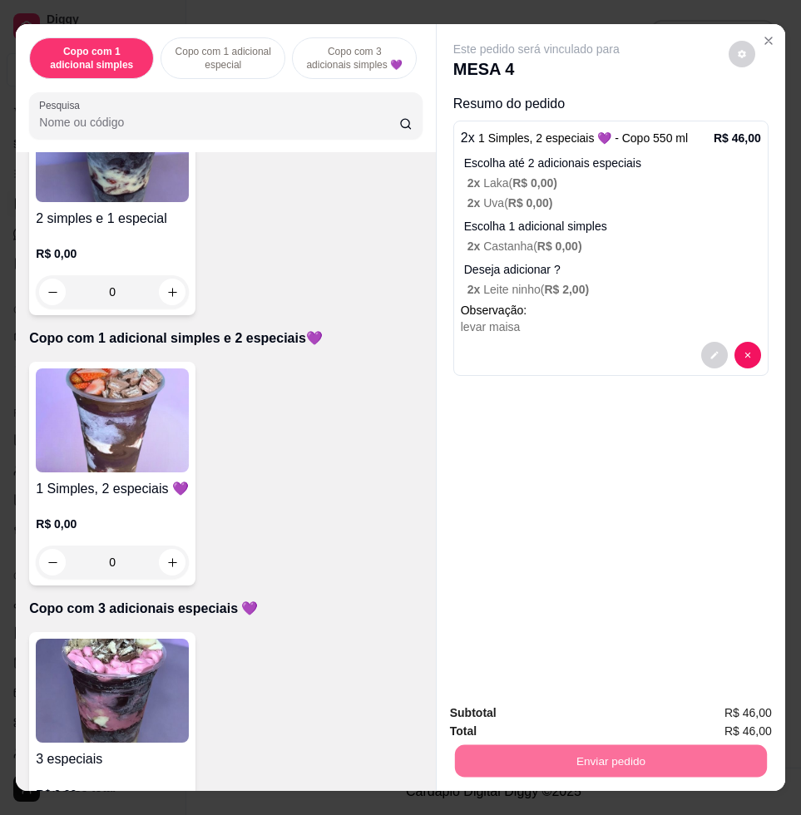
click at [717, 709] on button "Enviar pedido" at bounding box center [726, 712] width 94 height 32
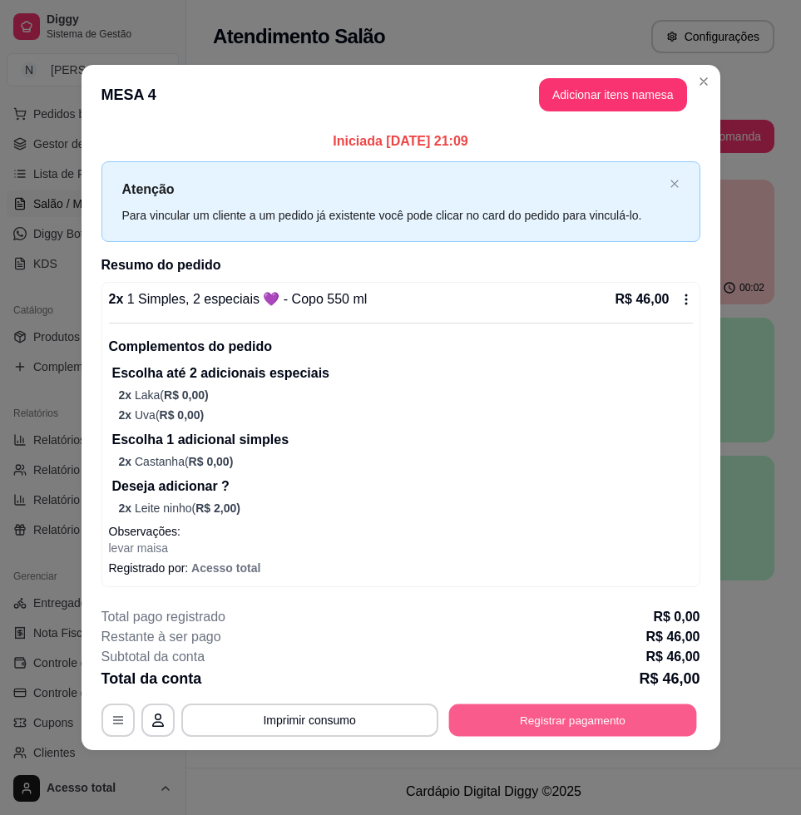
click at [590, 729] on button "Registrar pagamento" at bounding box center [572, 720] width 248 height 32
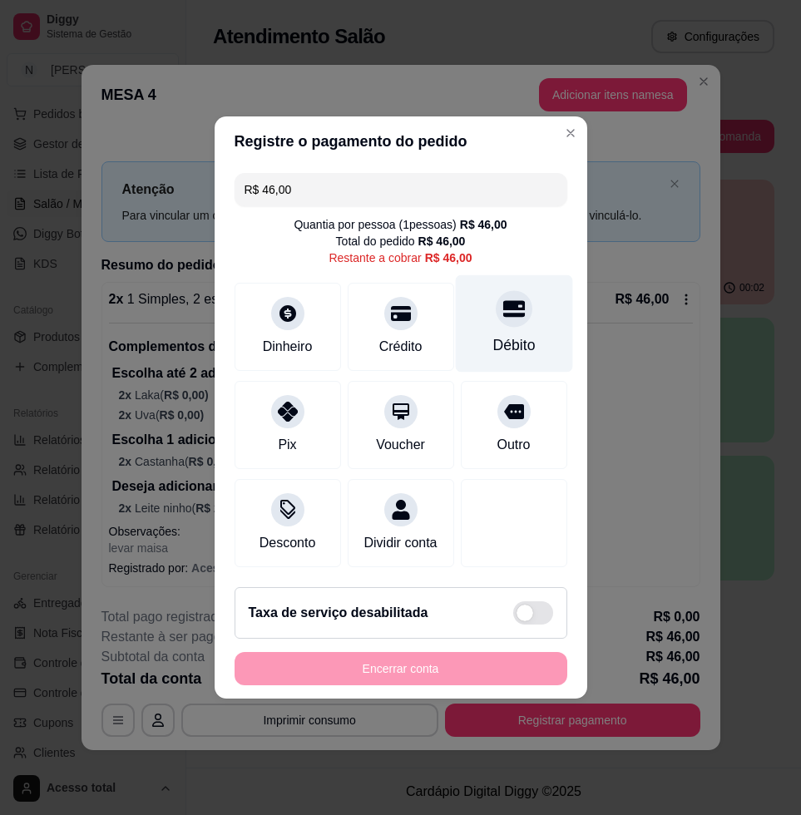
click at [490, 323] on div "Débito" at bounding box center [513, 323] width 117 height 97
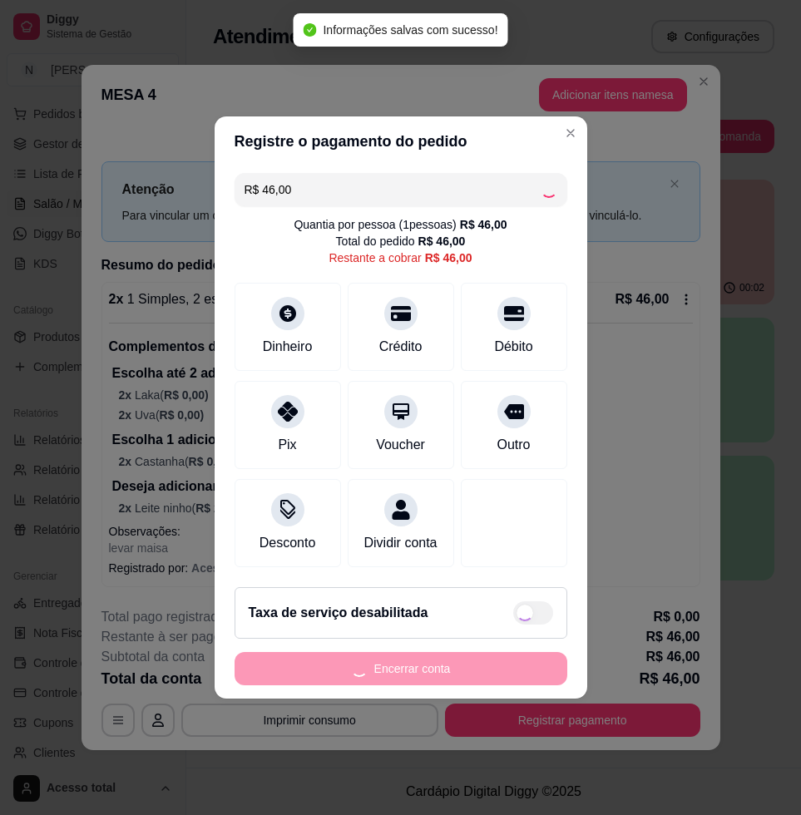
type input "R$ 0,00"
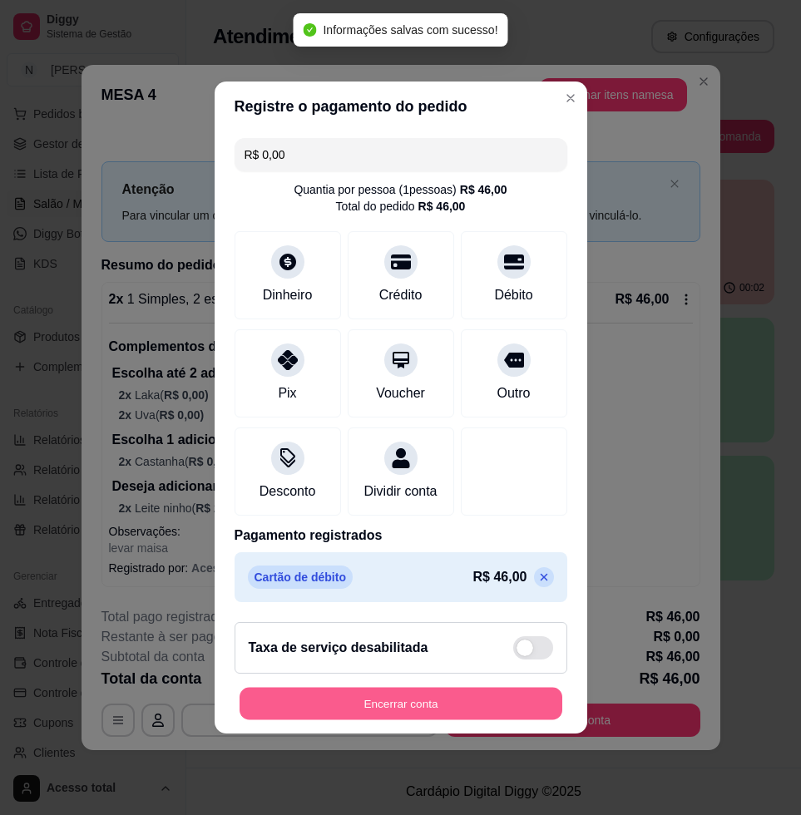
click at [482, 716] on button "Encerrar conta" at bounding box center [401, 704] width 323 height 32
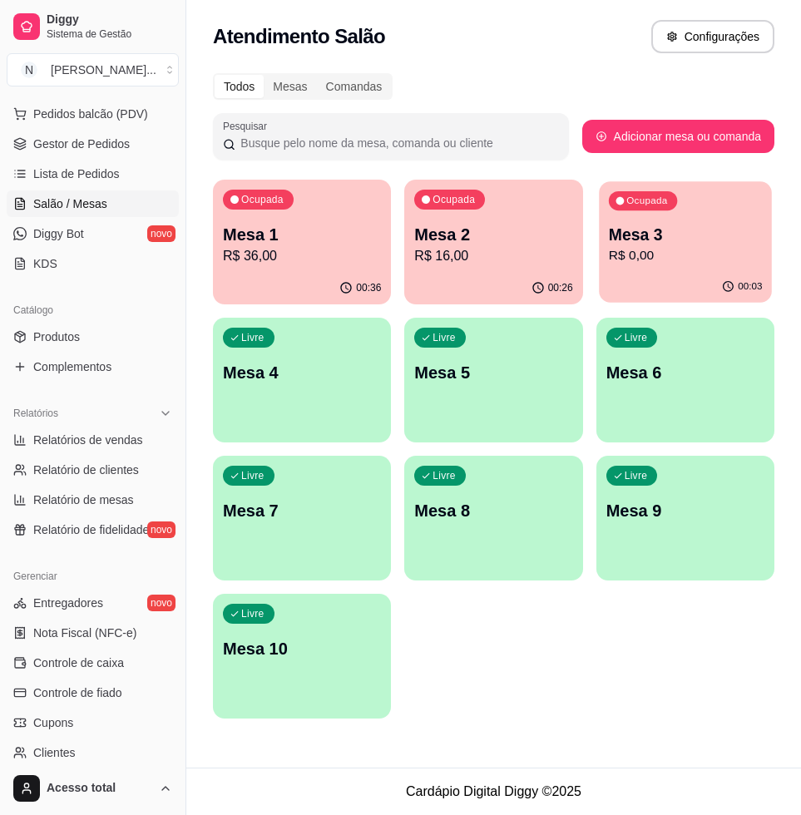
click at [700, 283] on div "00:03" at bounding box center [685, 287] width 173 height 32
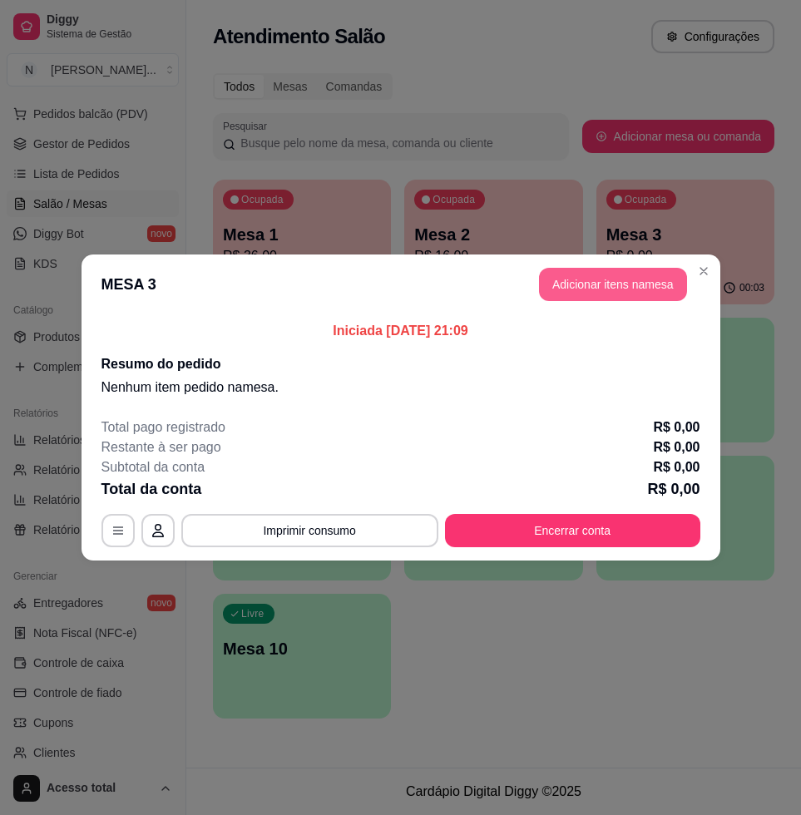
click at [598, 275] on button "Adicionar itens na mesa" at bounding box center [613, 284] width 148 height 33
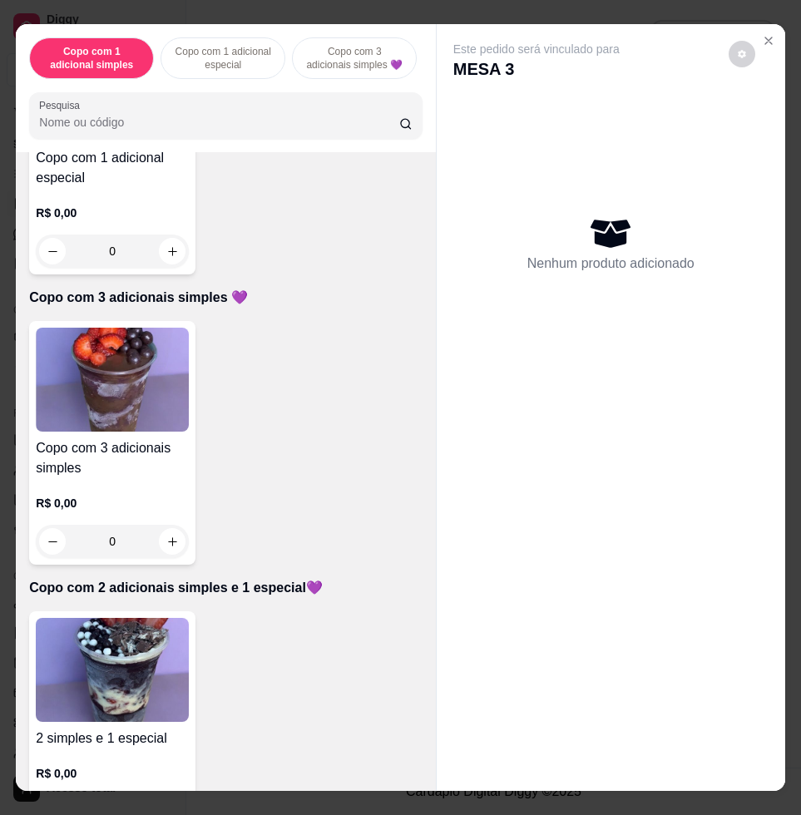
scroll to position [832, 0]
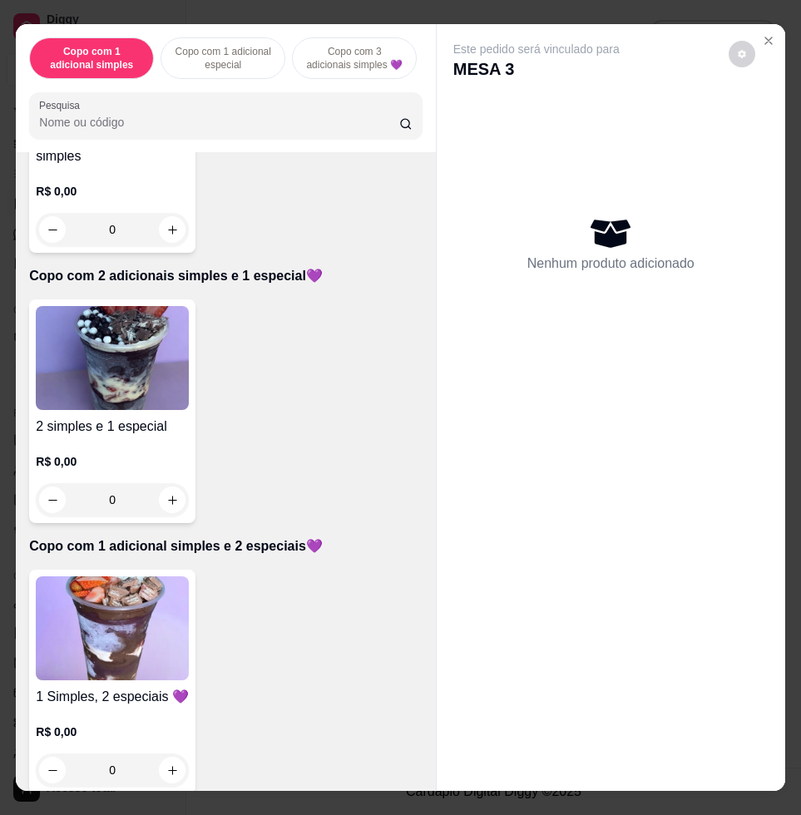
click at [108, 631] on img at bounding box center [112, 628] width 153 height 104
click at [340, 371] on div "Copo 550 ml R$ 21,00" at bounding box center [400, 385] width 439 height 55
radio input "true"
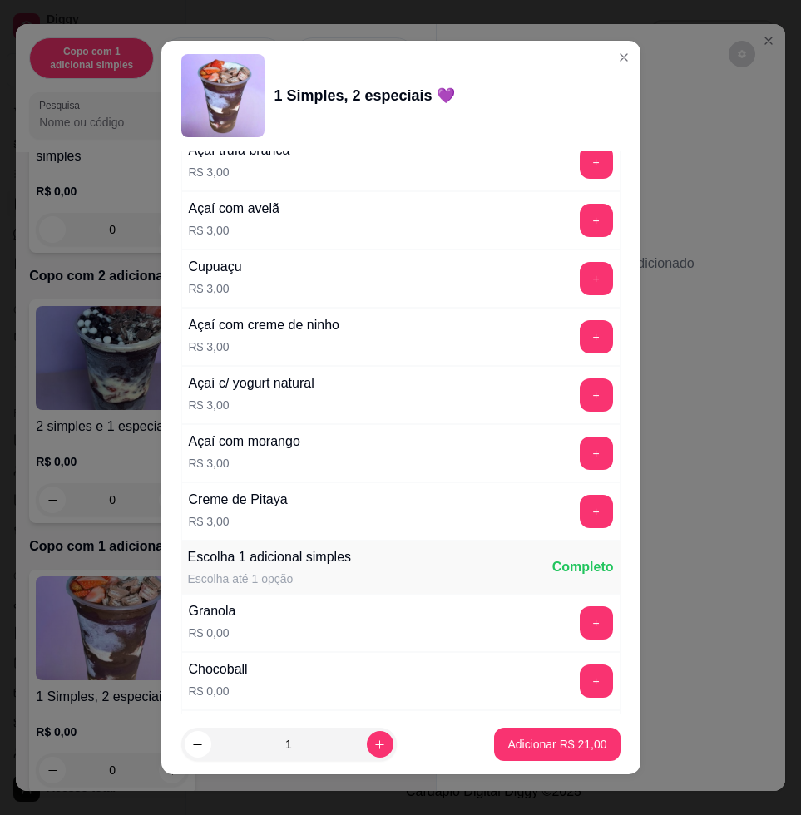
scroll to position [936, 0]
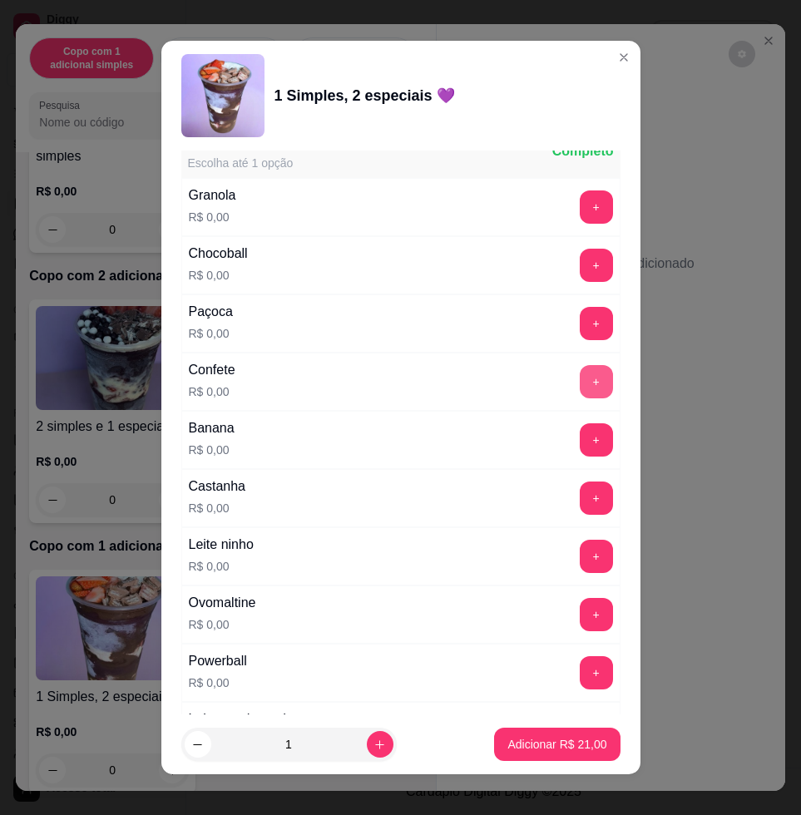
click at [580, 391] on button "+" at bounding box center [596, 381] width 33 height 33
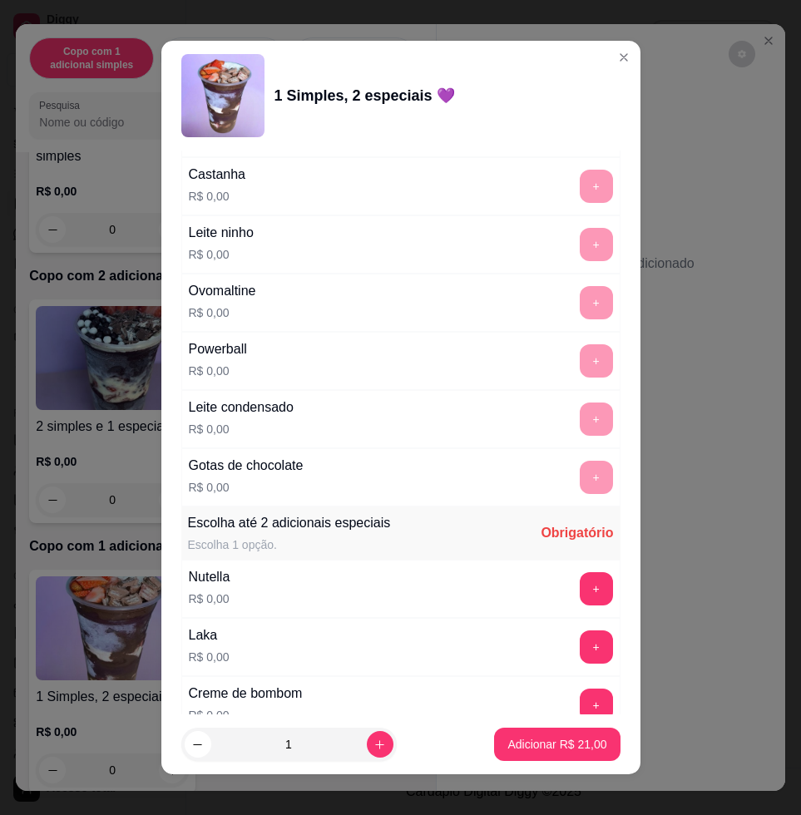
scroll to position [1351, 0]
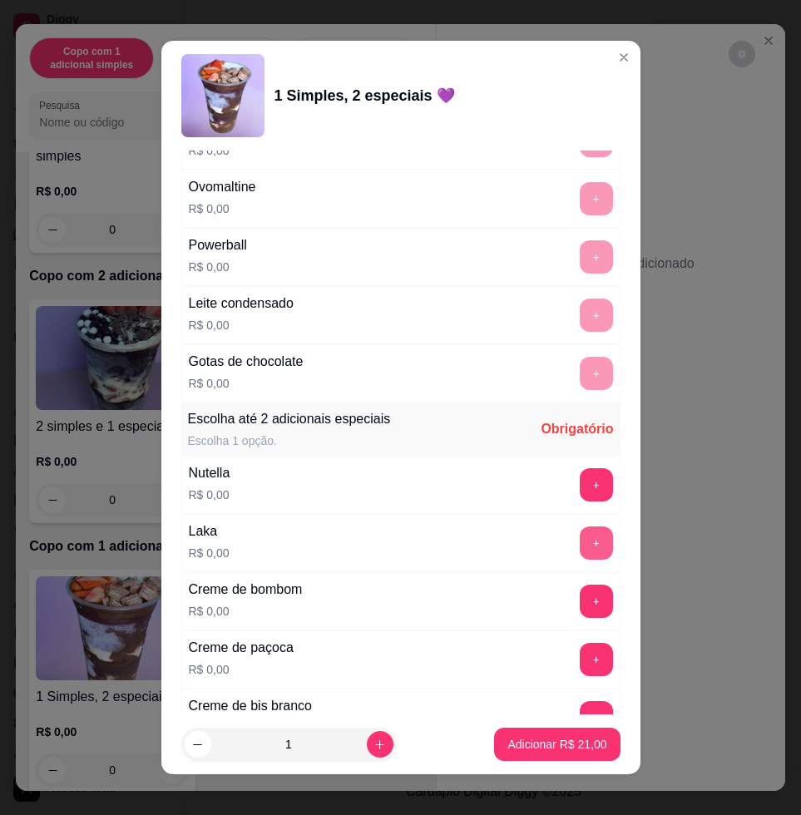
click at [580, 528] on button "+" at bounding box center [596, 542] width 33 height 33
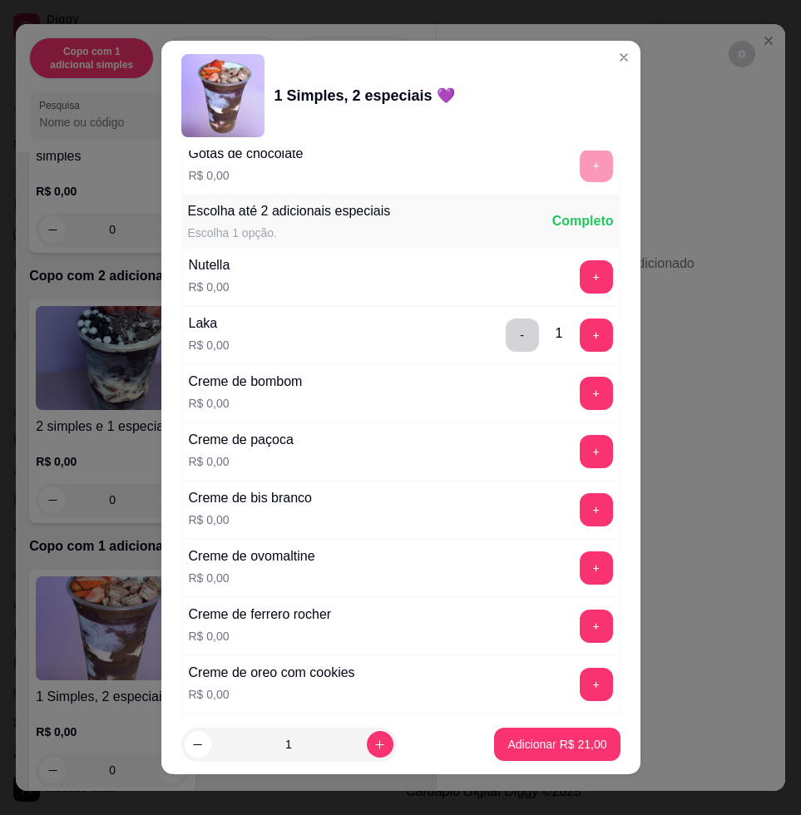
scroll to position [1975, 0]
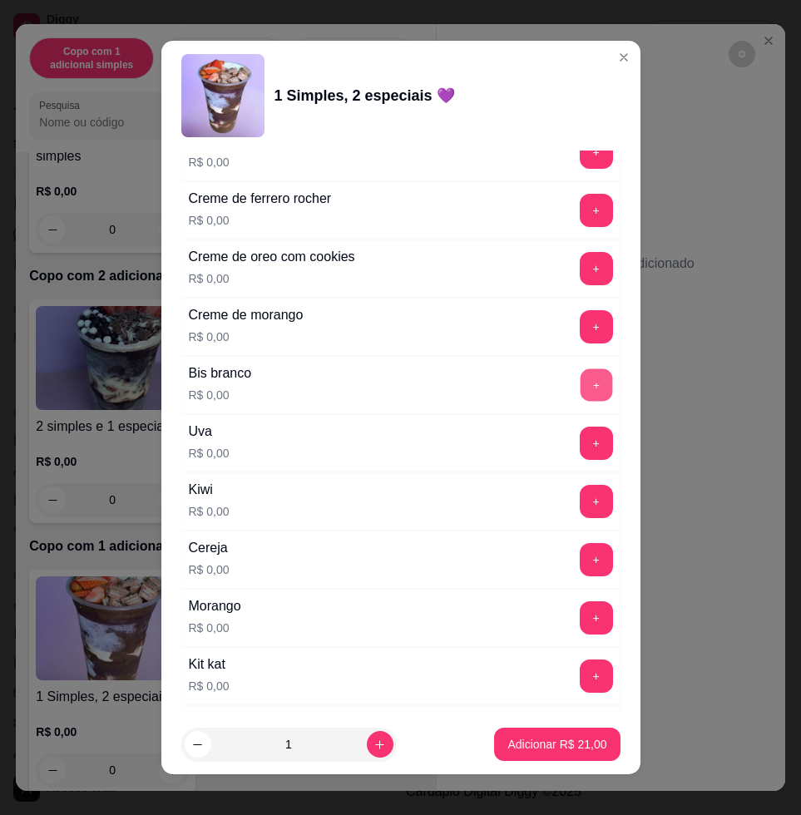
click at [580, 392] on button "+" at bounding box center [596, 385] width 32 height 32
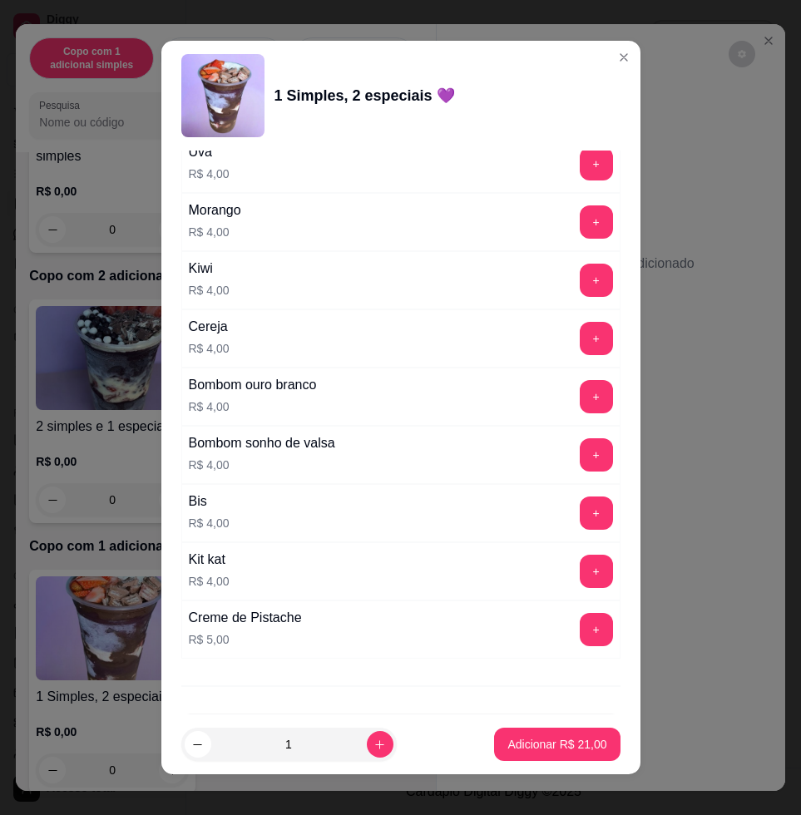
scroll to position [4123, 0]
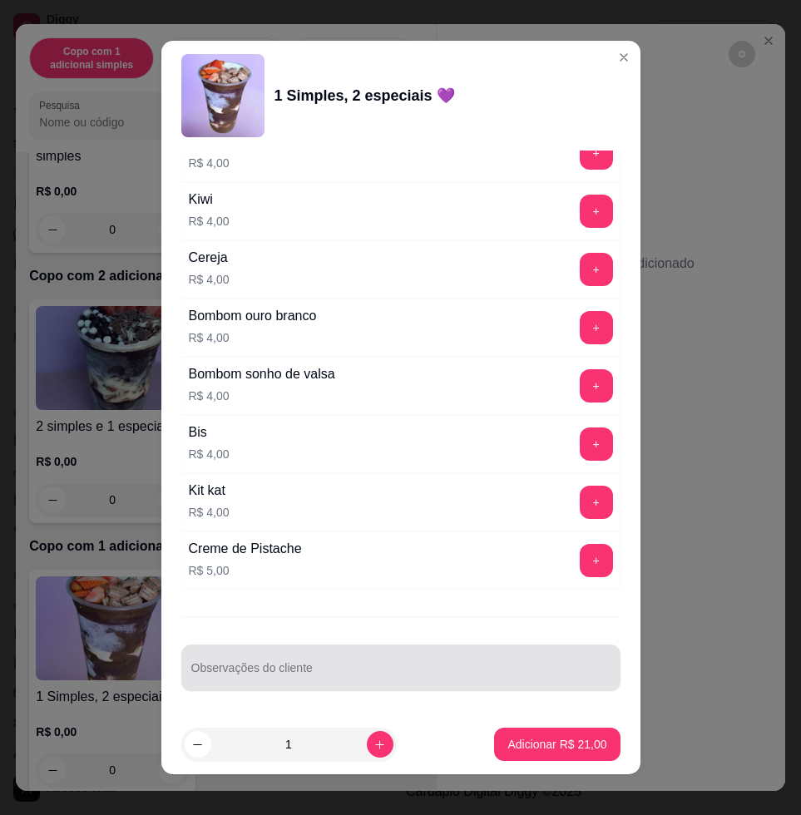
click at [439, 712] on div "Escolha uma das opções Completo Copo 200 ml R$ 11,00 Copo 330 ml R$ 16,00 Copo …" at bounding box center [400, 433] width 479 height 564
drag, startPoint x: 462, startPoint y: 668, endPoint x: 442, endPoint y: 668, distance: 20.0
click at [462, 667] on input "Observações do cliente" at bounding box center [400, 674] width 419 height 17
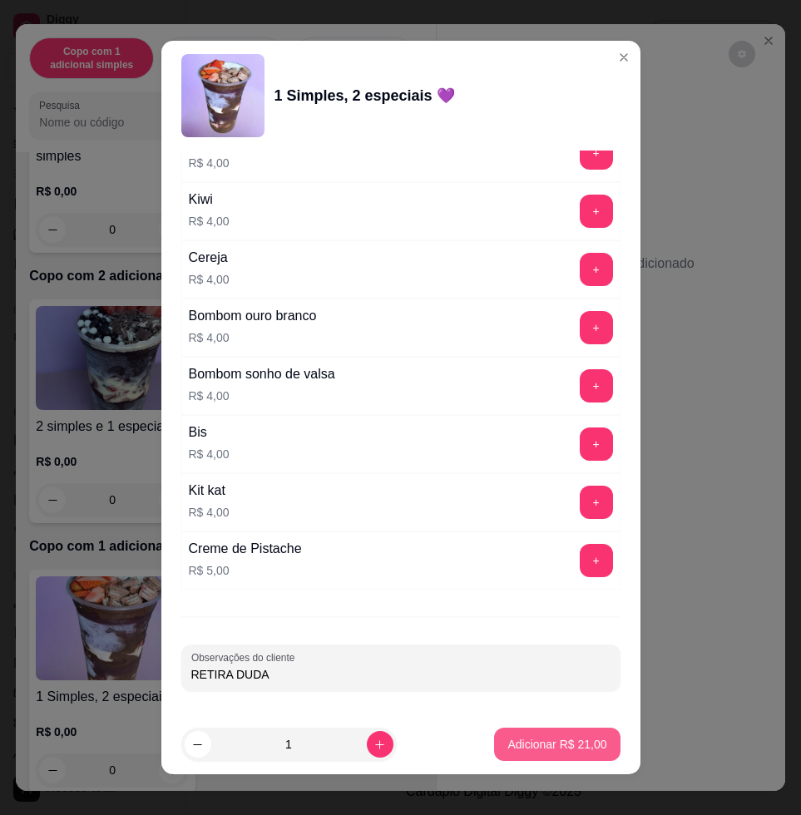
type input "RETIRA DUDA"
click at [514, 745] on p "Adicionar R$ 21,00" at bounding box center [556, 744] width 99 height 17
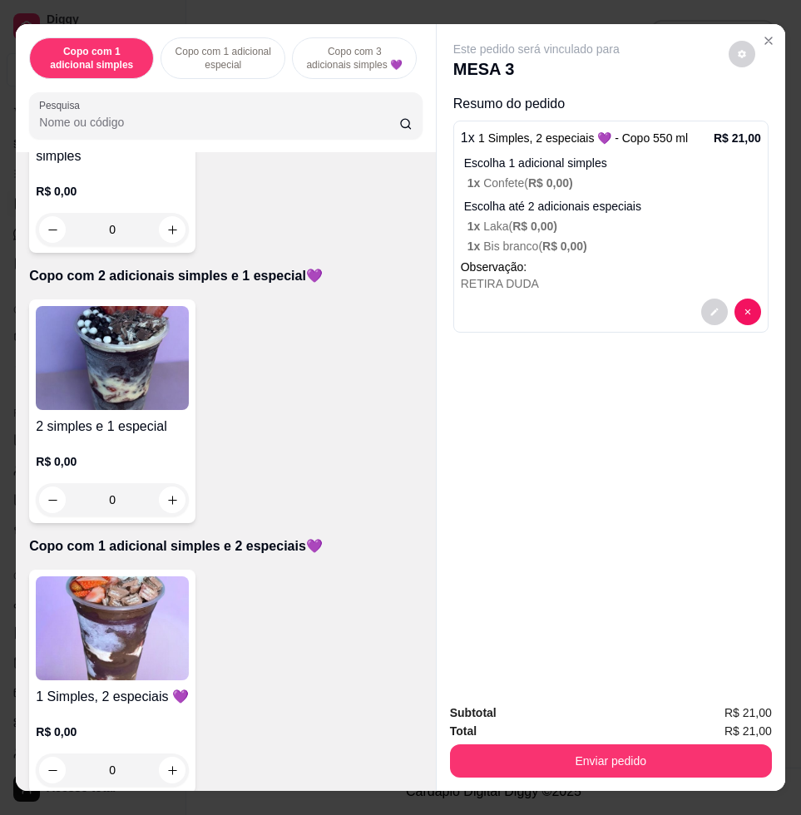
click at [68, 369] on img at bounding box center [112, 358] width 153 height 104
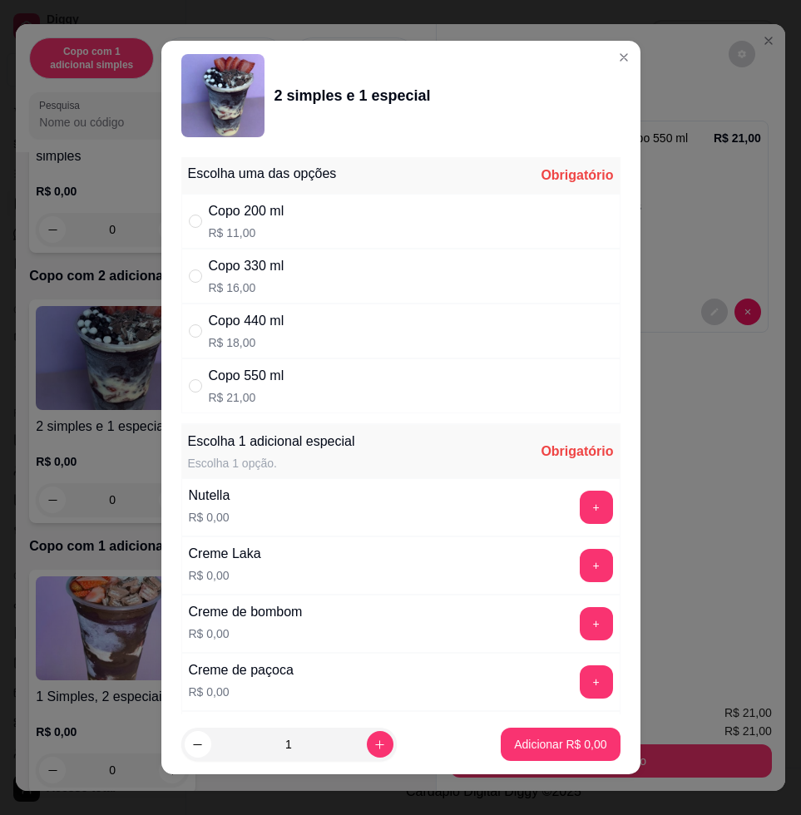
click at [348, 399] on div "Copo 550 ml R$ 21,00" at bounding box center [400, 385] width 439 height 55
radio input "true"
click at [580, 576] on button "+" at bounding box center [596, 565] width 33 height 33
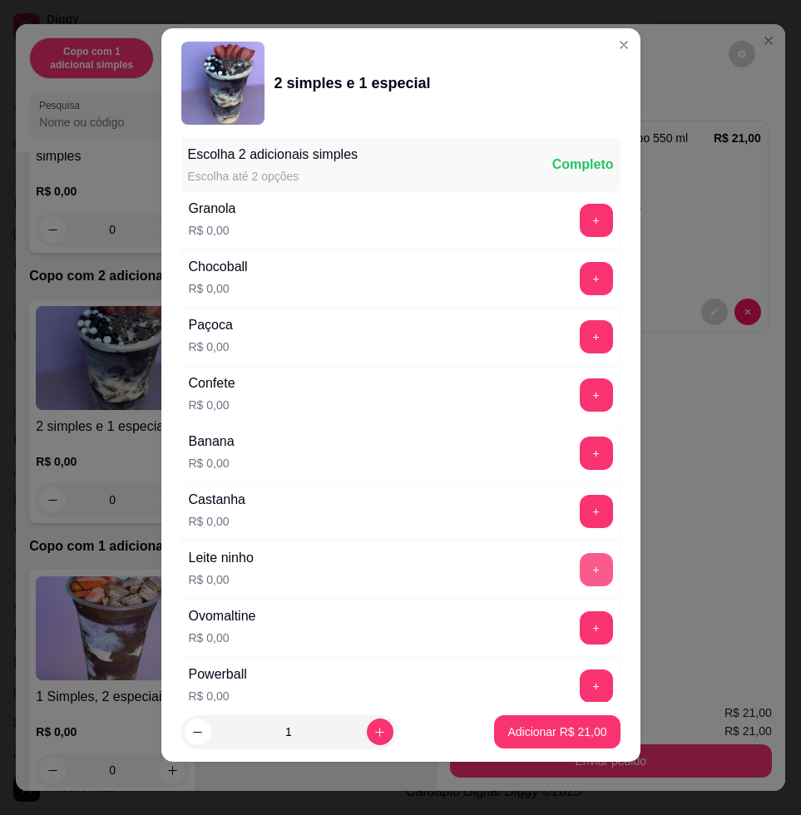
scroll to position [1538, 0]
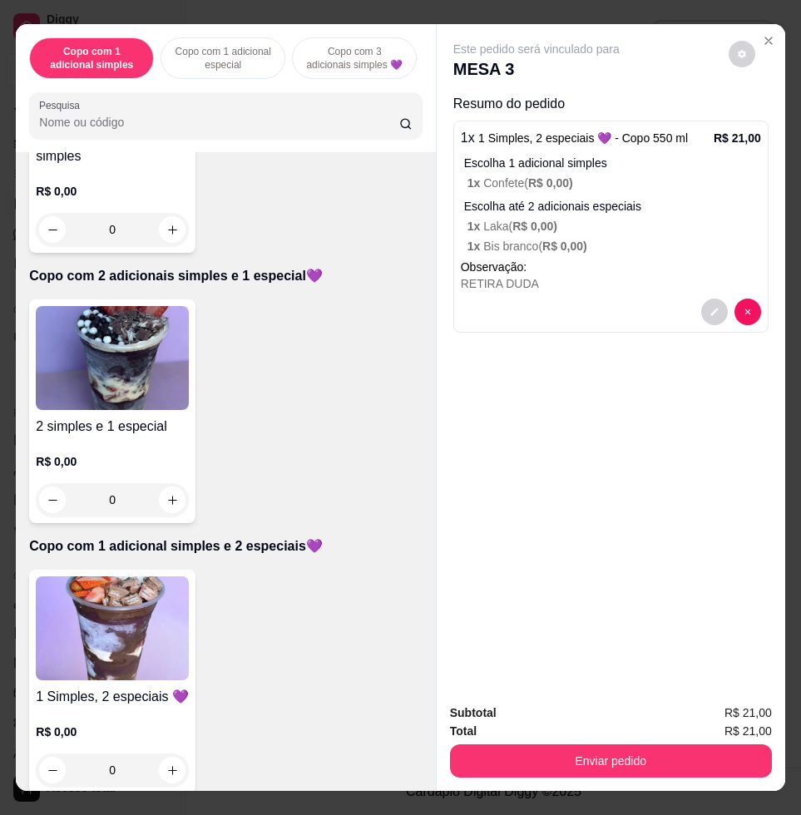
click at [139, 625] on img at bounding box center [112, 628] width 153 height 104
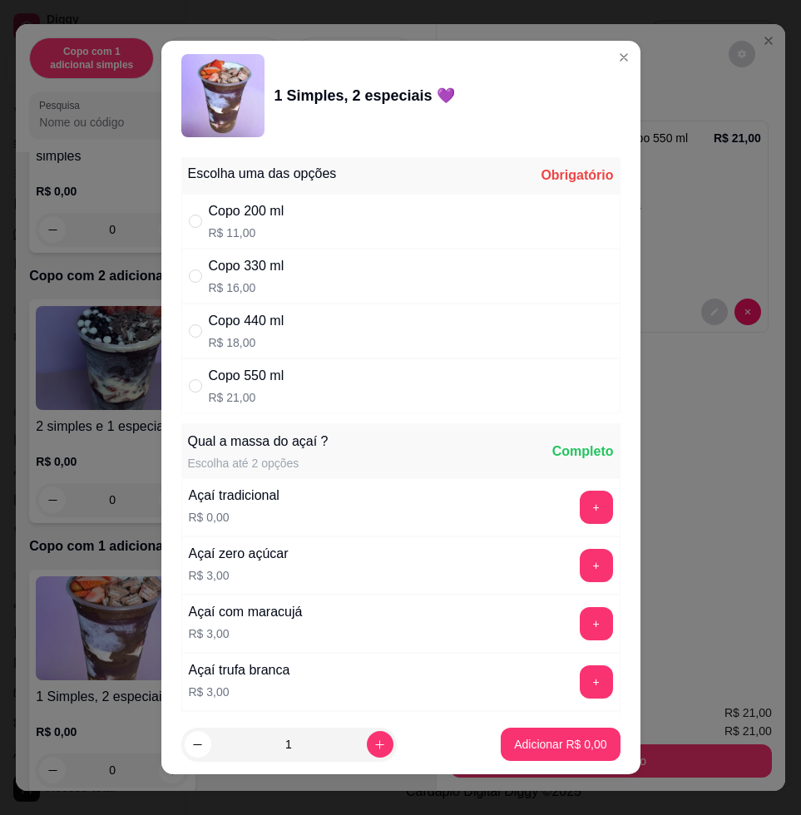
click at [333, 356] on div "Copo 440 ml R$ 18,00" at bounding box center [400, 331] width 439 height 55
click at [340, 393] on div "Copo 550 ml R$ 21,00" at bounding box center [400, 385] width 439 height 55
radio input "false"
radio input "true"
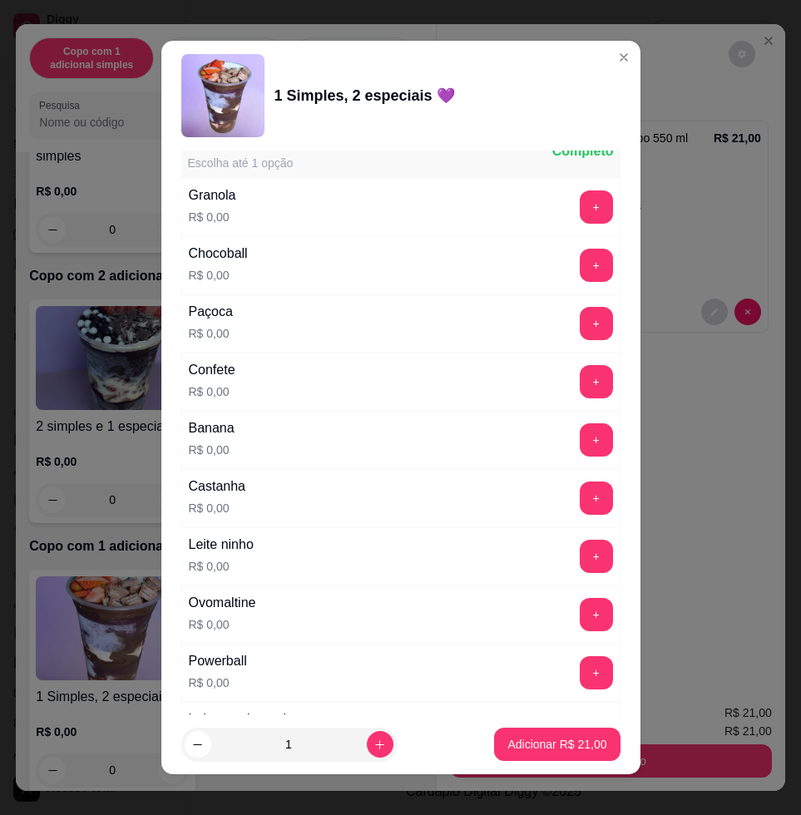
scroll to position [1247, 0]
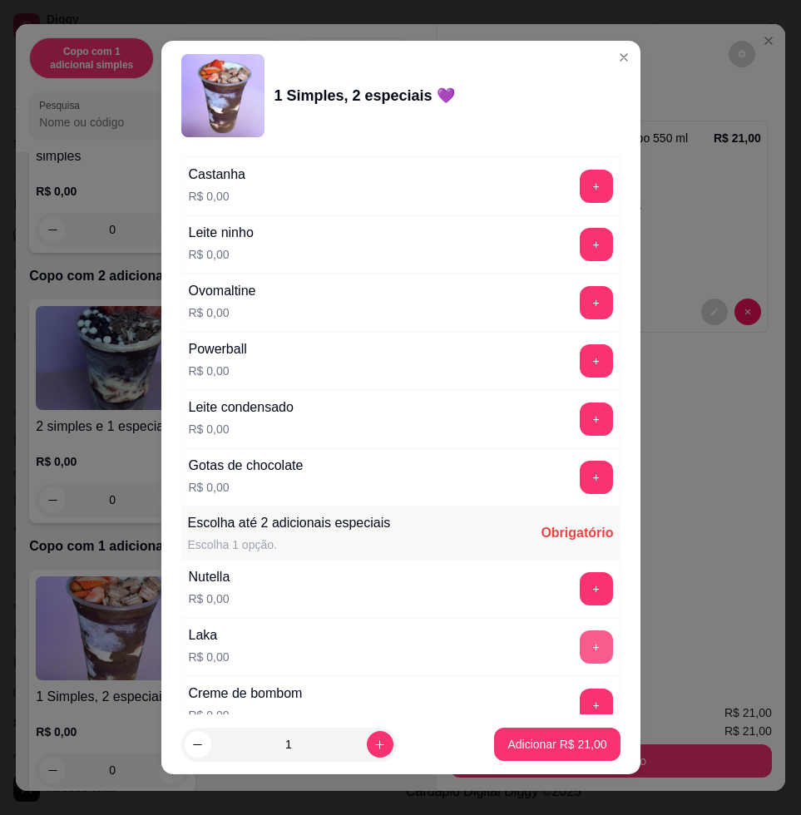
click at [580, 638] on button "+" at bounding box center [596, 646] width 33 height 33
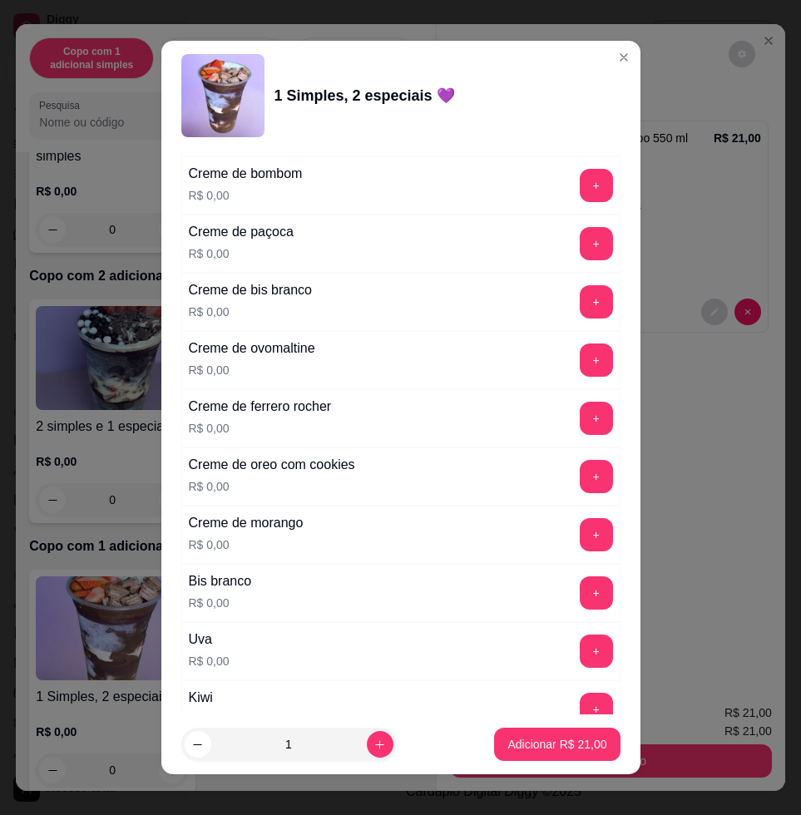
scroll to position [2079, 0]
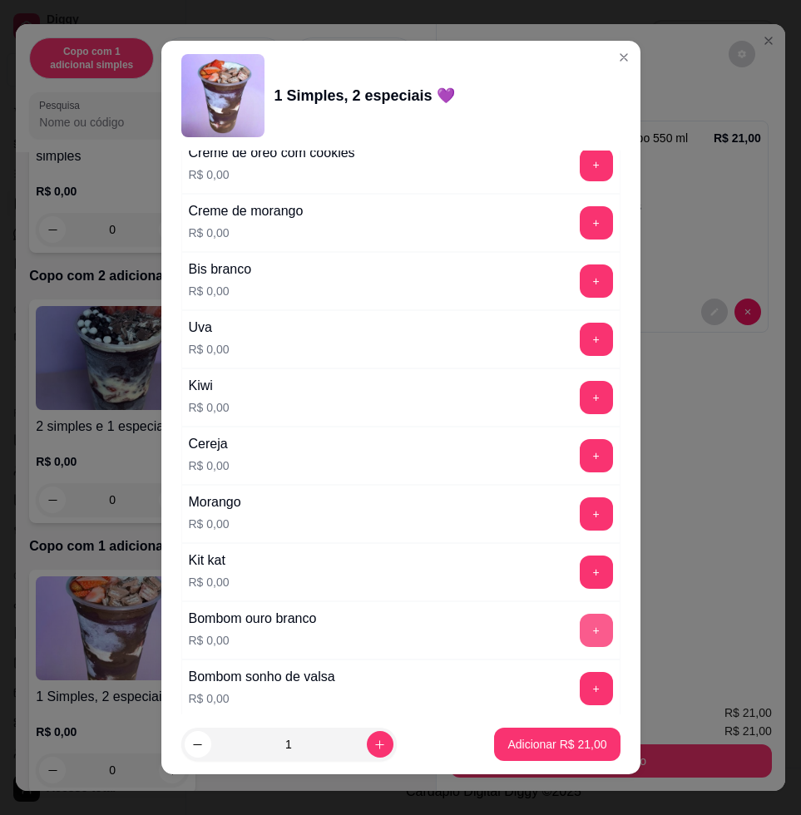
click at [580, 625] on button "+" at bounding box center [596, 630] width 33 height 33
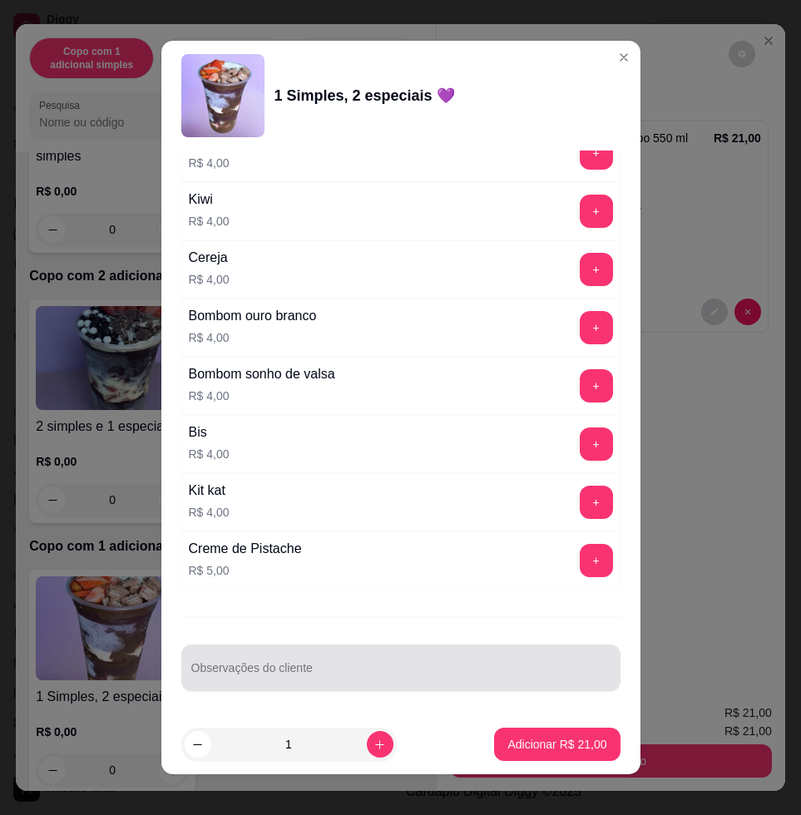
scroll to position [12, 0]
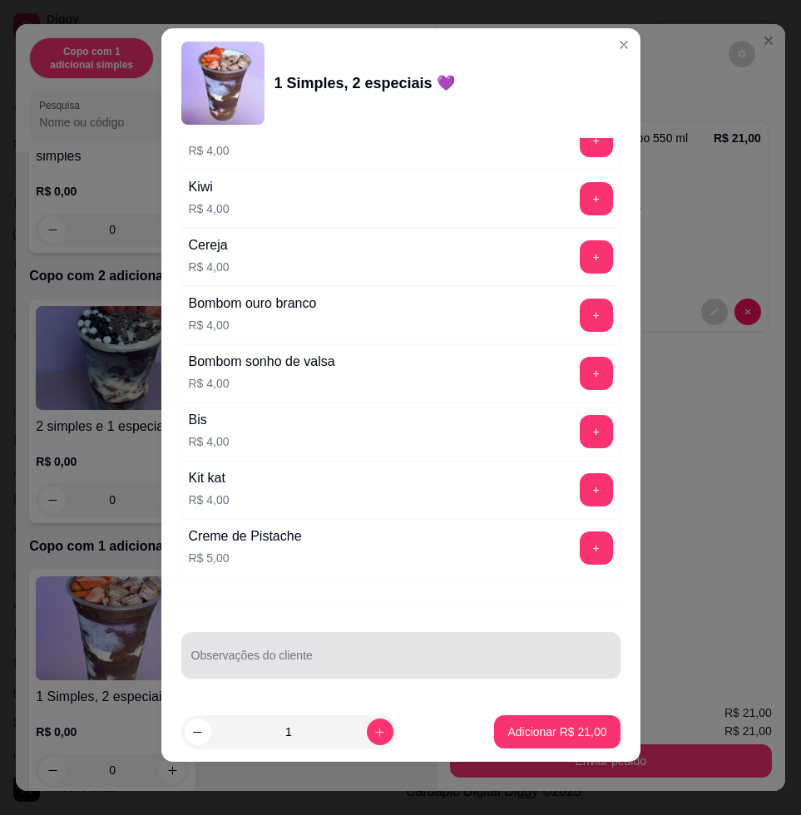
click at [543, 652] on div at bounding box center [400, 655] width 419 height 33
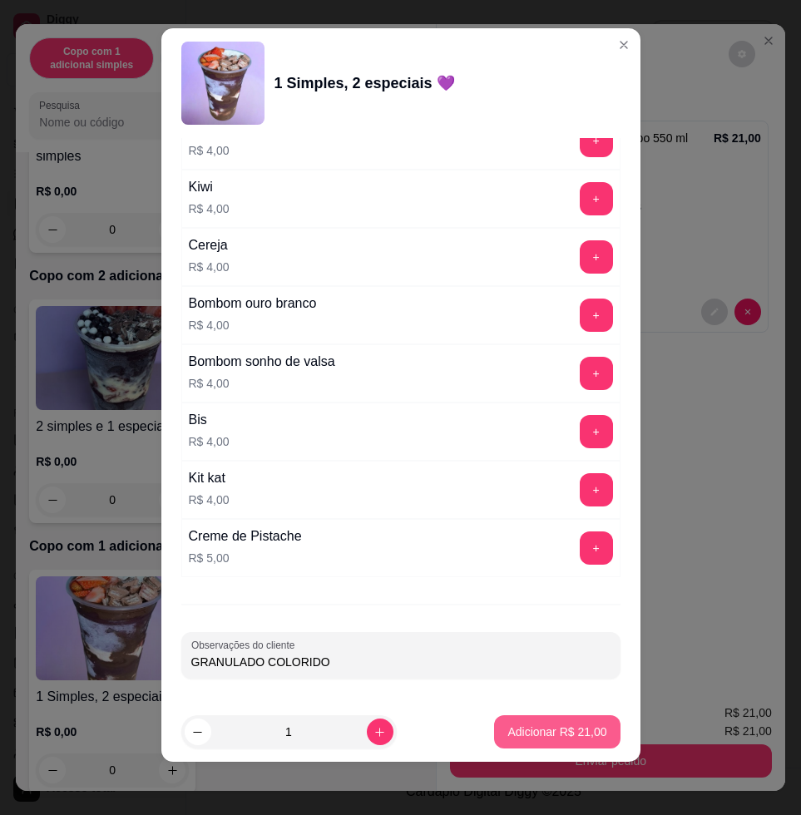
type input "GRANULADO COLORIDO"
click at [556, 725] on p "Adicionar R$ 21,00" at bounding box center [557, 732] width 96 height 16
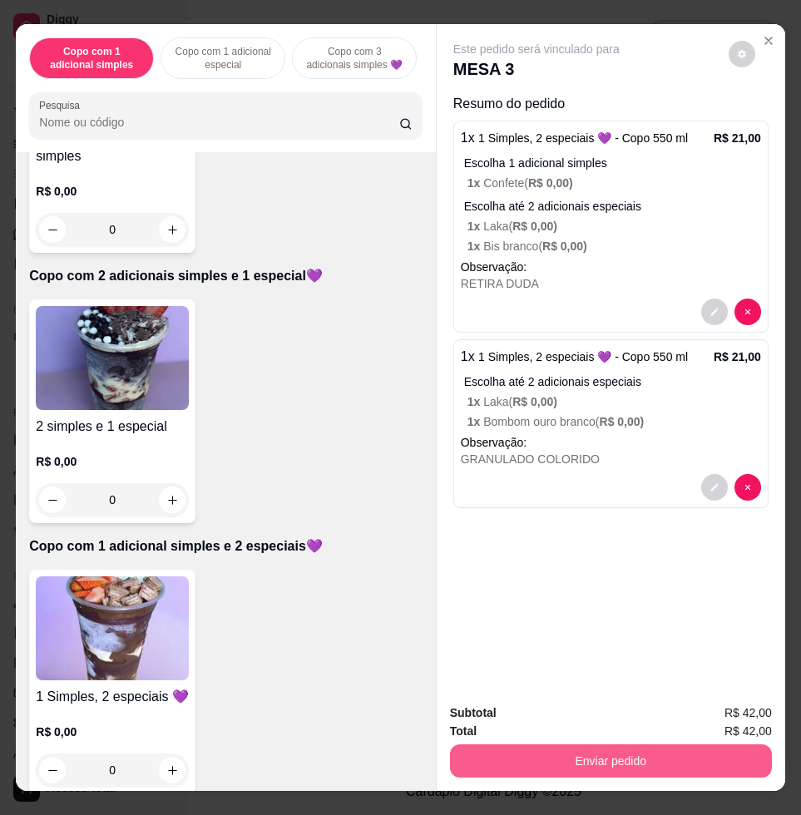
click at [575, 744] on button "Enviar pedido" at bounding box center [611, 760] width 322 height 33
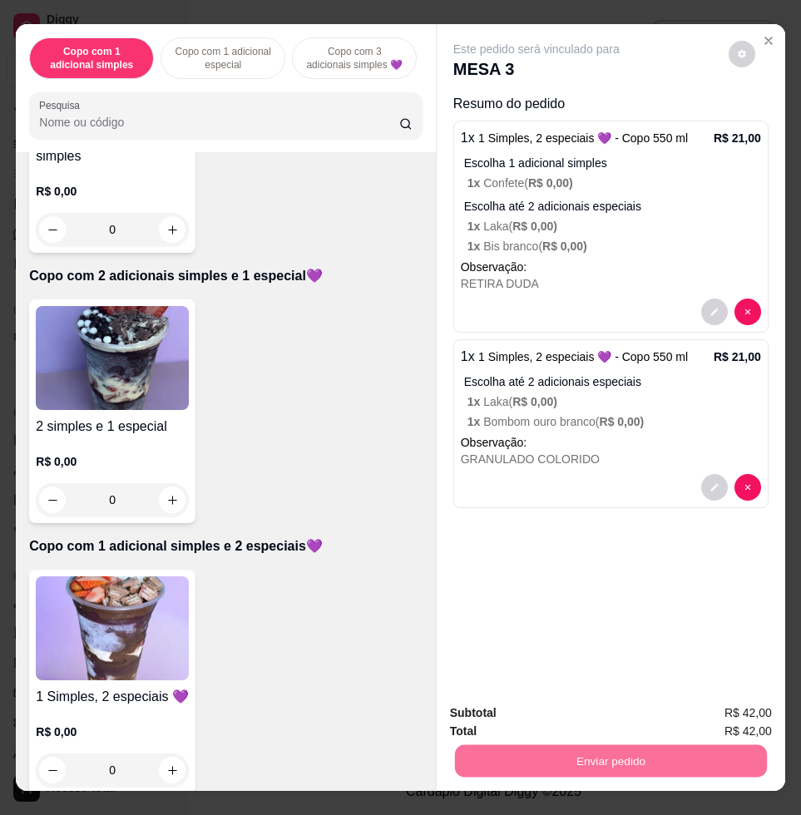
click at [708, 717] on button "Enviar pedido" at bounding box center [726, 711] width 91 height 31
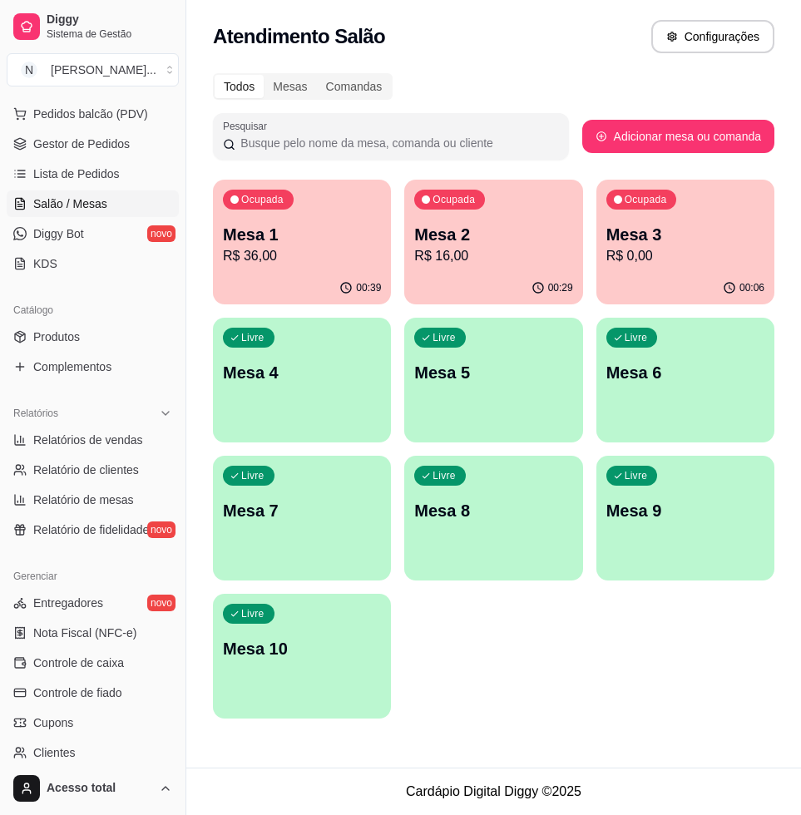
click at [489, 250] on p "R$ 16,00" at bounding box center [493, 256] width 158 height 20
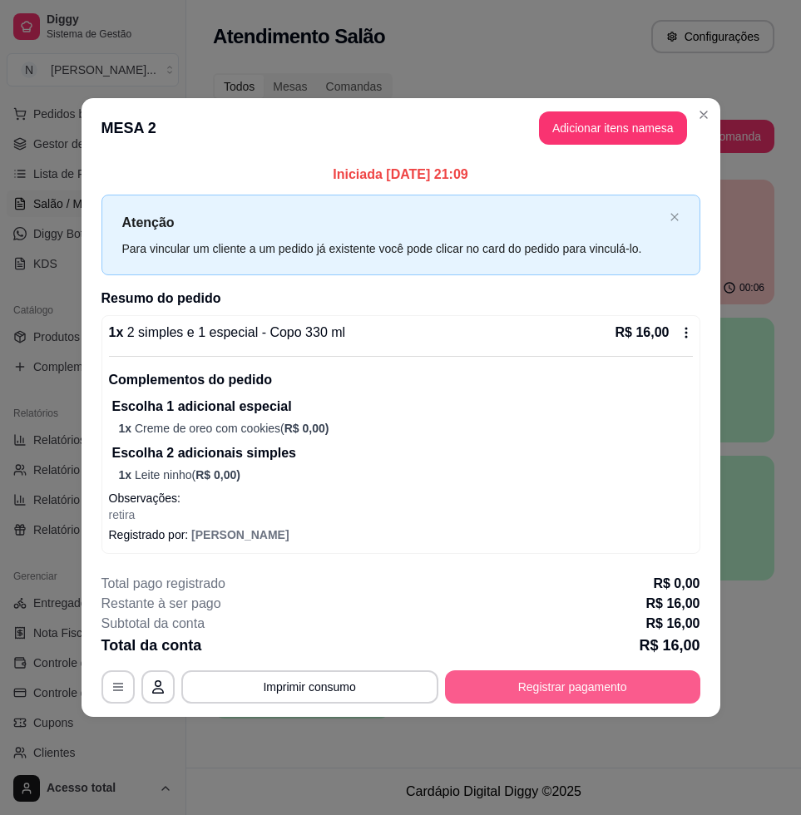
click at [595, 694] on button "Registrar pagamento" at bounding box center [572, 686] width 255 height 33
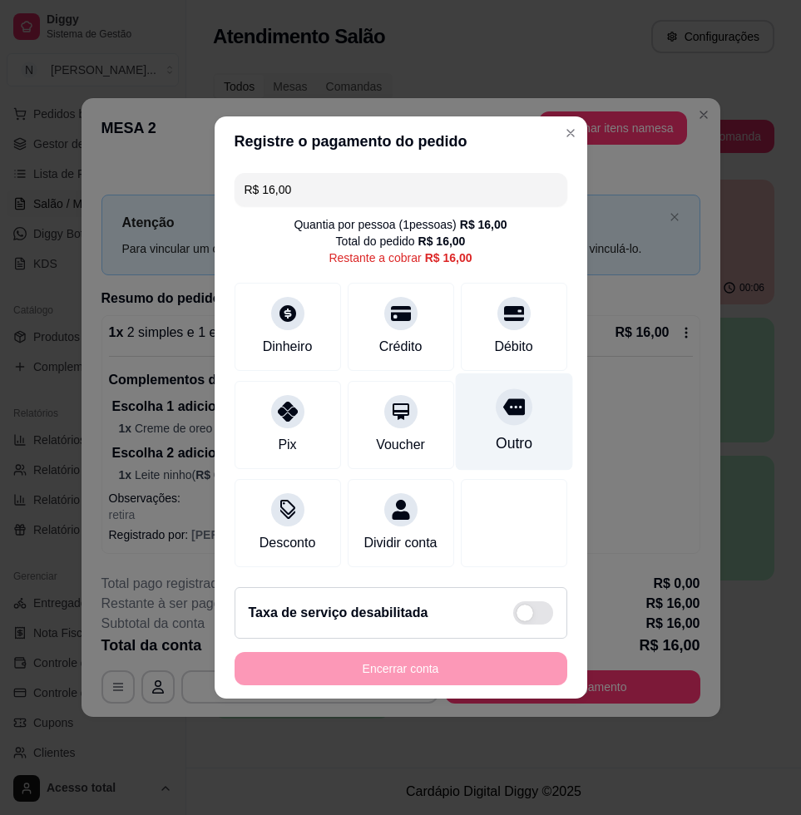
drag, startPoint x: 479, startPoint y: 329, endPoint x: 523, endPoint y: 394, distance: 79.1
click at [494, 337] on div "Débito" at bounding box center [513, 347] width 38 height 20
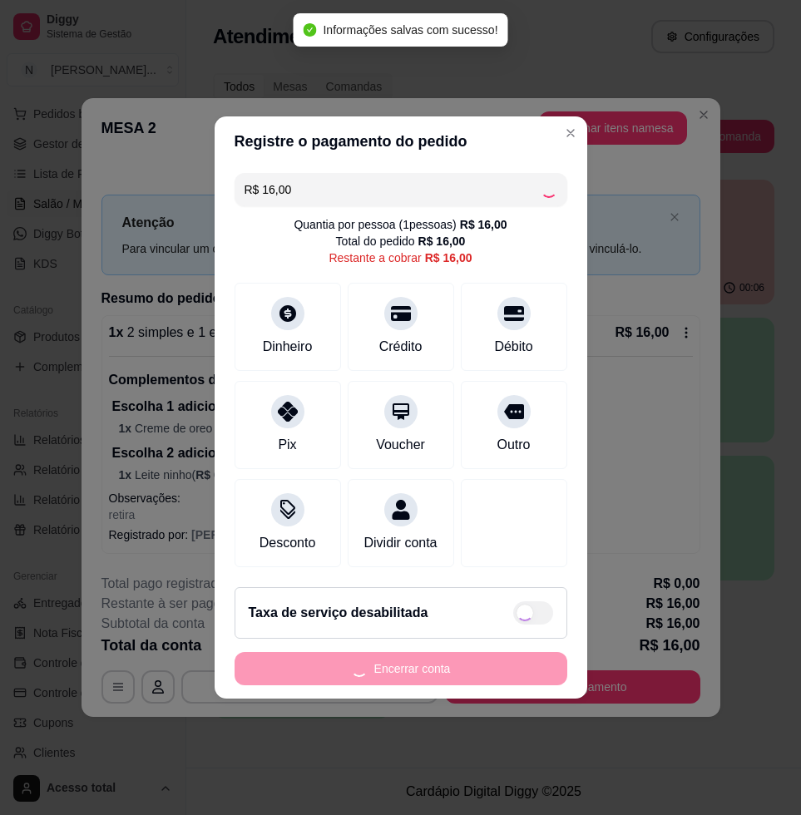
type input "R$ 0,00"
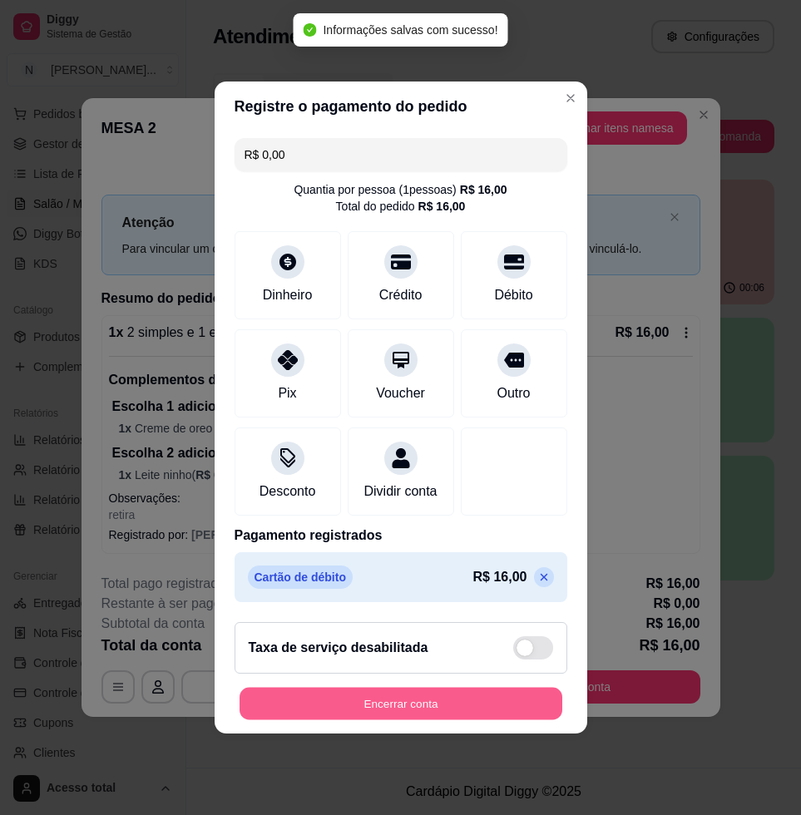
click at [504, 720] on button "Encerrar conta" at bounding box center [401, 704] width 323 height 32
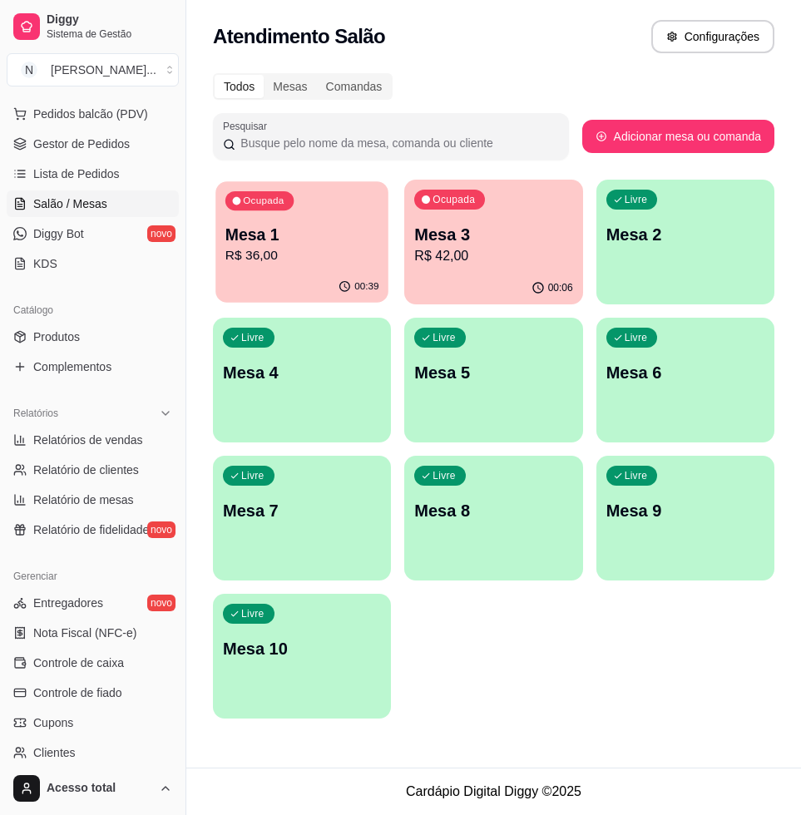
click at [276, 221] on div "Ocupada Mesa 1 R$ 36,00" at bounding box center [301, 226] width 173 height 90
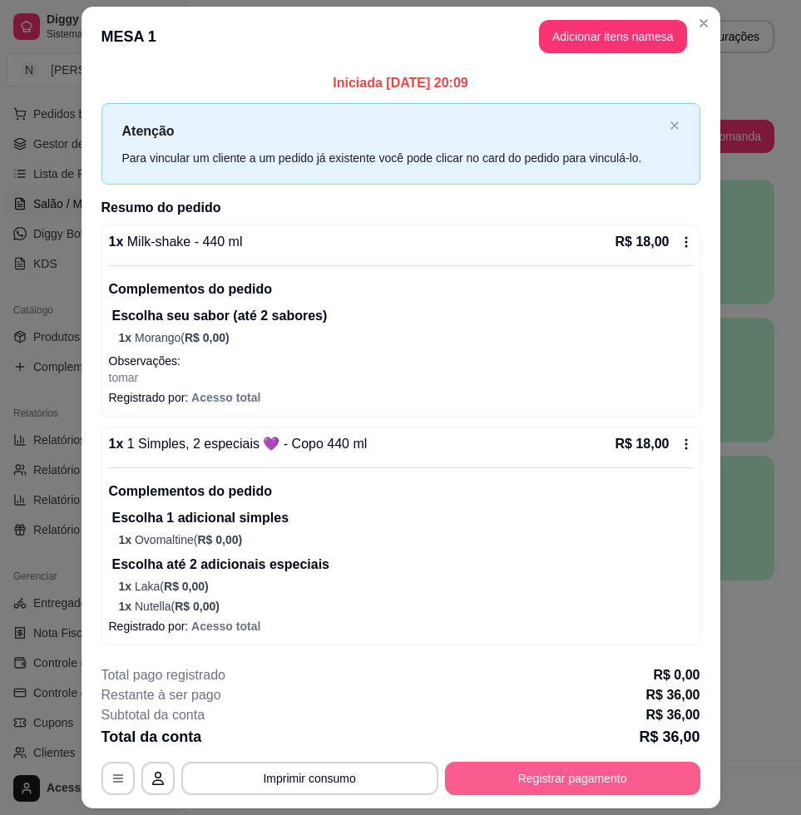
click at [570, 777] on button "Registrar pagamento" at bounding box center [572, 778] width 255 height 33
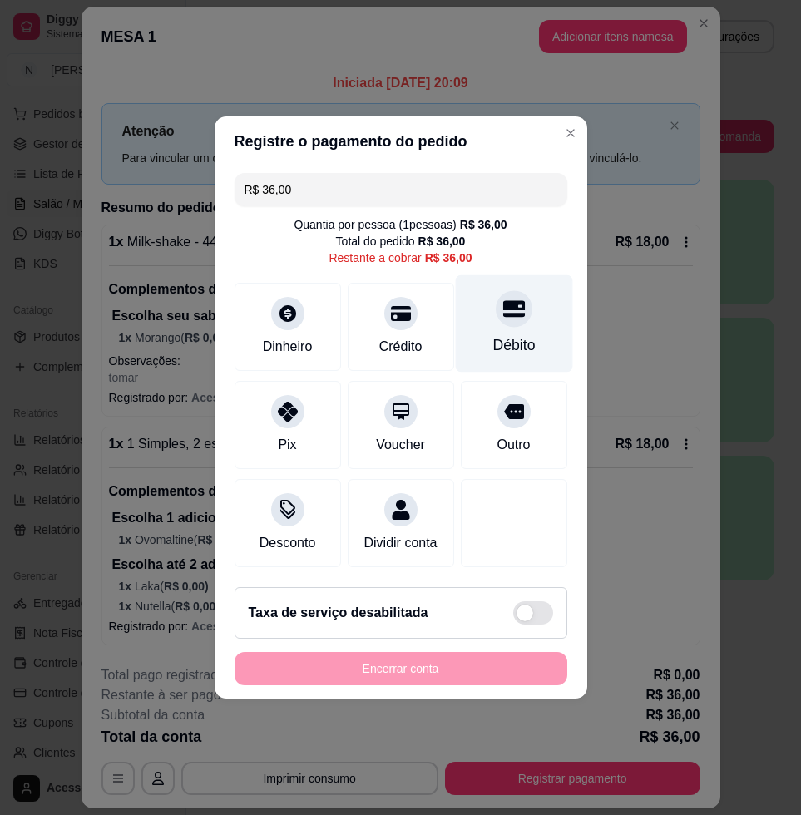
click at [492, 334] on div "Débito" at bounding box center [513, 345] width 42 height 22
type input "R$ 0,00"
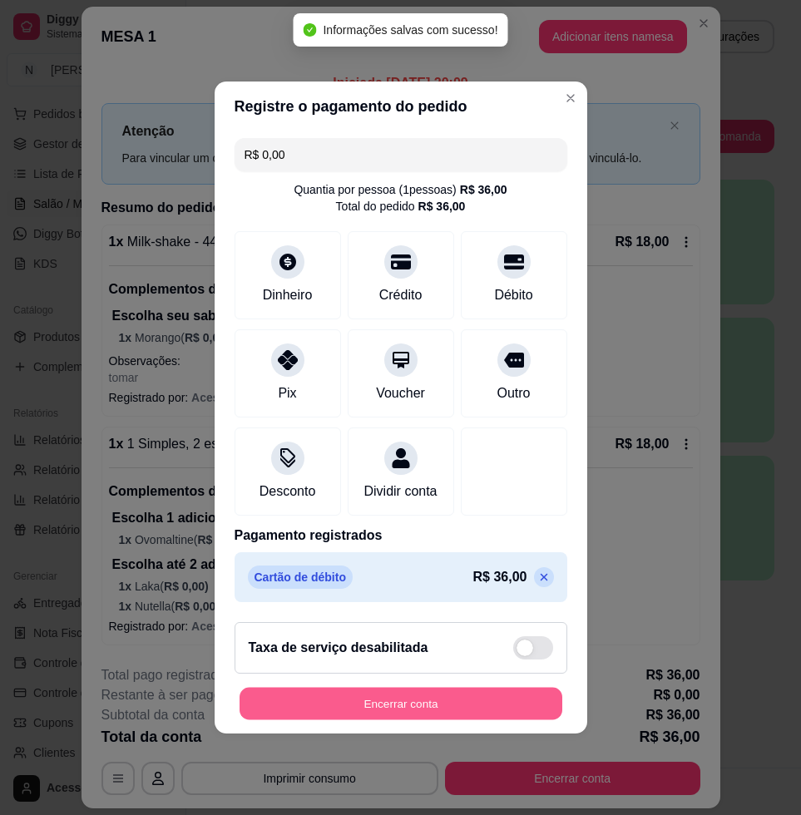
click at [455, 709] on button "Encerrar conta" at bounding box center [401, 704] width 323 height 32
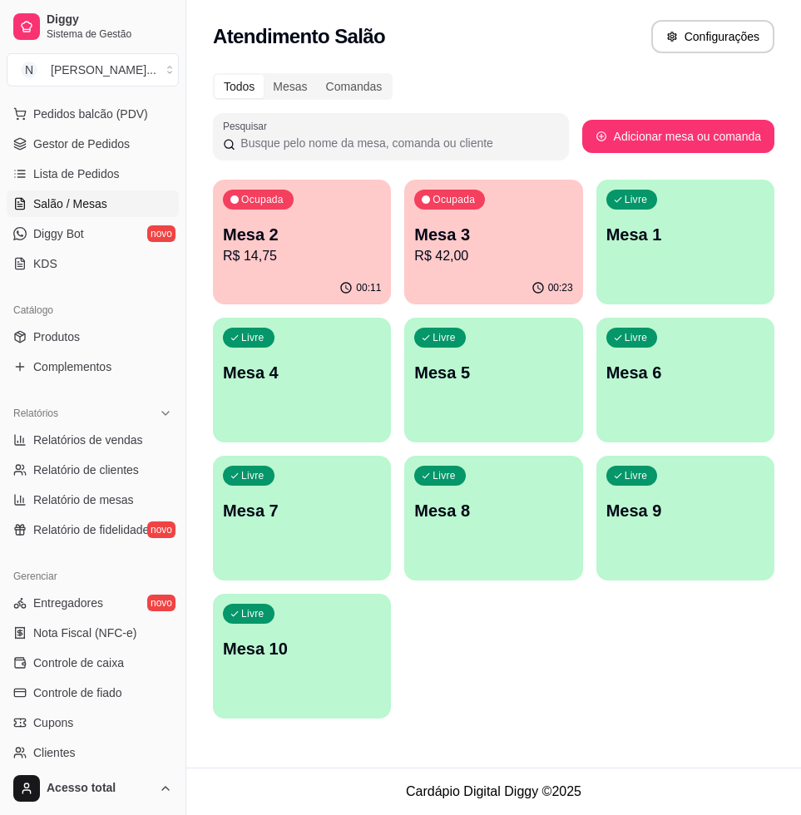
click at [544, 248] on p "R$ 42,00" at bounding box center [493, 256] width 158 height 20
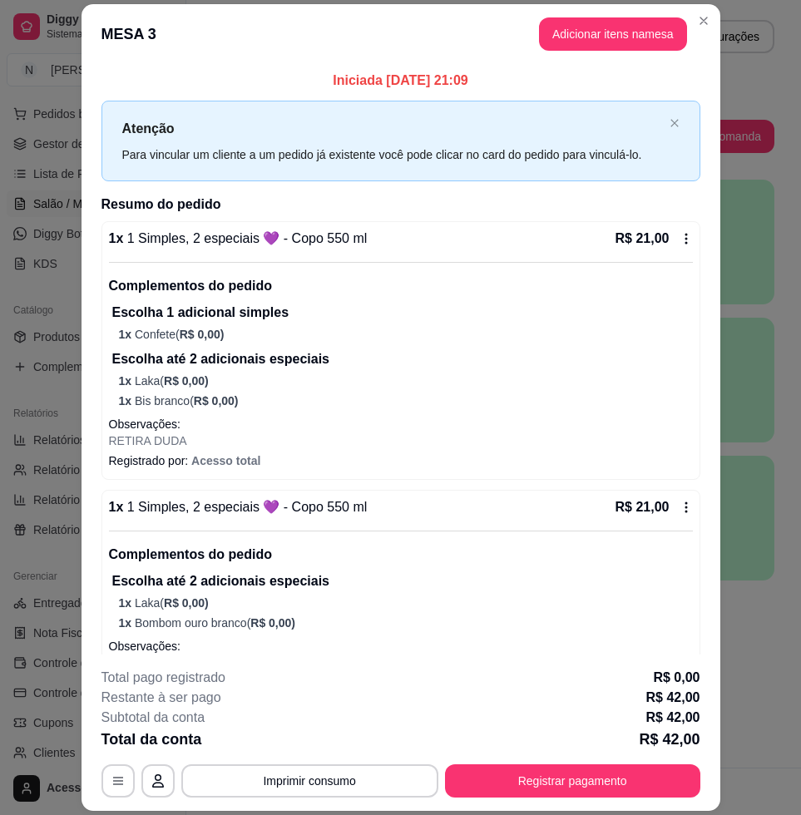
drag, startPoint x: 575, startPoint y: 803, endPoint x: 578, endPoint y: 783, distance: 20.2
click at [578, 783] on footer "**********" at bounding box center [401, 733] width 639 height 156
click at [578, 783] on button "Registrar pagamento" at bounding box center [572, 780] width 255 height 33
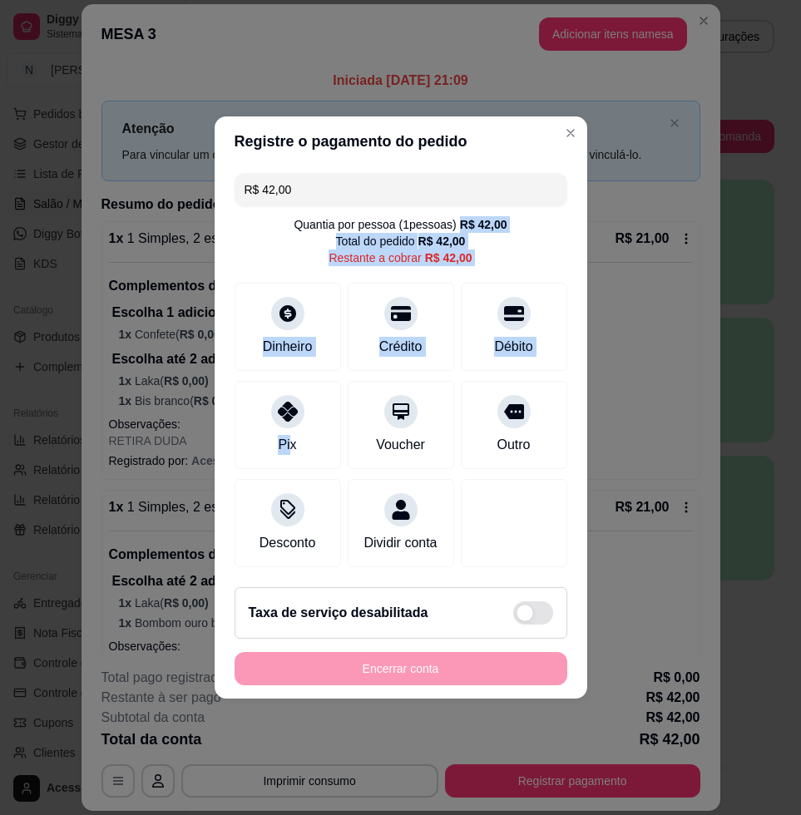
drag, startPoint x: 288, startPoint y: 427, endPoint x: 582, endPoint y: 259, distance: 339.0
click at [582, 259] on section "Registre o pagamento do pedido R$ 42,00 Quantia por pessoa ( 1 pessoas) R$ 42,0…" at bounding box center [401, 407] width 373 height 582
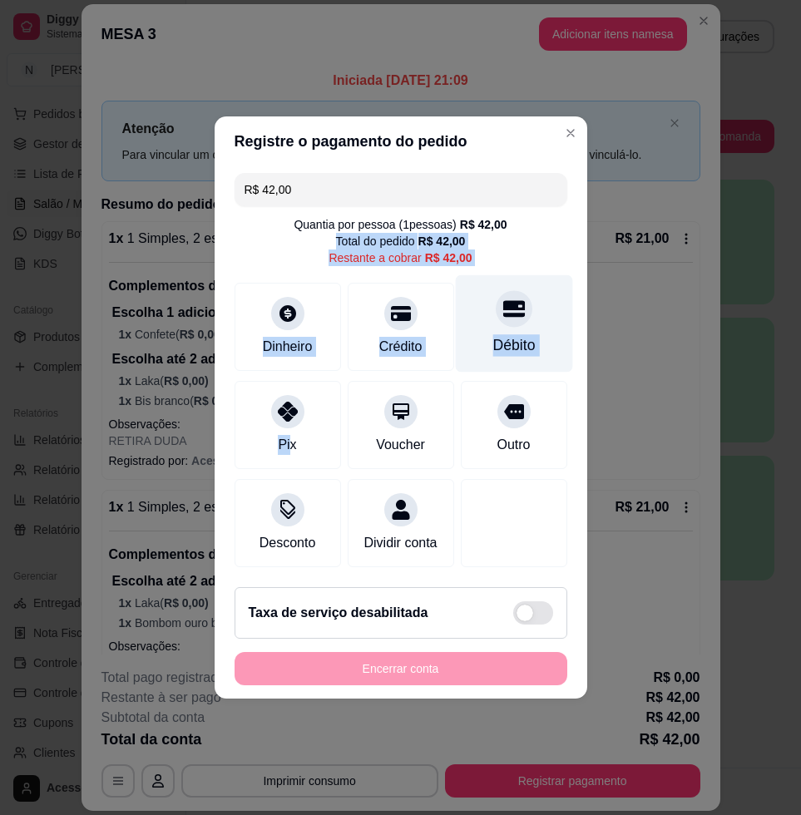
drag, startPoint x: 582, startPoint y: 259, endPoint x: 529, endPoint y: 272, distance: 54.7
click at [543, 258] on div "R$ 42,00 Quantia por pessoa ( 1 pessoas) R$ 42,00 Total do pedido R$ 42,00 Rest…" at bounding box center [401, 370] width 373 height 408
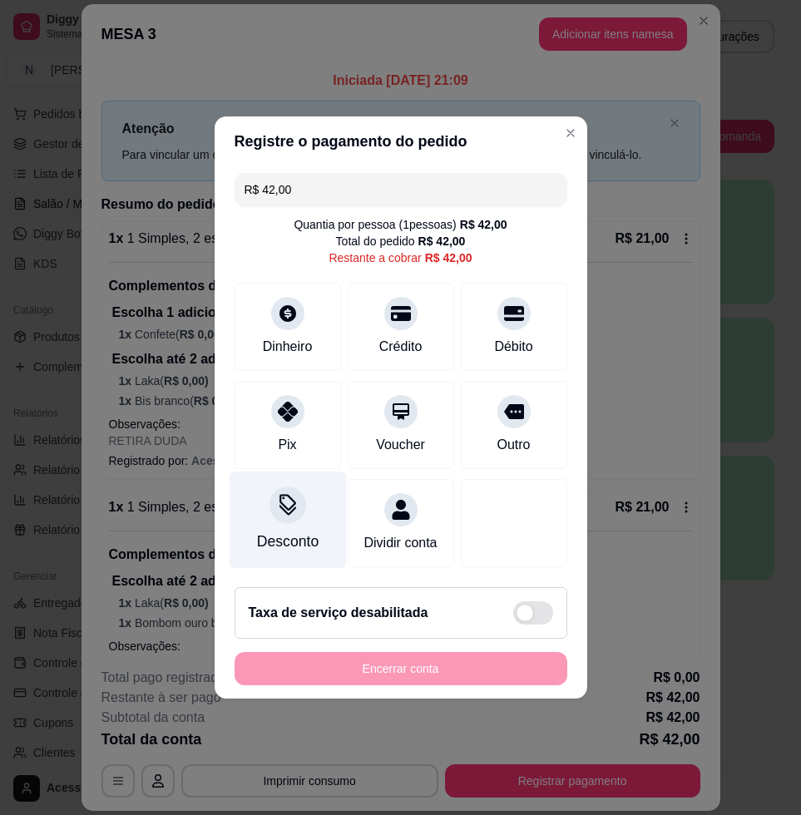
click at [298, 512] on div "Desconto" at bounding box center [287, 520] width 117 height 97
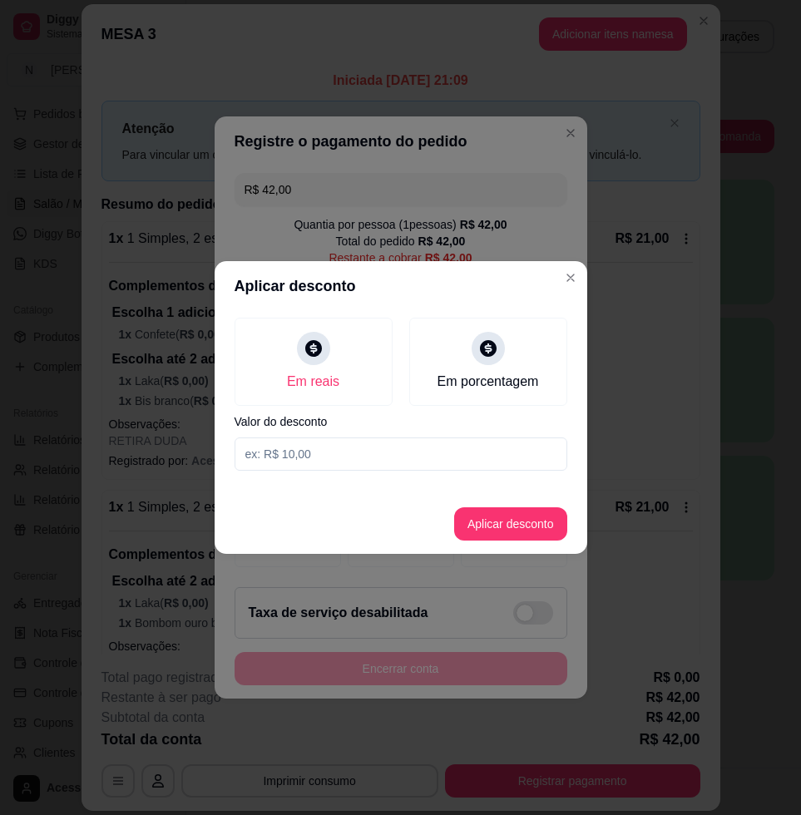
click at [398, 456] on input at bounding box center [401, 453] width 333 height 33
type input "3,01"
click at [509, 518] on button "Aplicar desconto" at bounding box center [510, 524] width 109 height 32
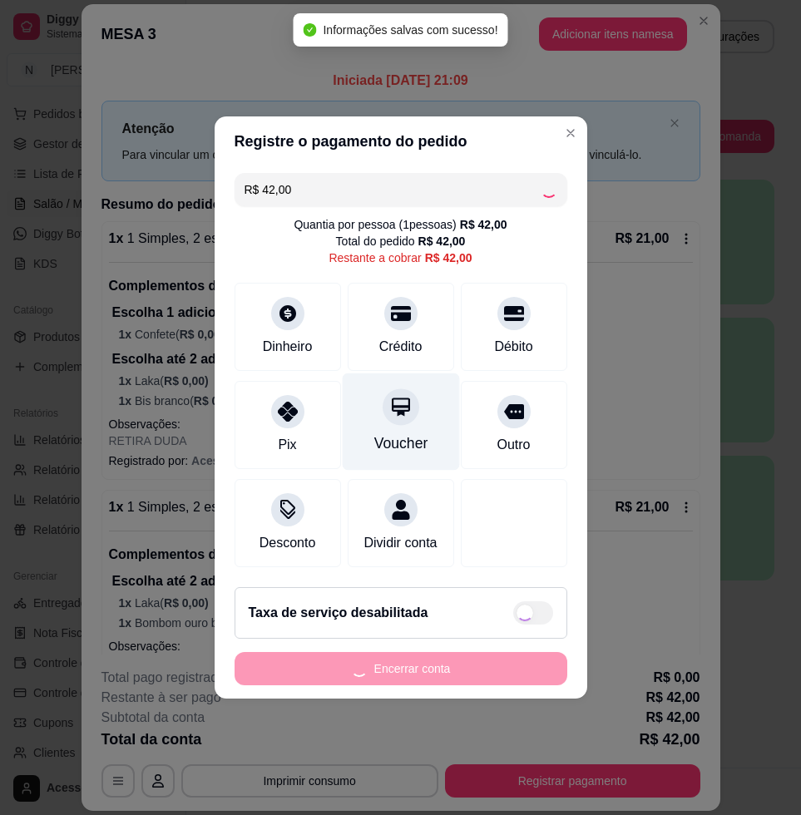
type input "R$ 38,99"
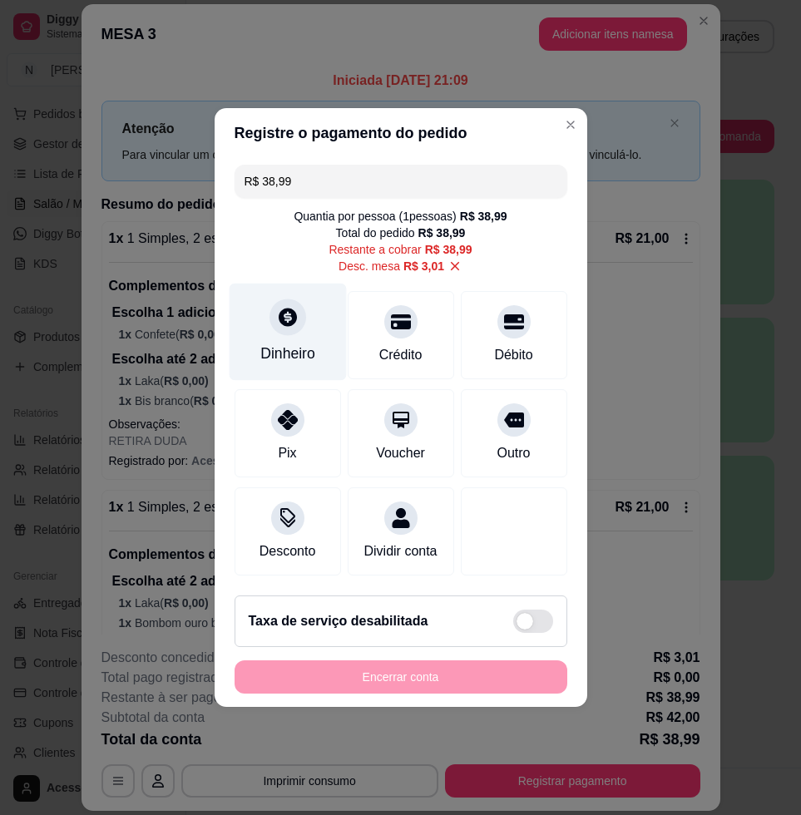
click at [282, 350] on div "Dinheiro" at bounding box center [287, 354] width 55 height 22
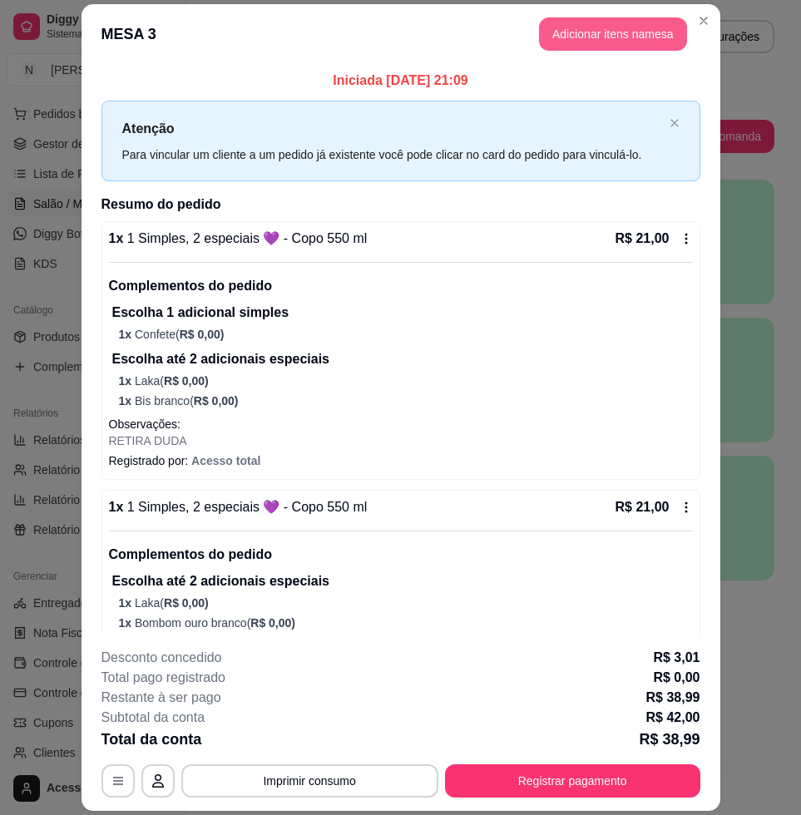
click at [574, 28] on button "Adicionar itens na mesa" at bounding box center [613, 33] width 148 height 33
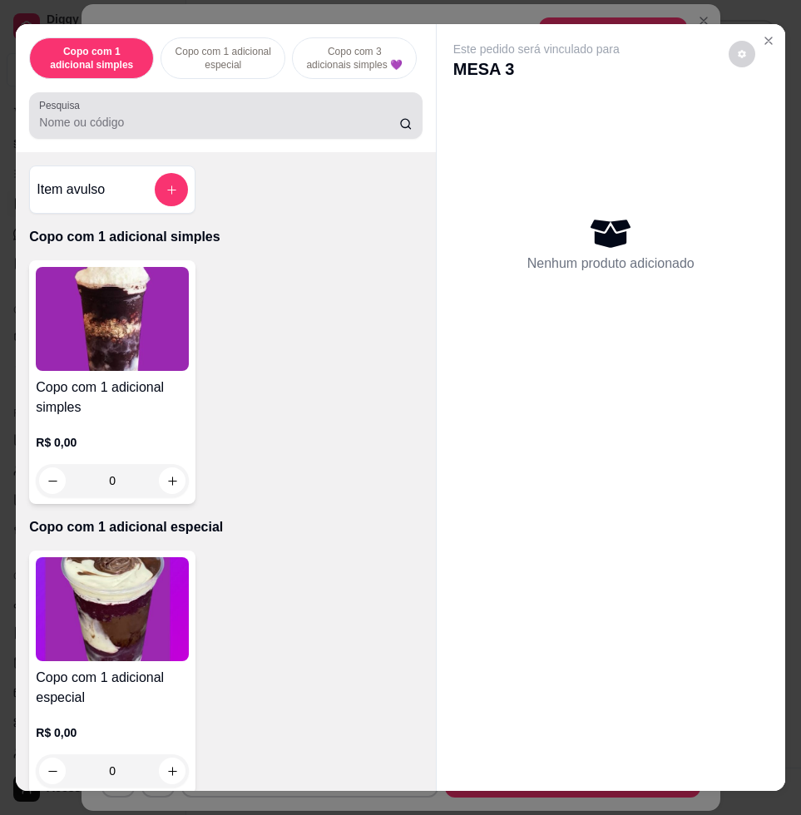
click at [233, 111] on div at bounding box center [225, 115] width 373 height 33
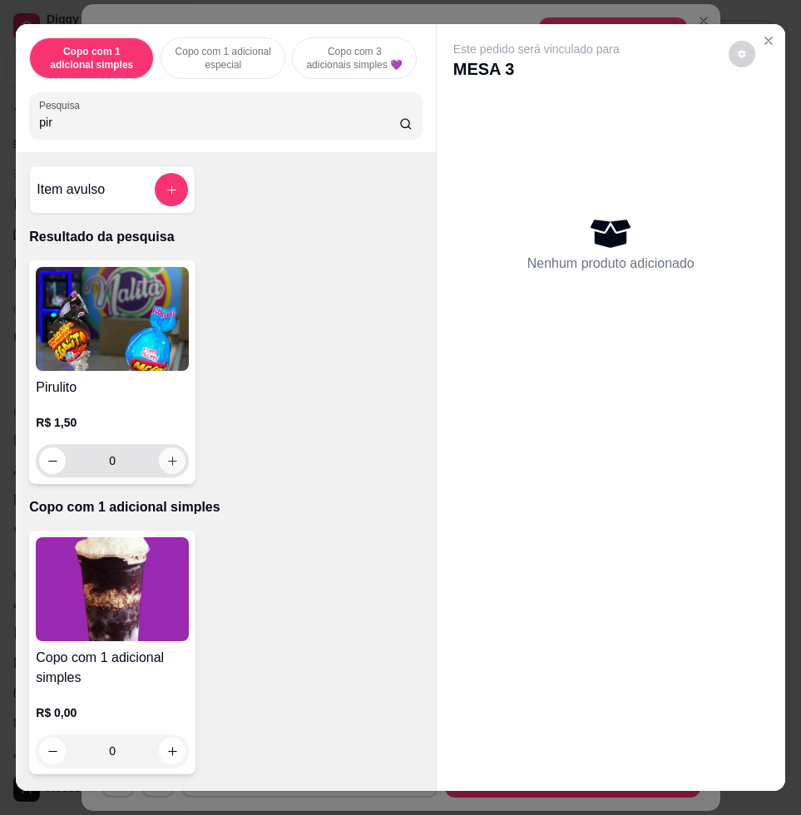
type input "pir"
click at [166, 464] on icon "increase-product-quantity" at bounding box center [172, 461] width 12 height 12
type input "1"
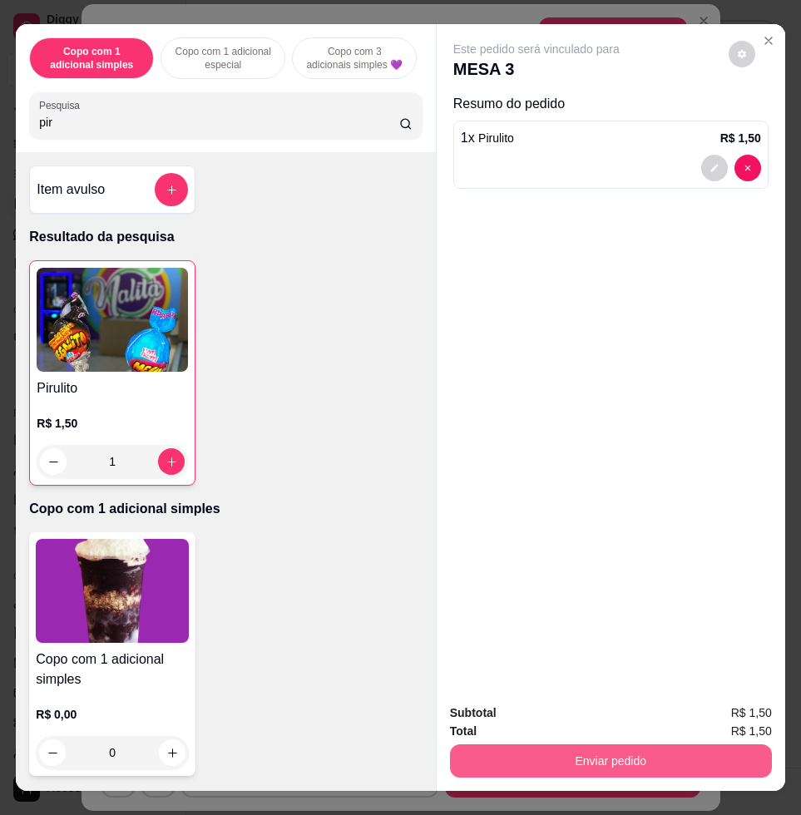
click at [492, 744] on button "Enviar pedido" at bounding box center [611, 760] width 322 height 33
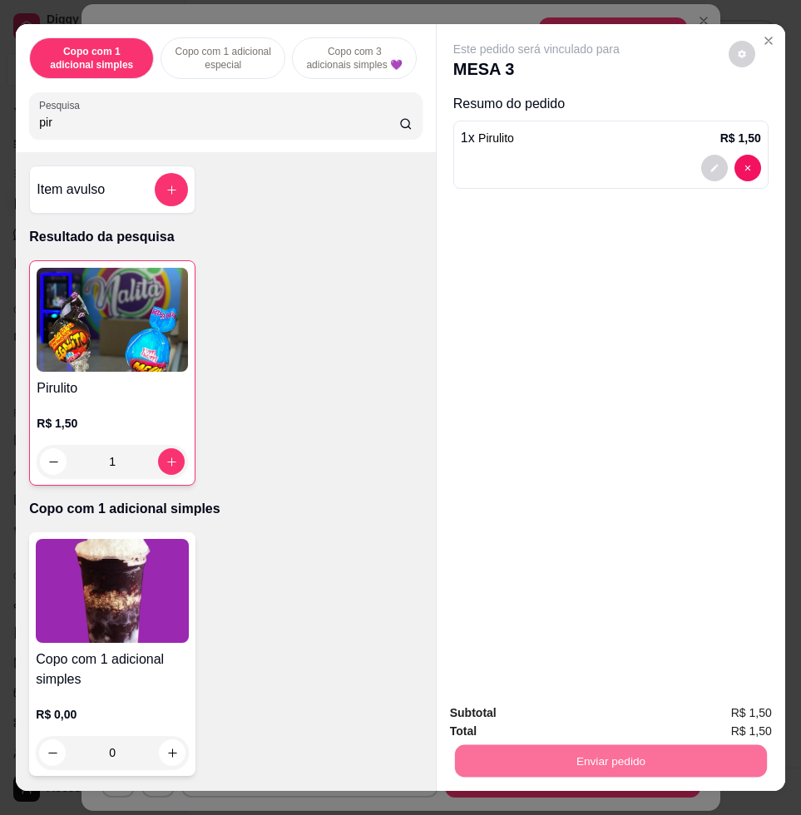
click at [697, 704] on button "Enviar pedido" at bounding box center [726, 711] width 91 height 31
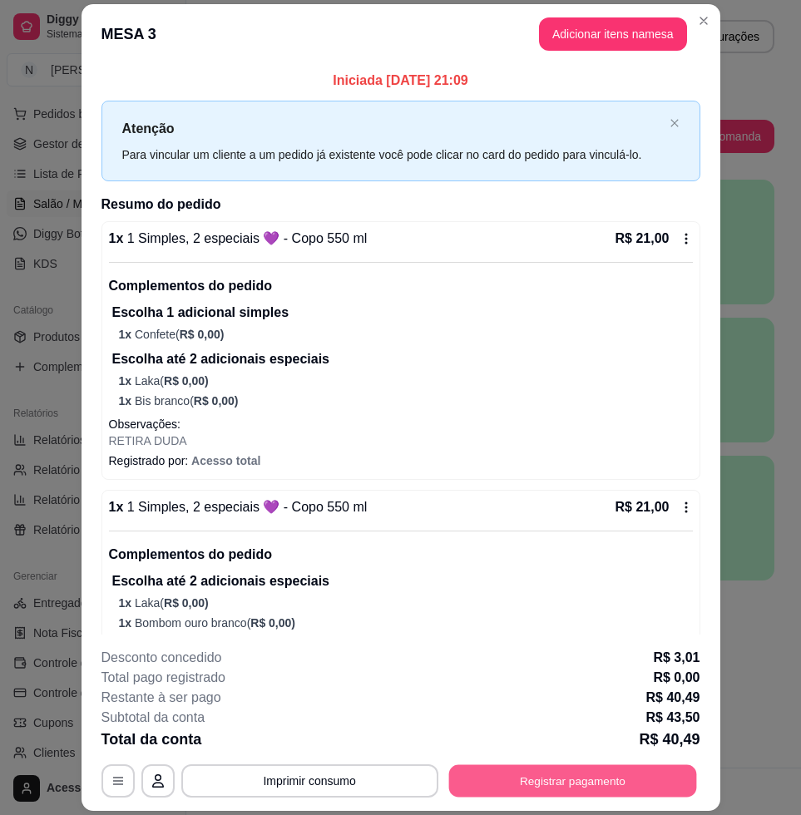
click at [566, 784] on button "Registrar pagamento" at bounding box center [572, 781] width 248 height 32
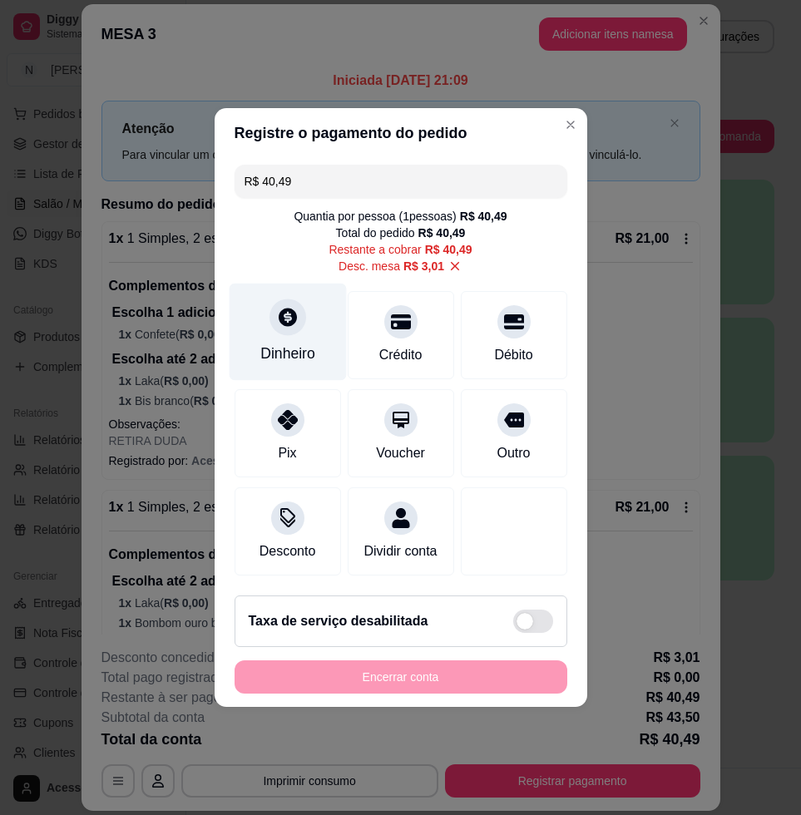
click at [259, 315] on div "Dinheiro" at bounding box center [287, 332] width 117 height 97
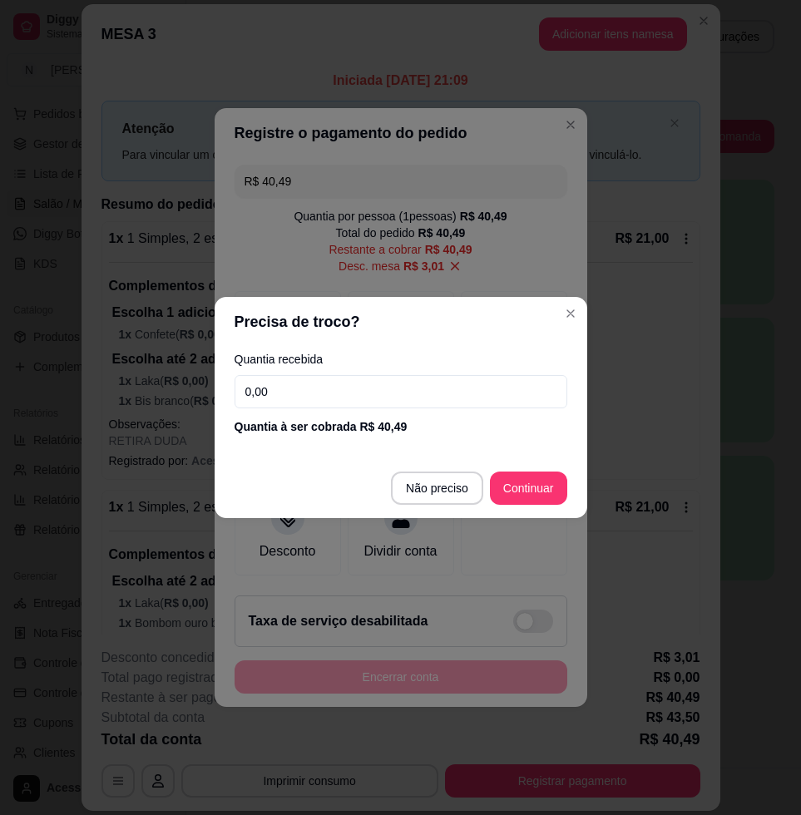
drag, startPoint x: 333, startPoint y: 403, endPoint x: 311, endPoint y: 381, distance: 31.2
click at [333, 403] on input "0,00" at bounding box center [401, 391] width 333 height 33
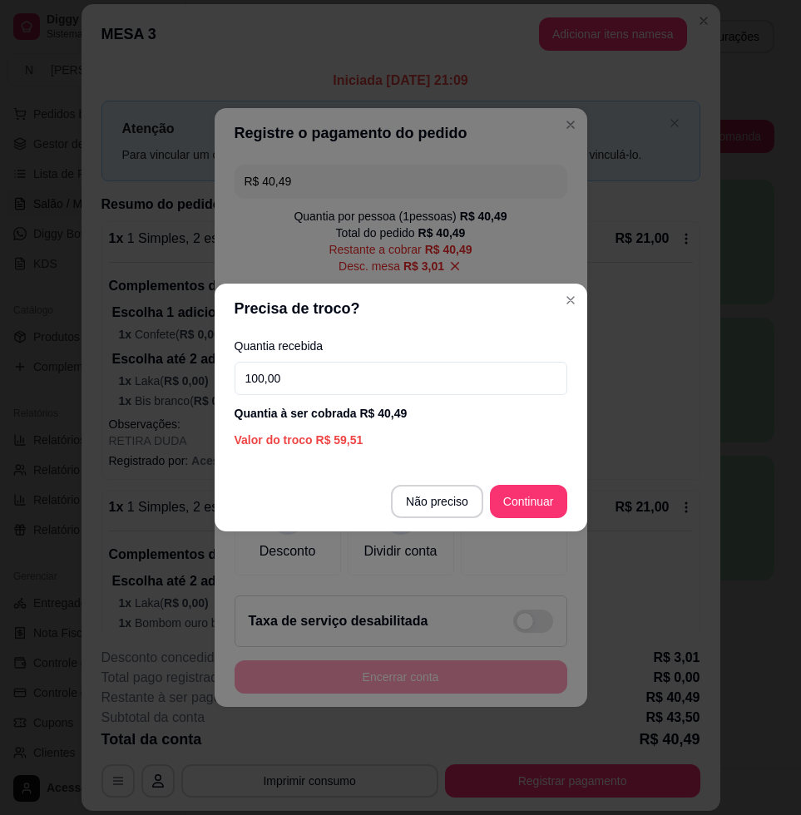
type input "100,00"
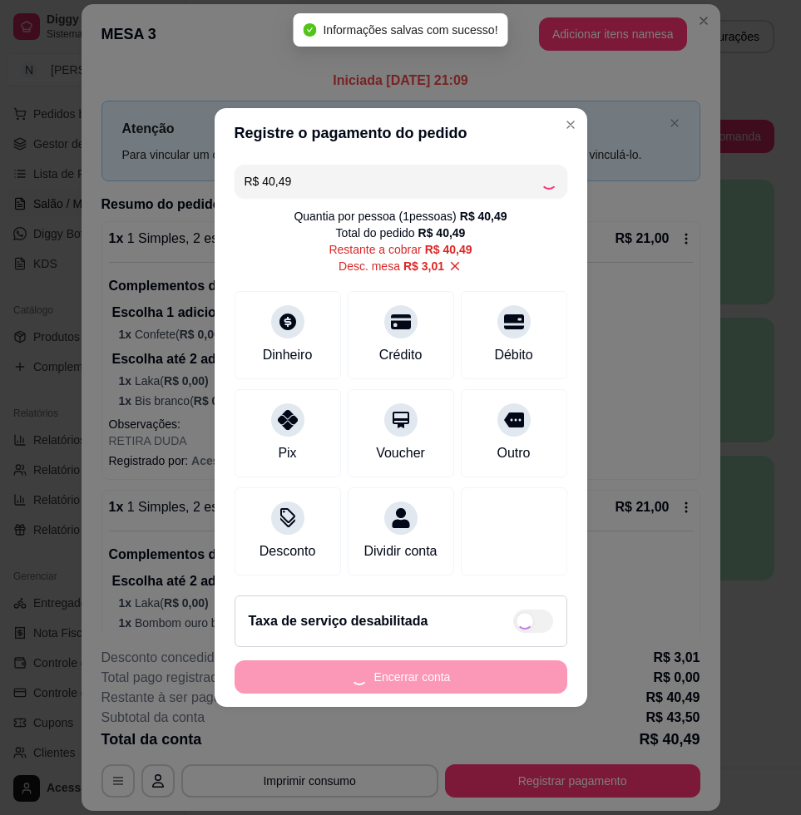
type input "R$ 0,00"
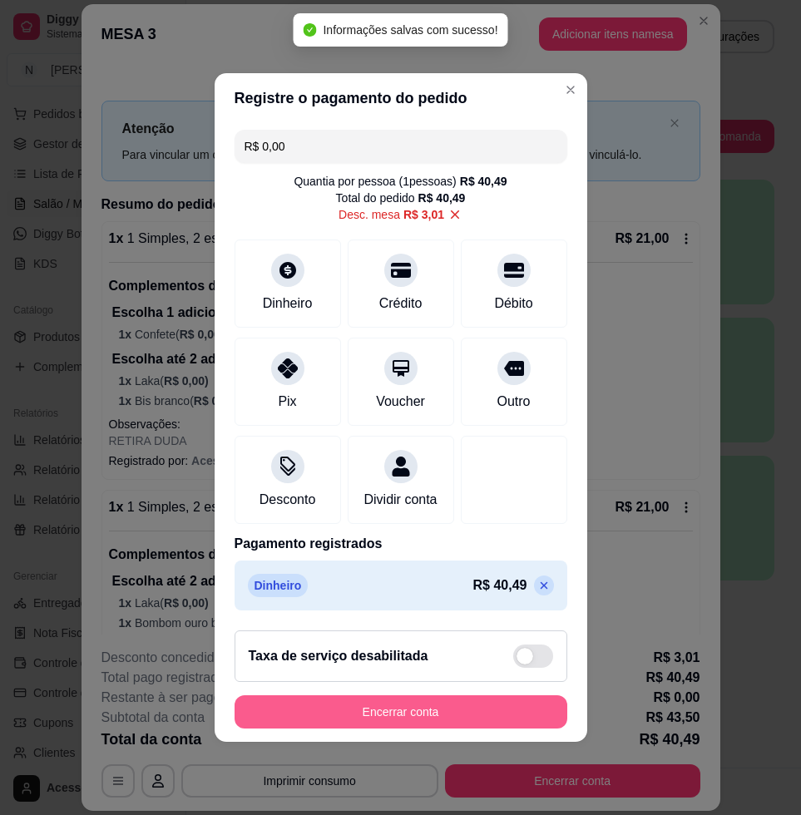
click at [457, 714] on button "Encerrar conta" at bounding box center [401, 711] width 333 height 33
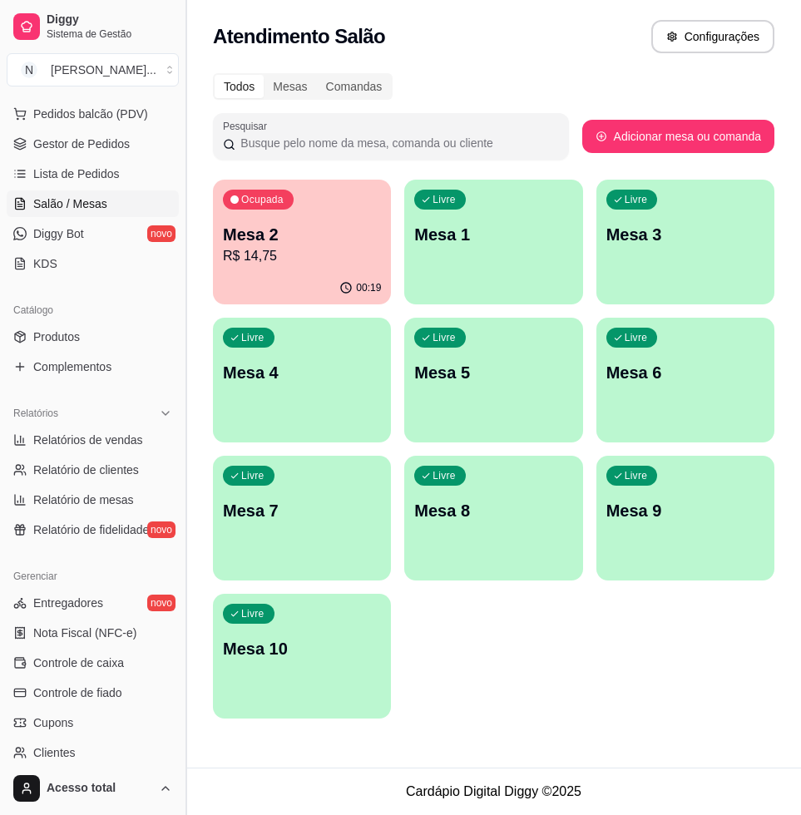
click at [188, 249] on button "Toggle Sidebar" at bounding box center [185, 407] width 13 height 815
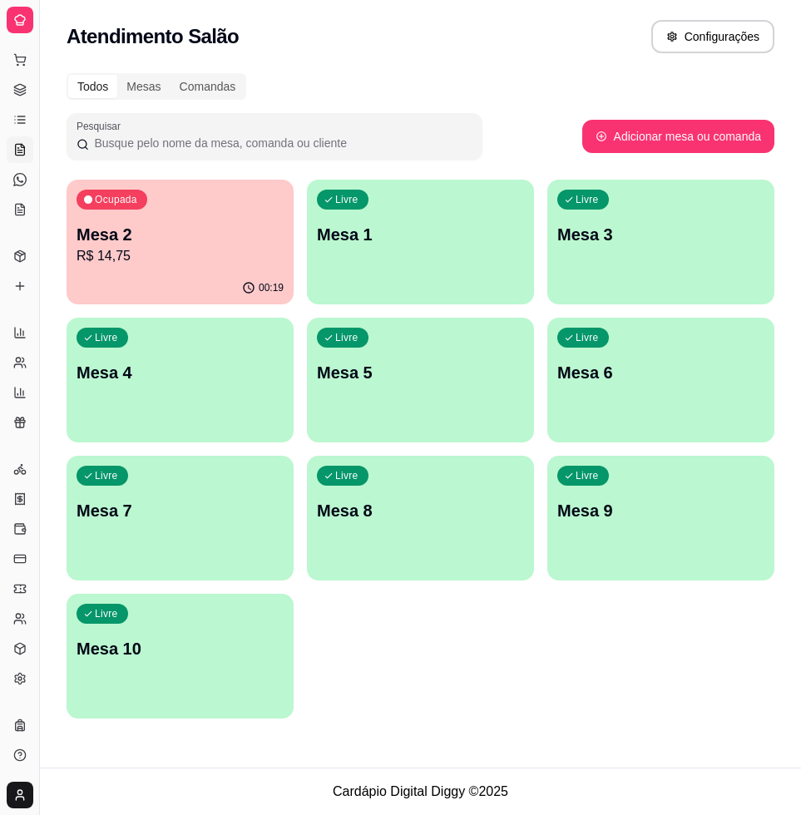
click at [245, 260] on p "R$ 14,75" at bounding box center [180, 256] width 207 height 20
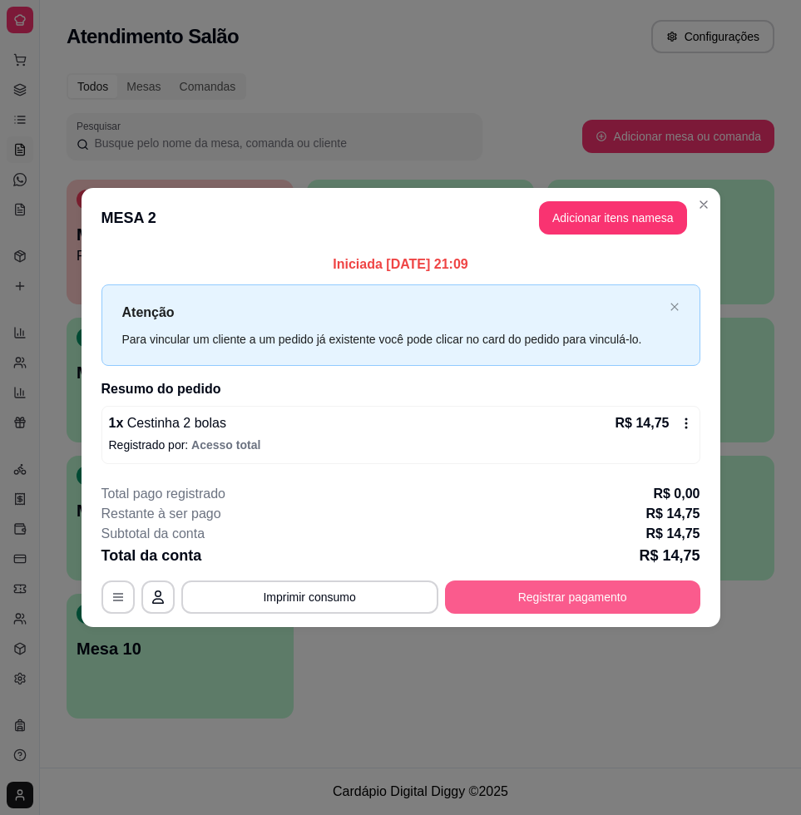
click at [600, 595] on button "Registrar pagamento" at bounding box center [572, 596] width 255 height 33
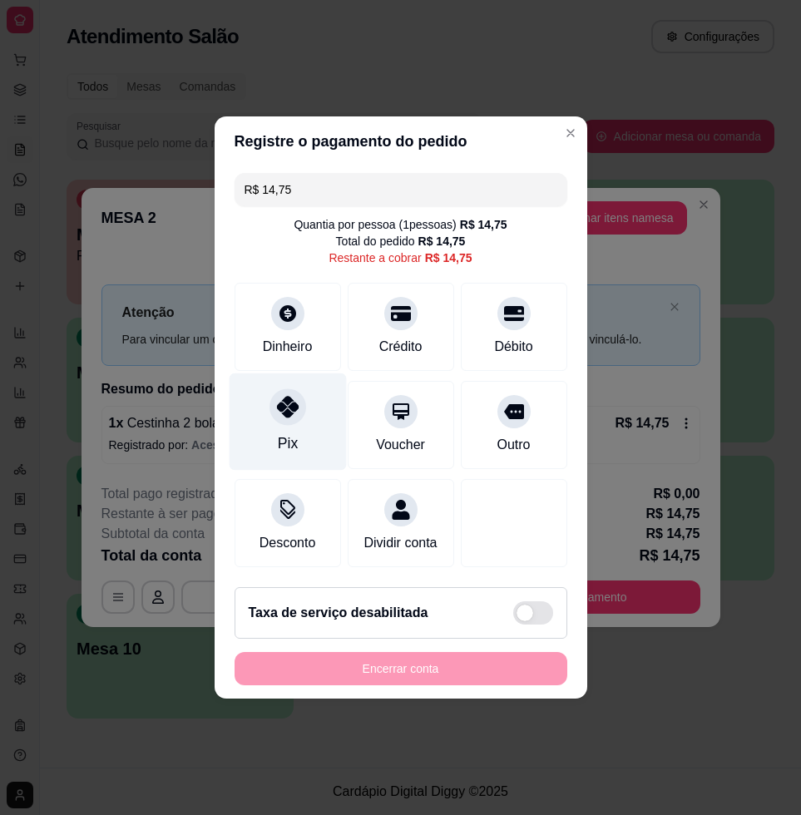
click at [284, 415] on div "Pix" at bounding box center [287, 421] width 117 height 97
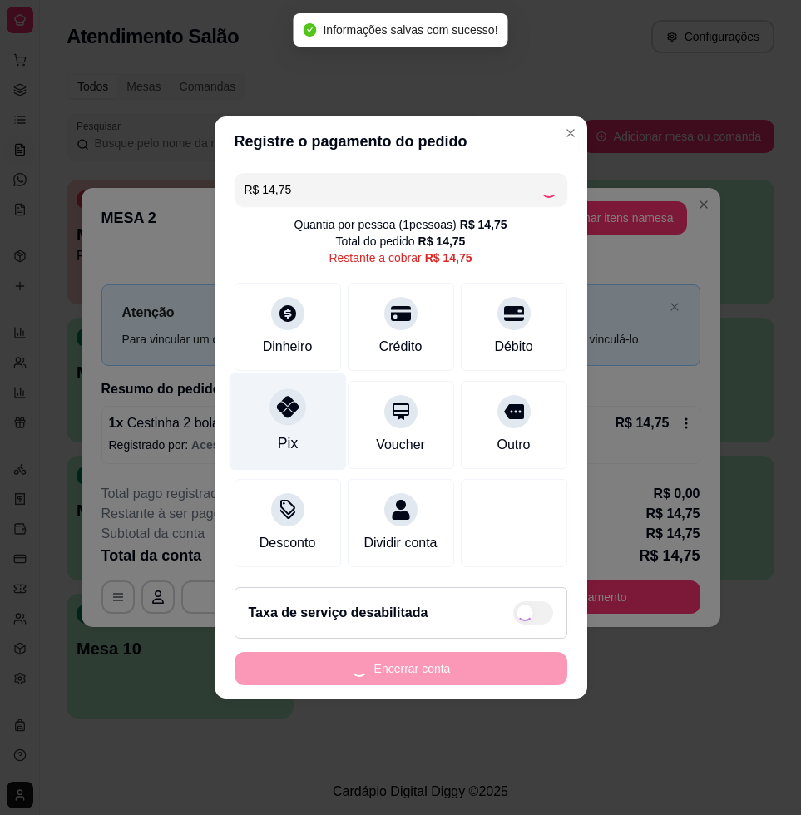
type input "R$ 0,00"
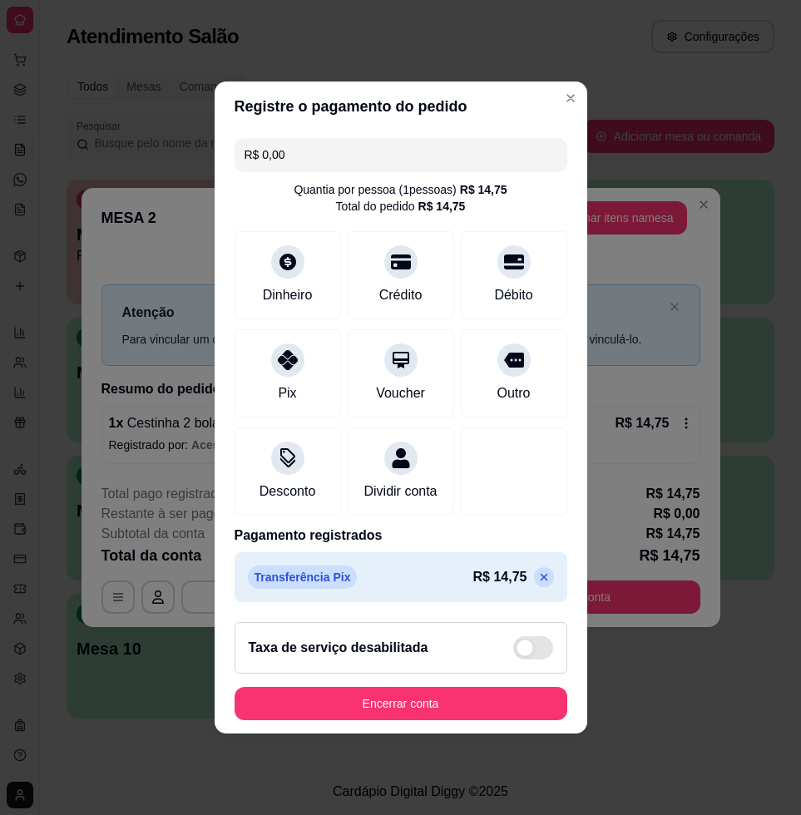
click at [509, 731] on footer "Taxa de serviço desabilitada Encerrar conta" at bounding box center [401, 671] width 373 height 125
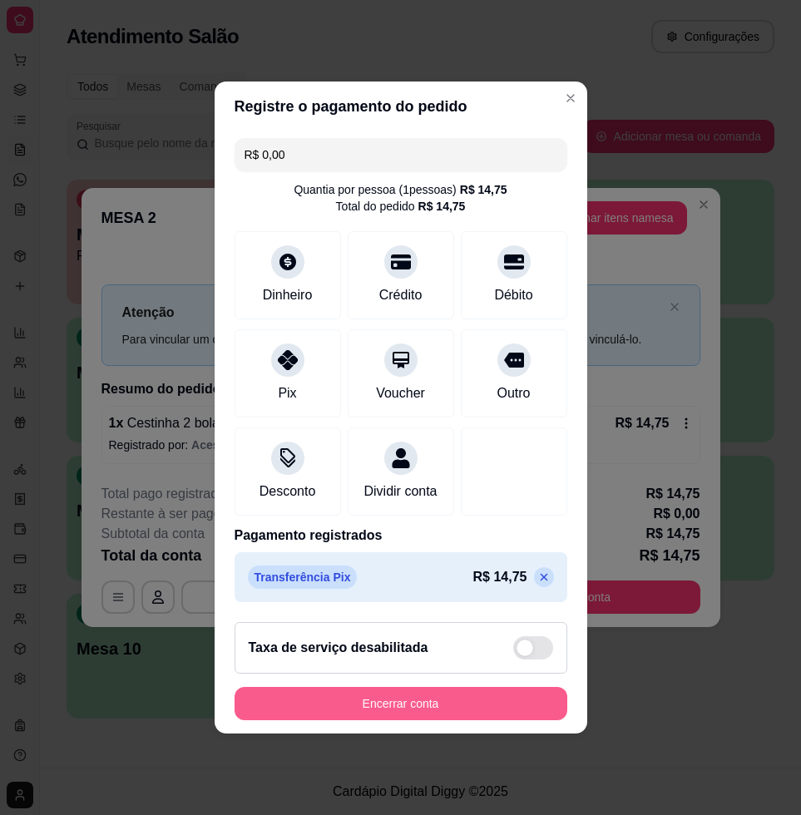
click at [509, 720] on button "Encerrar conta" at bounding box center [401, 703] width 333 height 33
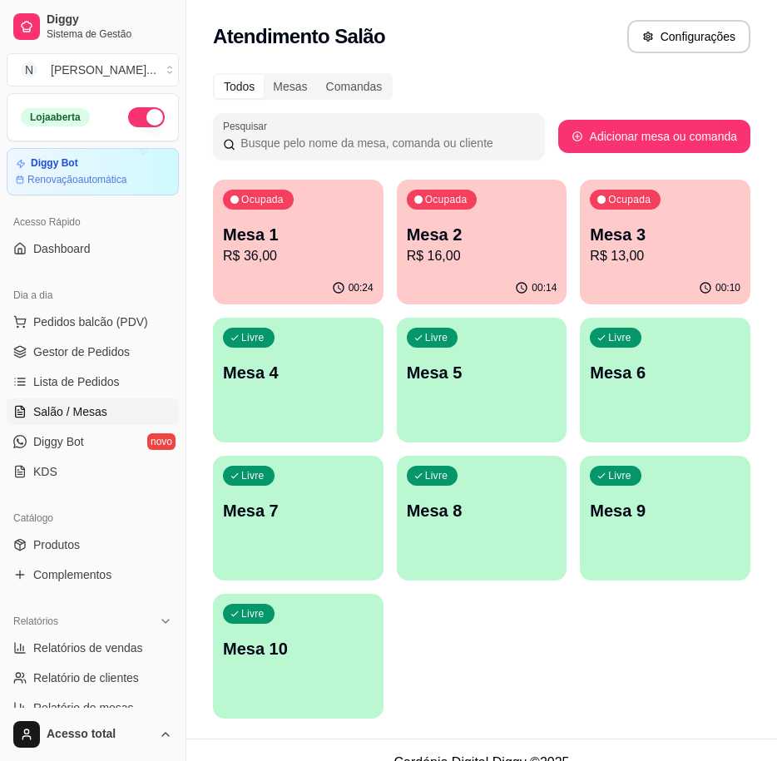
click at [677, 269] on div "Ocupada Mesa 3 R$ 13,00" at bounding box center [665, 226] width 170 height 92
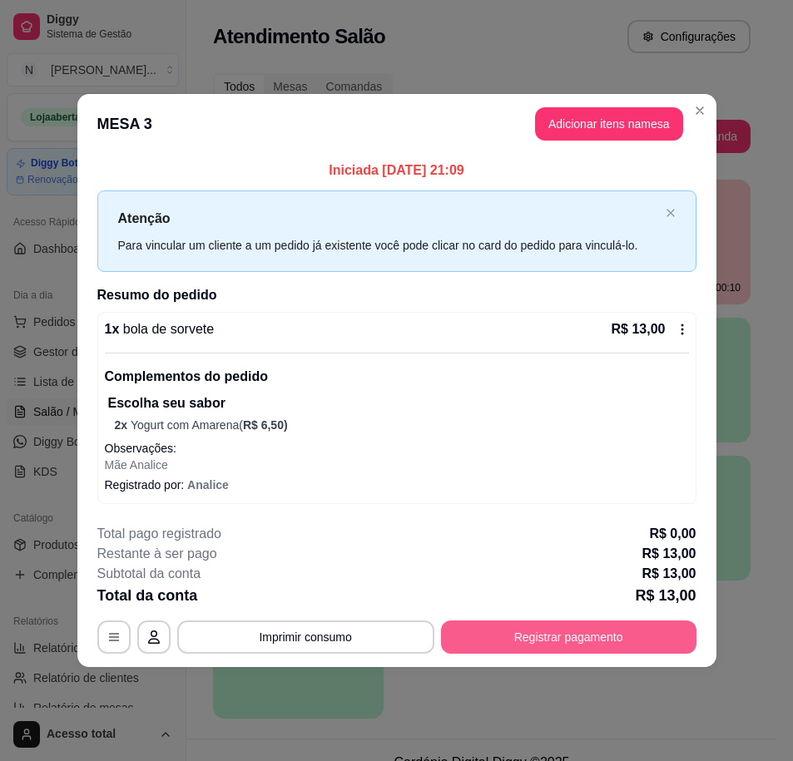
click at [630, 635] on button "Registrar pagamento" at bounding box center [568, 636] width 255 height 33
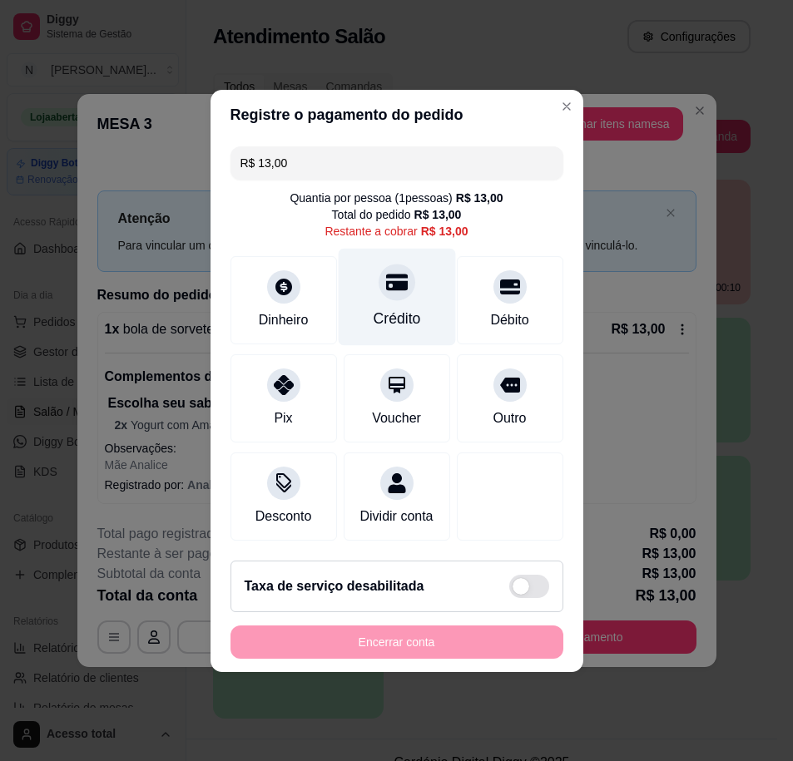
click at [403, 248] on div "Crédito" at bounding box center [396, 296] width 117 height 97
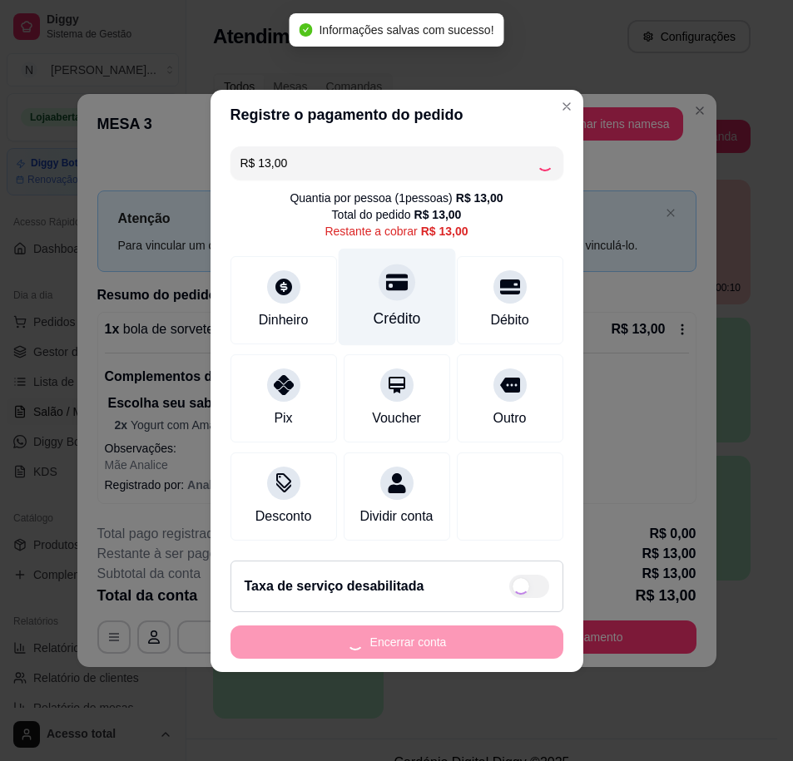
type input "R$ 0,00"
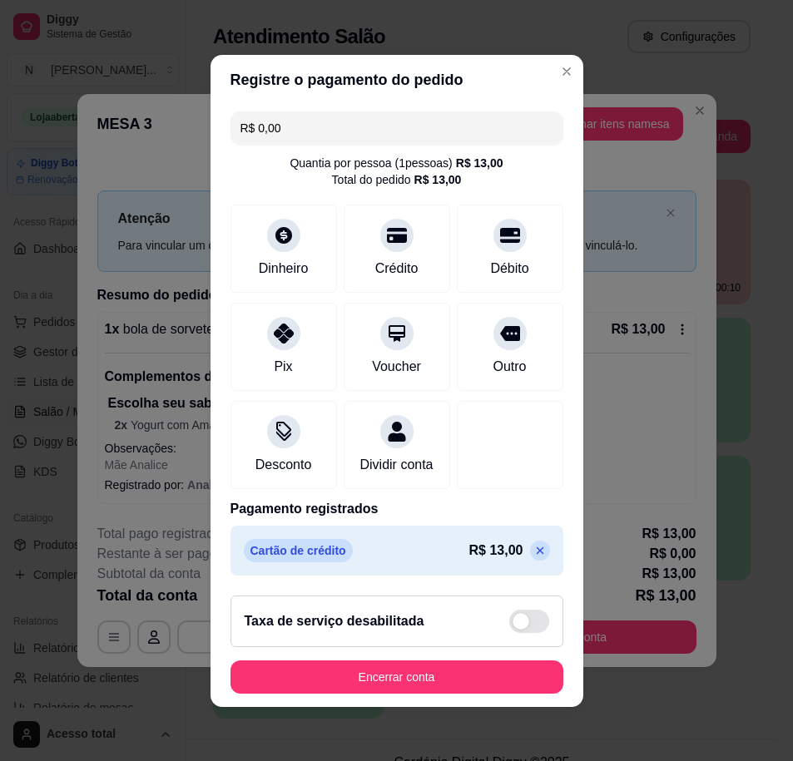
click at [378, 704] on footer "Taxa de serviço desabilitada Encerrar conta" at bounding box center [396, 644] width 373 height 125
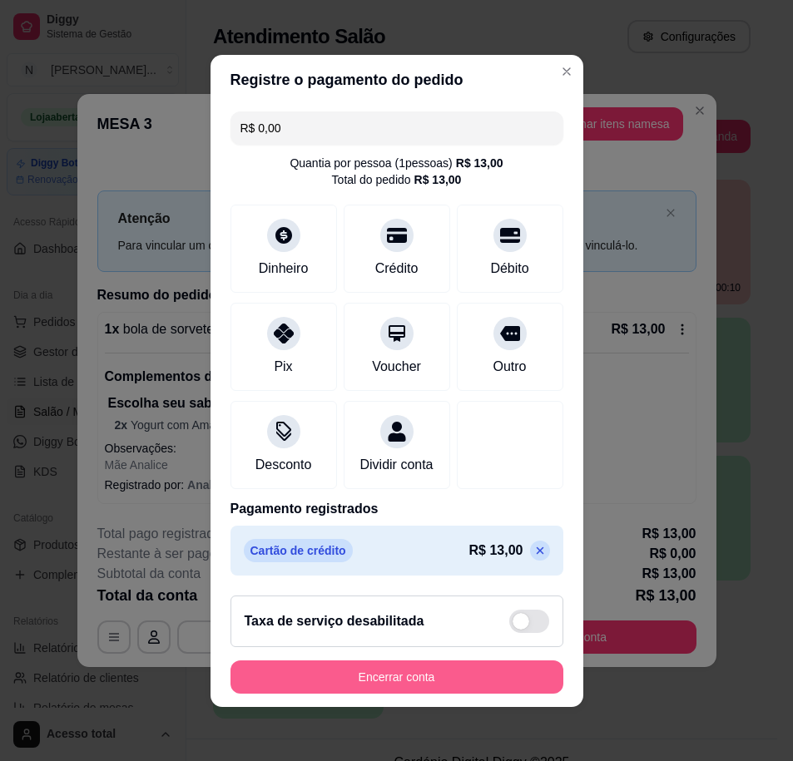
click at [398, 688] on button "Encerrar conta" at bounding box center [396, 676] width 333 height 33
